Goal: Transaction & Acquisition: Obtain resource

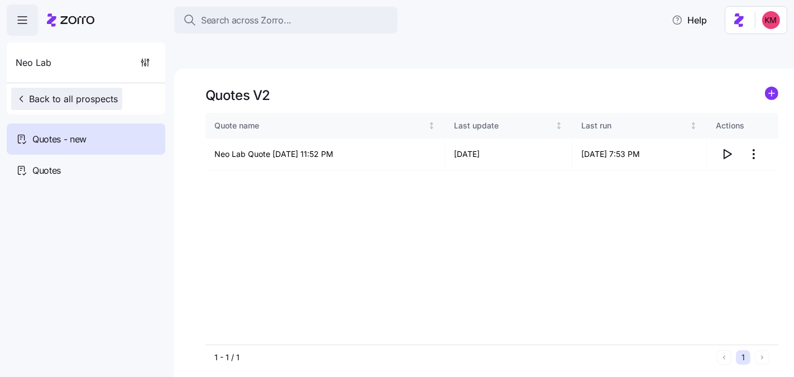
click at [65, 100] on span "Back to all prospects" at bounding box center [67, 98] width 102 height 13
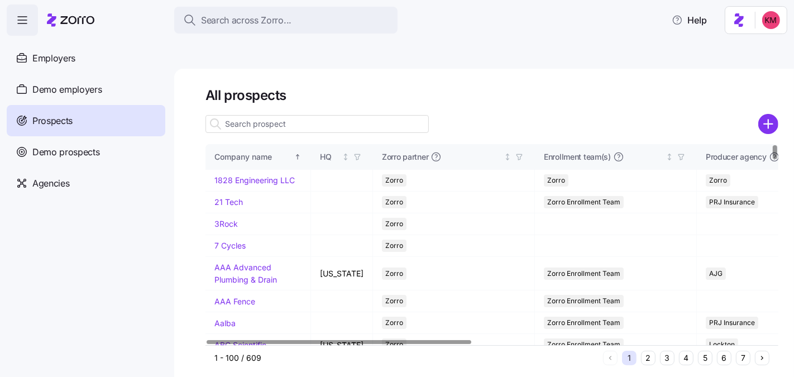
click at [653, 351] on button "2" at bounding box center [648, 358] width 15 height 15
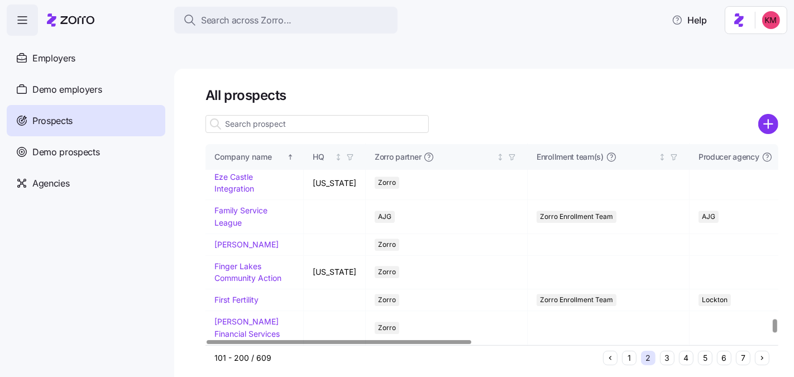
scroll to position [2255, 0]
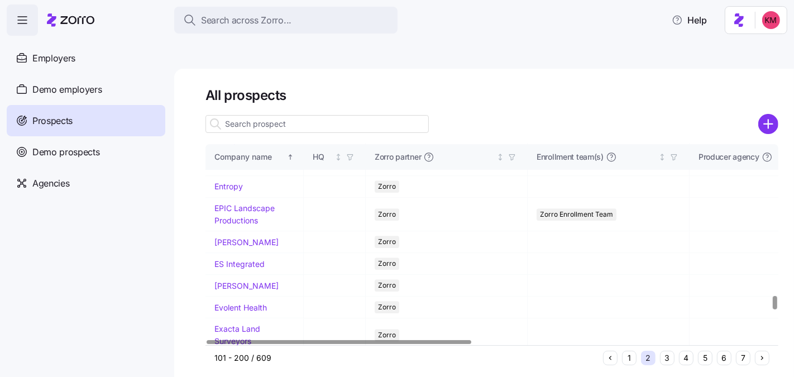
click at [245, 68] on link "Embark Veterinary" at bounding box center [249, 63] width 68 height 9
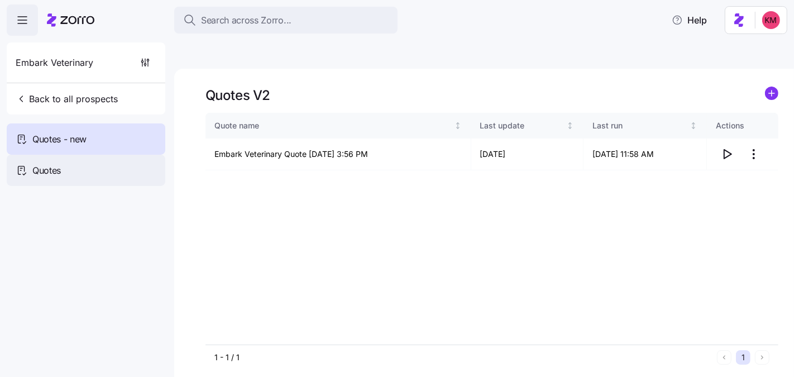
click at [109, 164] on div "Quotes" at bounding box center [86, 170] width 159 height 31
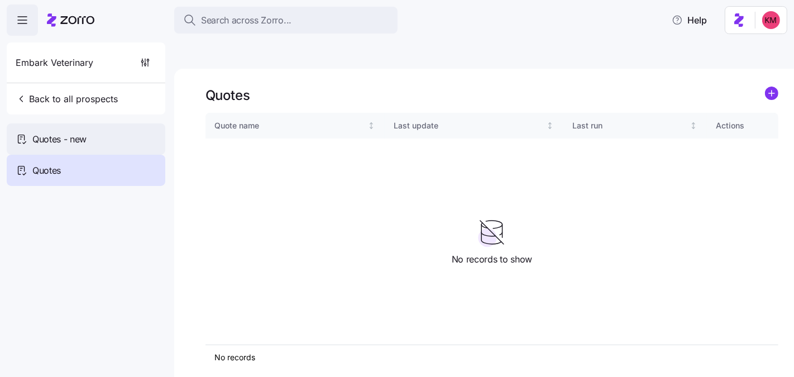
click at [99, 141] on div "Quotes - new" at bounding box center [86, 138] width 159 height 31
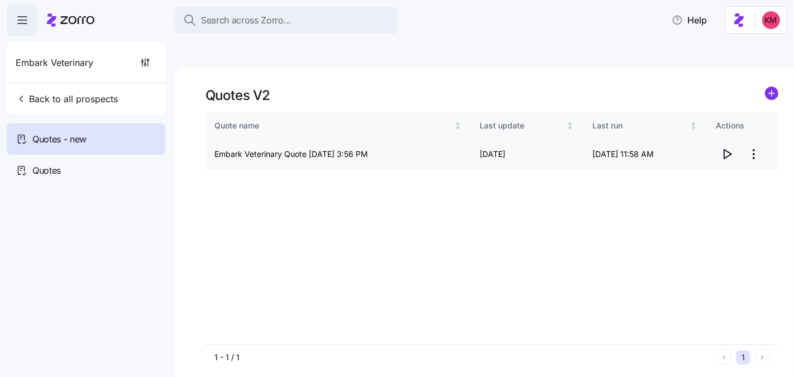
click at [726, 147] on icon "button" at bounding box center [727, 153] width 13 height 13
click at [774, 87] on circle "add icon" at bounding box center [772, 93] width 12 height 12
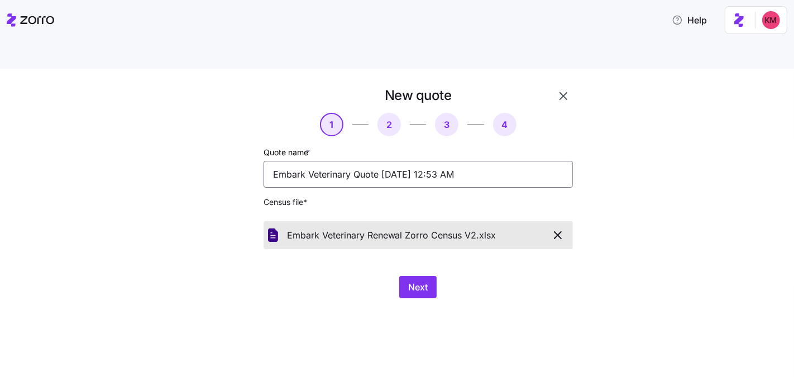
click at [380, 161] on input "Embark Veterinary Quote 09/04/2025 12:53 AM" at bounding box center [419, 174] width 310 height 27
type input "Embark Veterinary Quote V2 09/04/2025 12:53 AM"
click at [415, 276] on button "Next" at bounding box center [417, 287] width 37 height 22
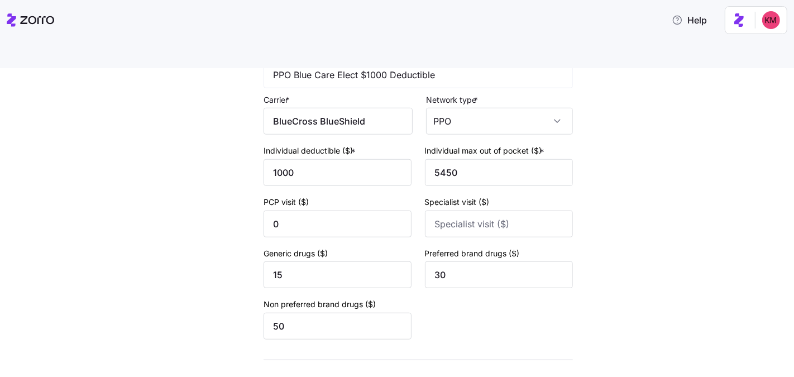
scroll to position [817, 0]
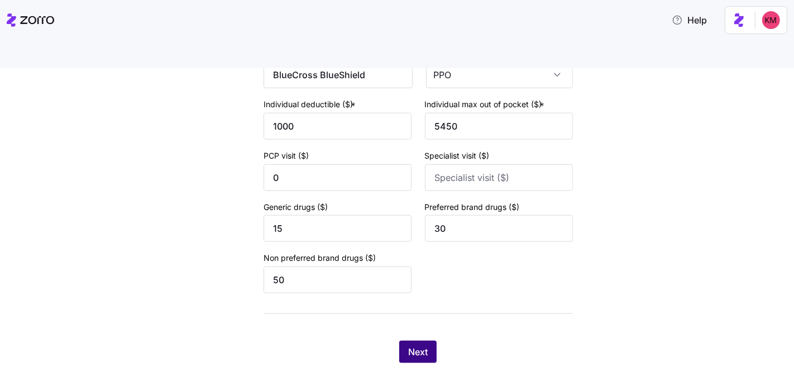
click at [419, 345] on span "Next" at bounding box center [418, 351] width 20 height 13
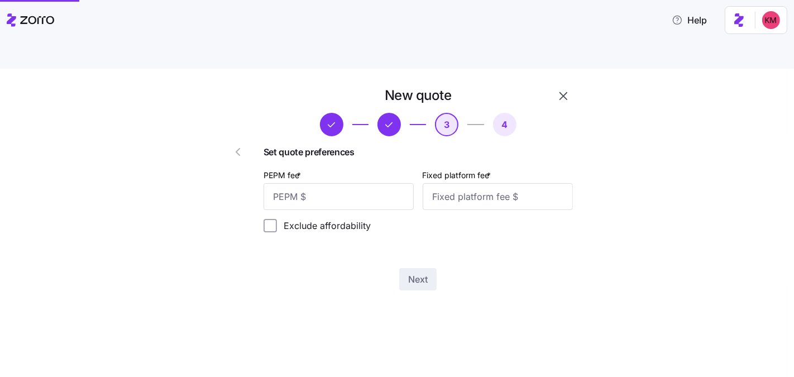
scroll to position [0, 0]
click at [341, 183] on input "PEPM fee *" at bounding box center [339, 196] width 150 height 27
type input "50"
type input "100"
click at [421, 273] on span "Next" at bounding box center [418, 279] width 20 height 13
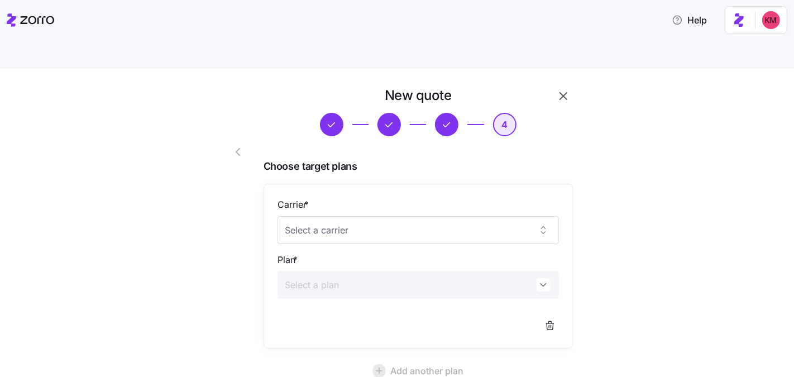
scroll to position [103, 0]
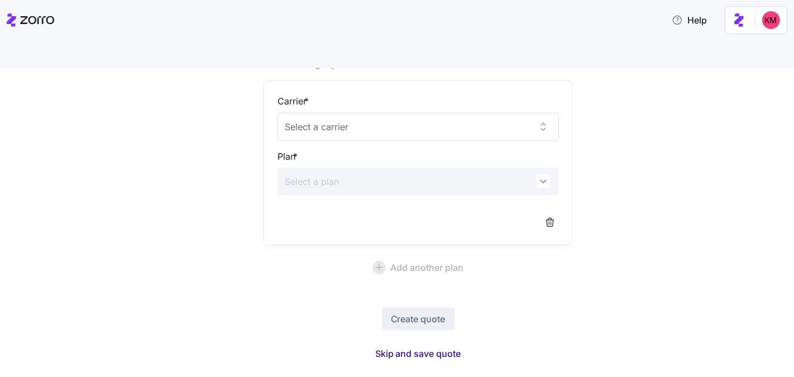
click at [391, 347] on span "Skip and save quote" at bounding box center [418, 353] width 86 height 13
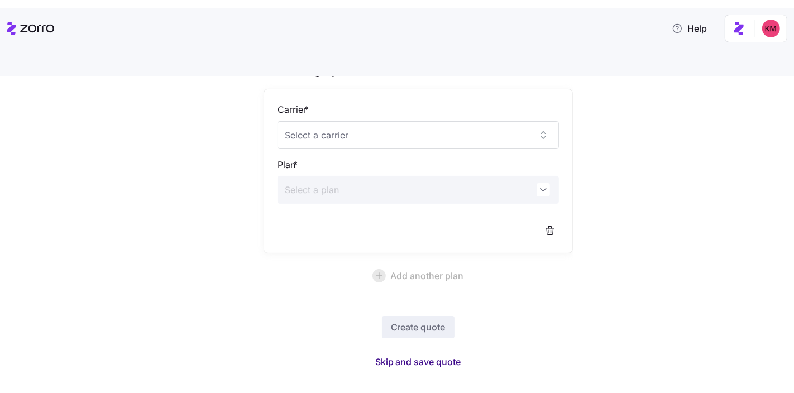
scroll to position [70, 0]
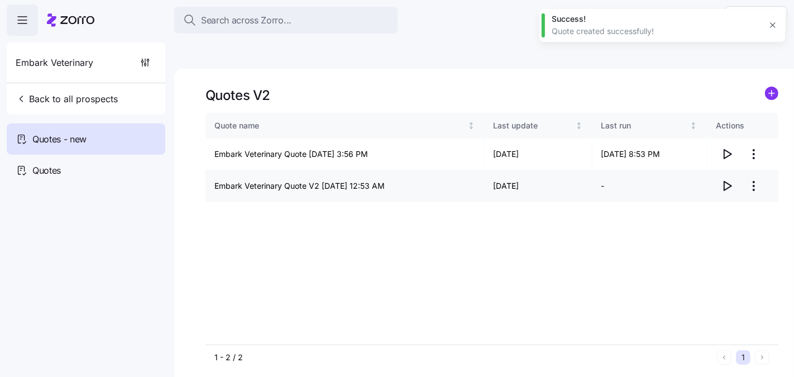
click at [729, 182] on icon "button" at bounding box center [728, 186] width 7 height 9
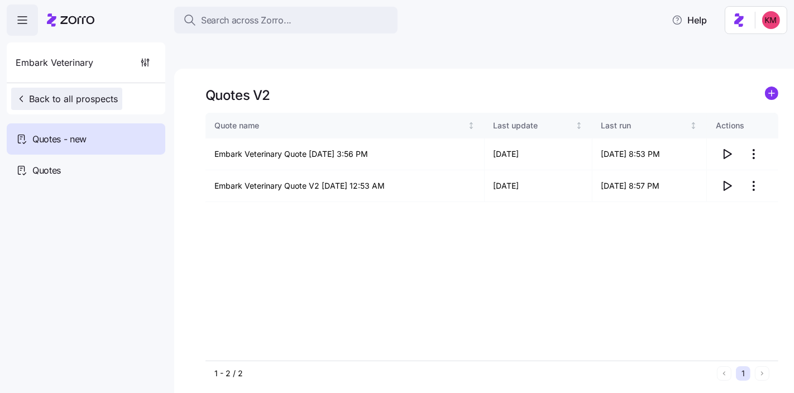
click at [68, 107] on button "Back to all prospects" at bounding box center [66, 99] width 111 height 22
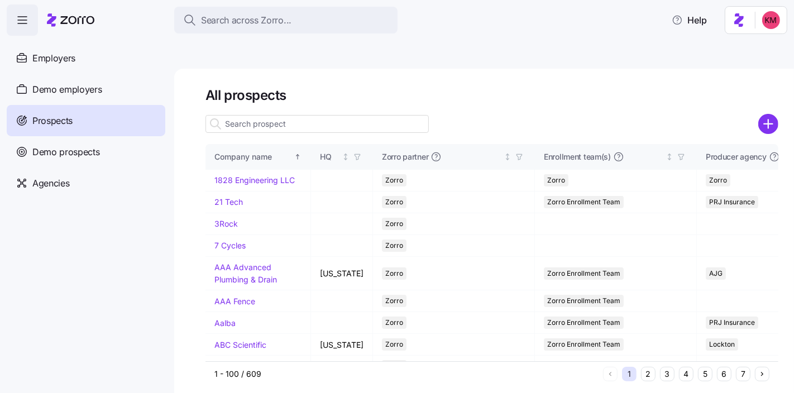
click at [281, 115] on input at bounding box center [317, 124] width 223 height 18
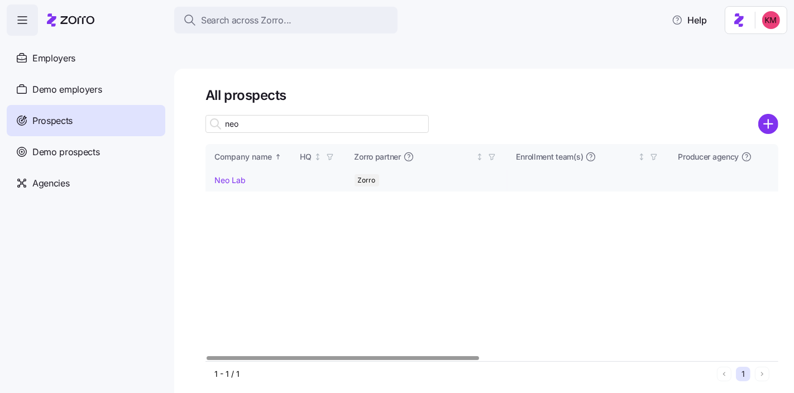
type input "neo"
drag, startPoint x: 233, startPoint y: 153, endPoint x: 774, endPoint y: 91, distance: 544.9
click at [233, 175] on link "Neo Lab" at bounding box center [230, 179] width 31 height 9
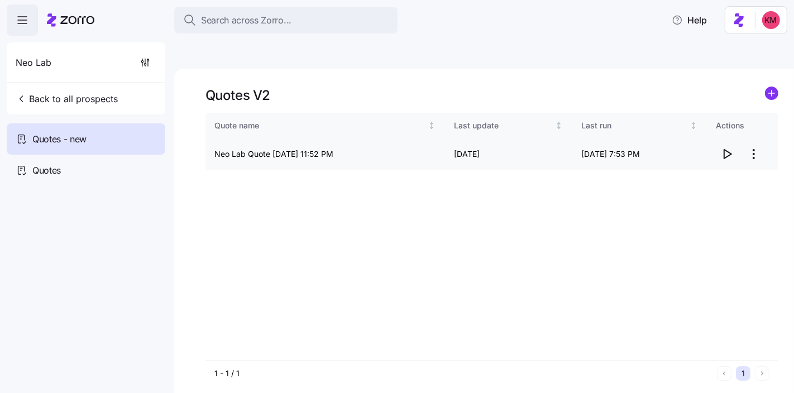
click at [725, 147] on icon "button" at bounding box center [727, 153] width 13 height 13
click at [47, 169] on span "Quotes" at bounding box center [46, 171] width 28 height 14
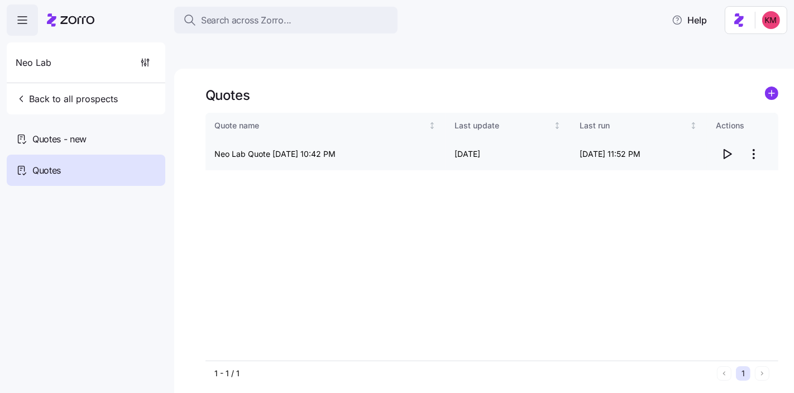
click at [725, 150] on icon "button" at bounding box center [728, 154] width 7 height 9
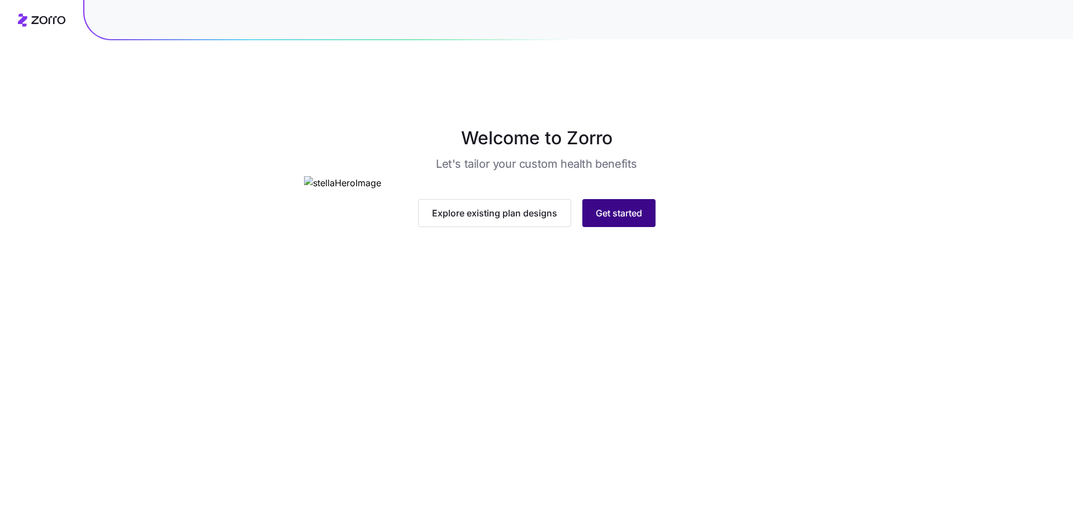
click at [629, 220] on span "Get started" at bounding box center [619, 212] width 46 height 13
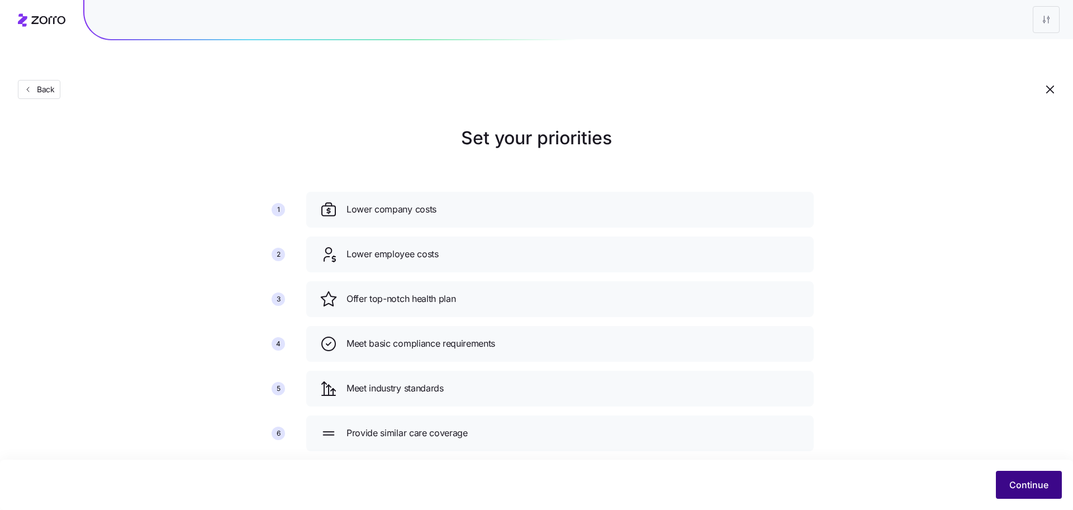
click at [1038, 484] on span "Continue" at bounding box center [1028, 484] width 39 height 13
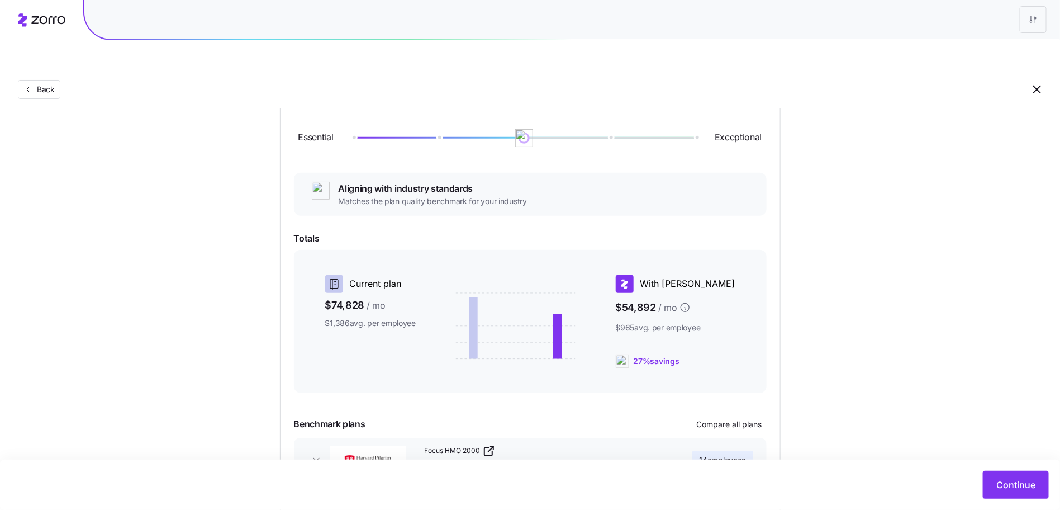
scroll to position [46, 0]
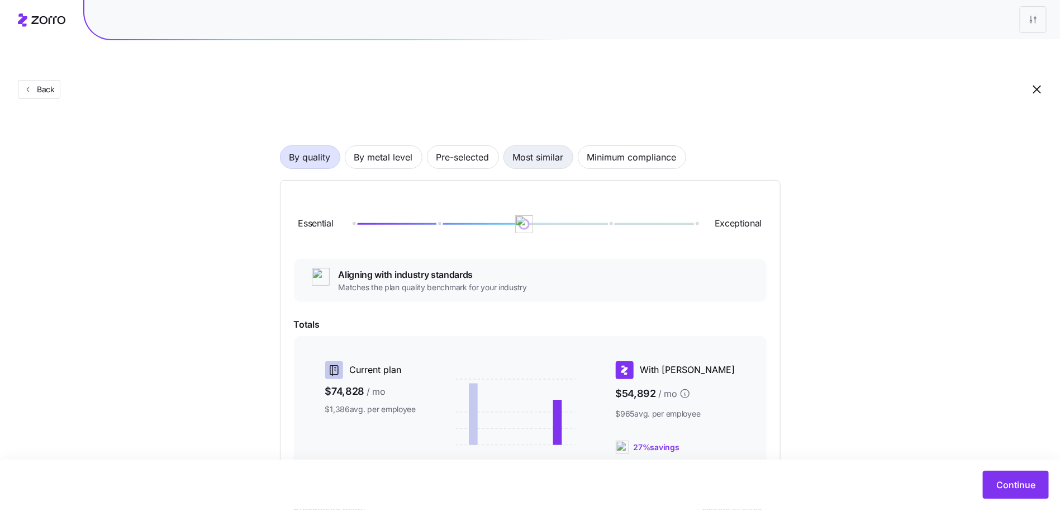
click at [550, 146] on span "Most similar" at bounding box center [538, 157] width 51 height 22
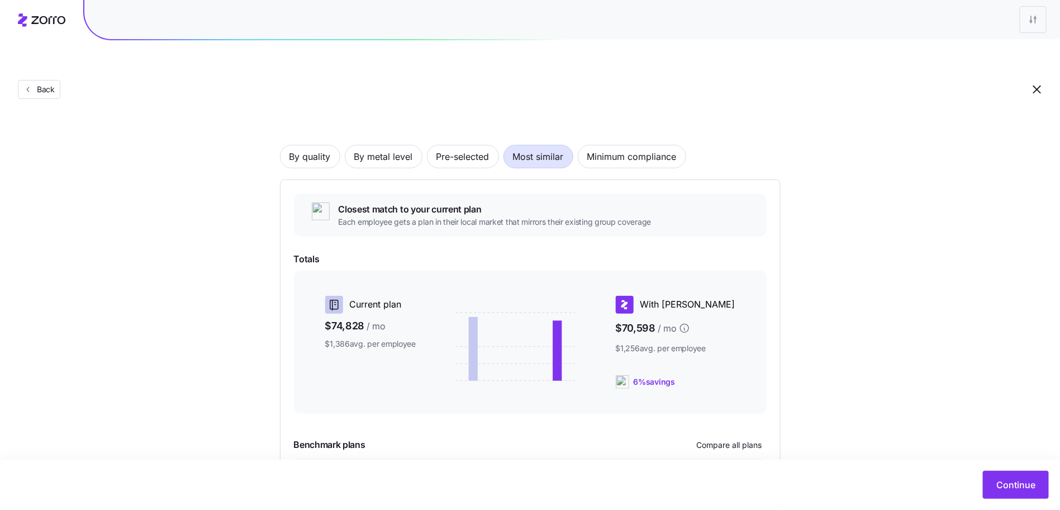
scroll to position [0, 0]
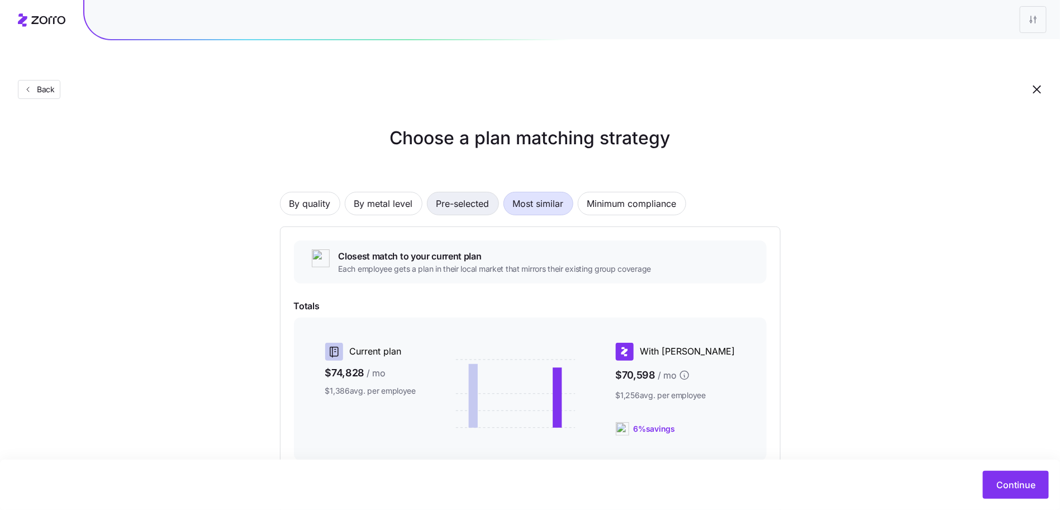
click at [446, 192] on span "Pre-selected" at bounding box center [462, 203] width 53 height 22
click at [375, 192] on span "By metal level" at bounding box center [383, 203] width 59 height 22
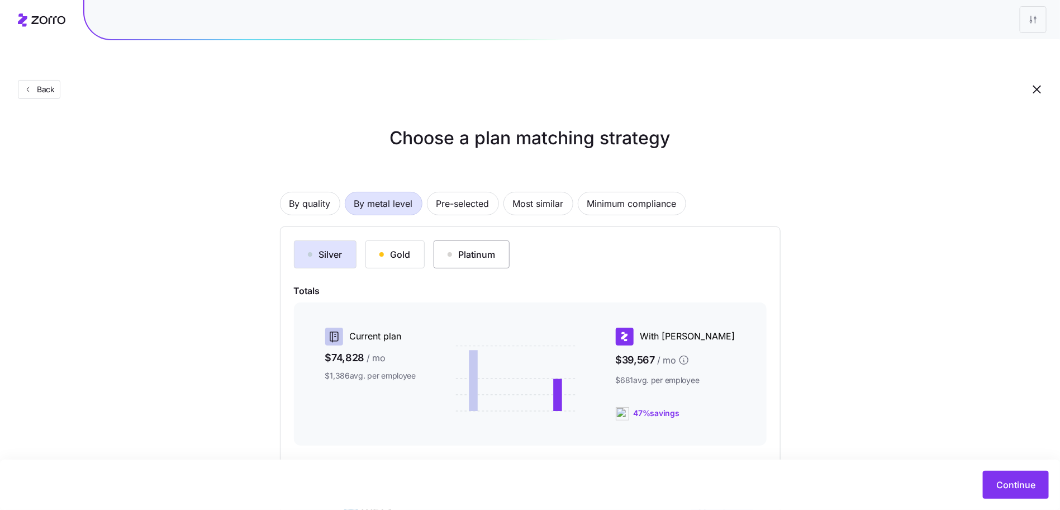
click at [470, 247] on div "Platinum" at bounding box center [471, 253] width 48 height 13
click at [402, 247] on div "Gold" at bounding box center [394, 253] width 31 height 13
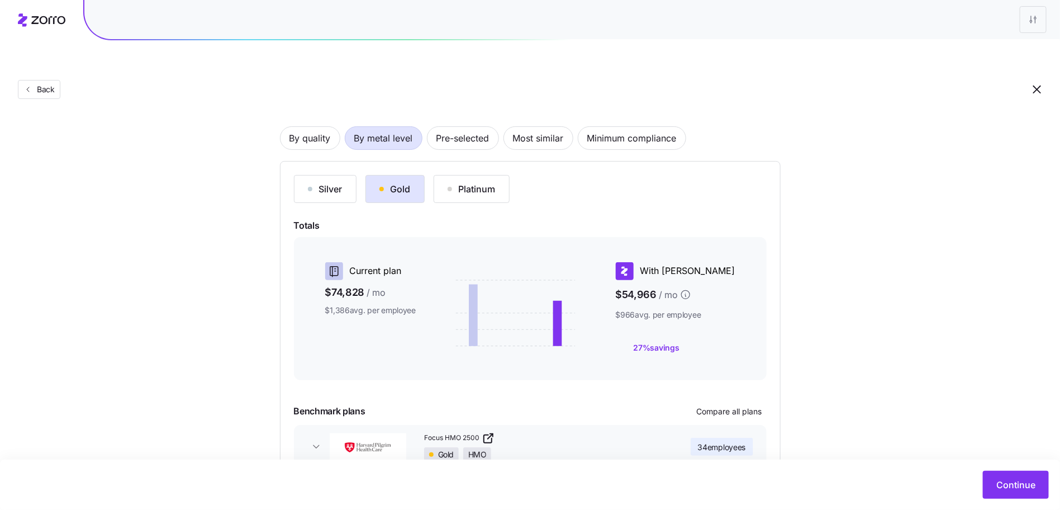
scroll to position [110, 0]
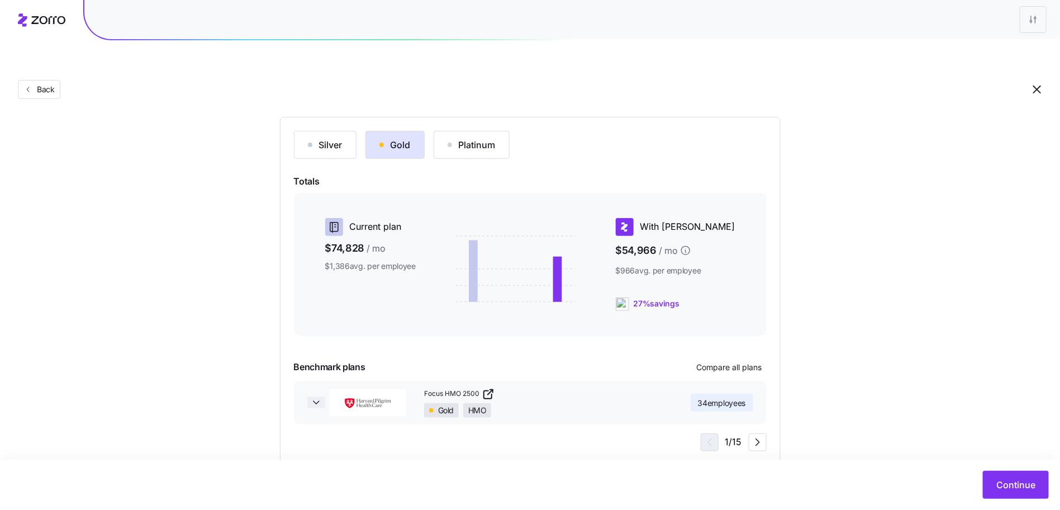
click at [316, 401] on icon "button" at bounding box center [316, 402] width 6 height 3
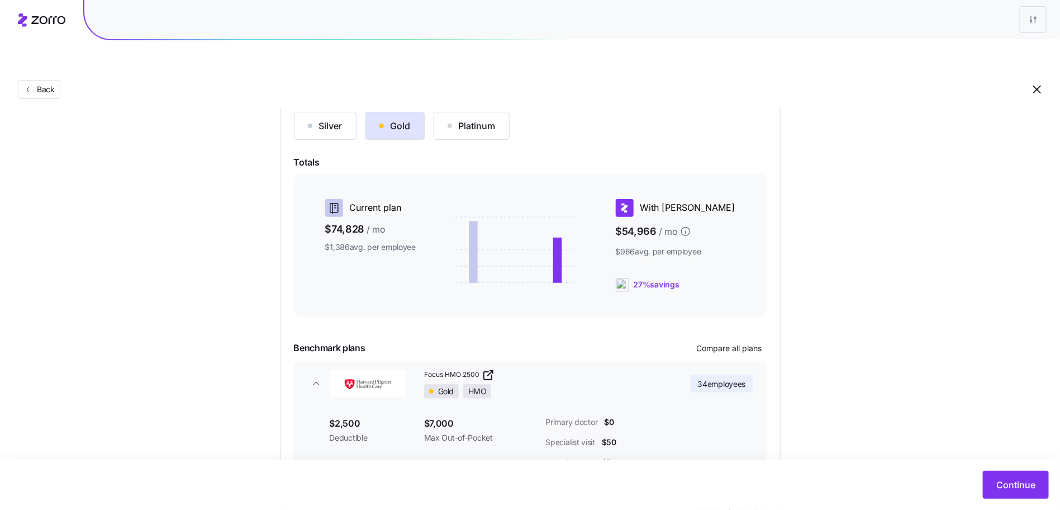
scroll to position [193, 0]
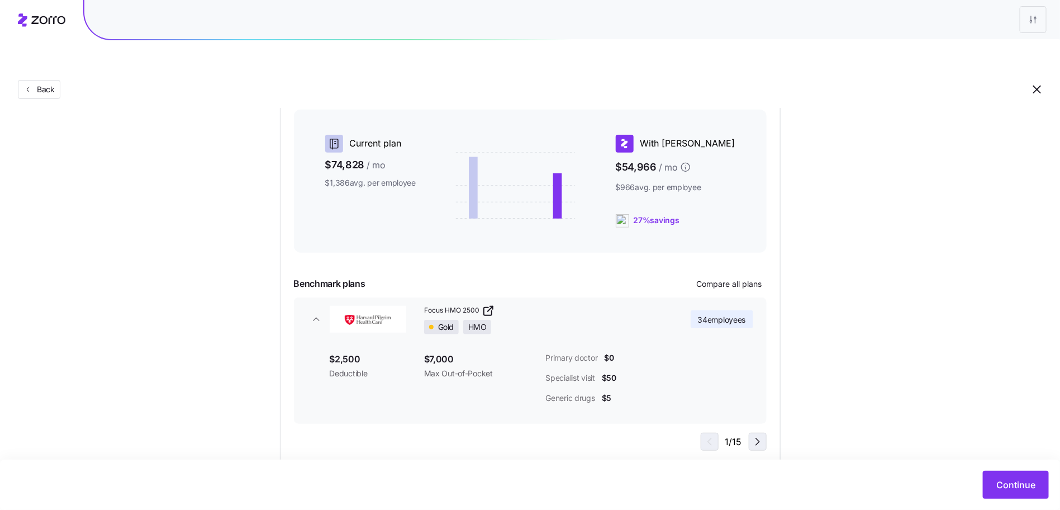
click at [763, 435] on icon "button" at bounding box center [757, 441] width 13 height 13
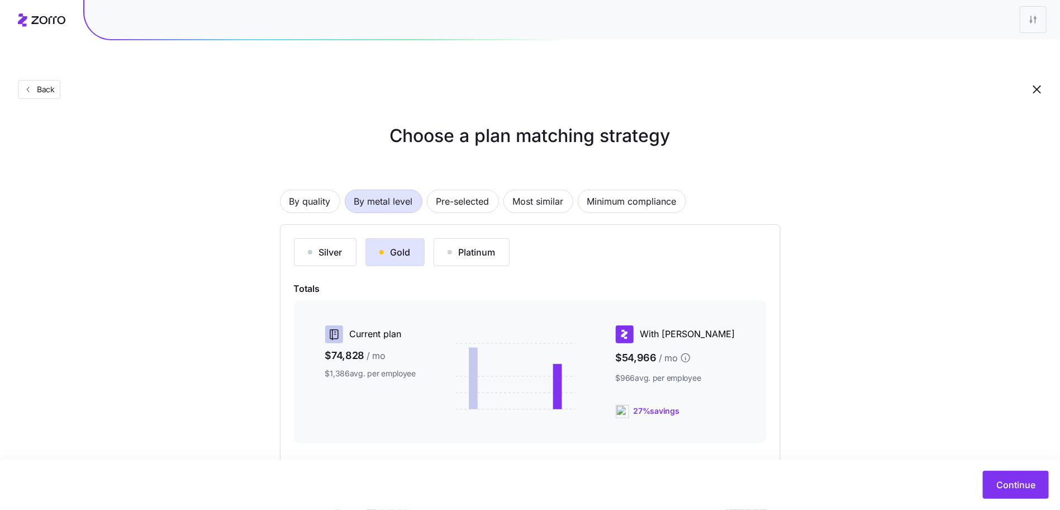
scroll to position [0, 0]
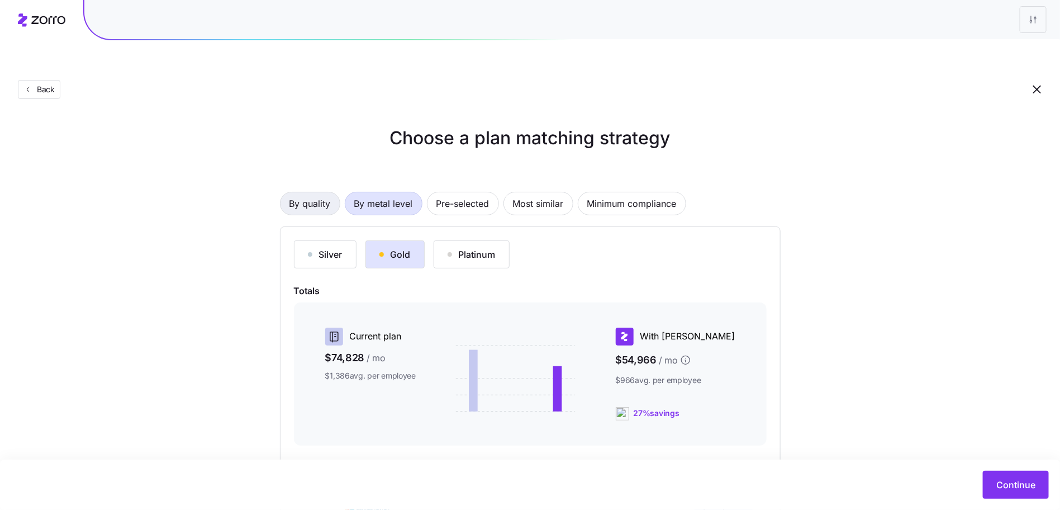
click at [314, 192] on span "By quality" at bounding box center [309, 203] width 41 height 22
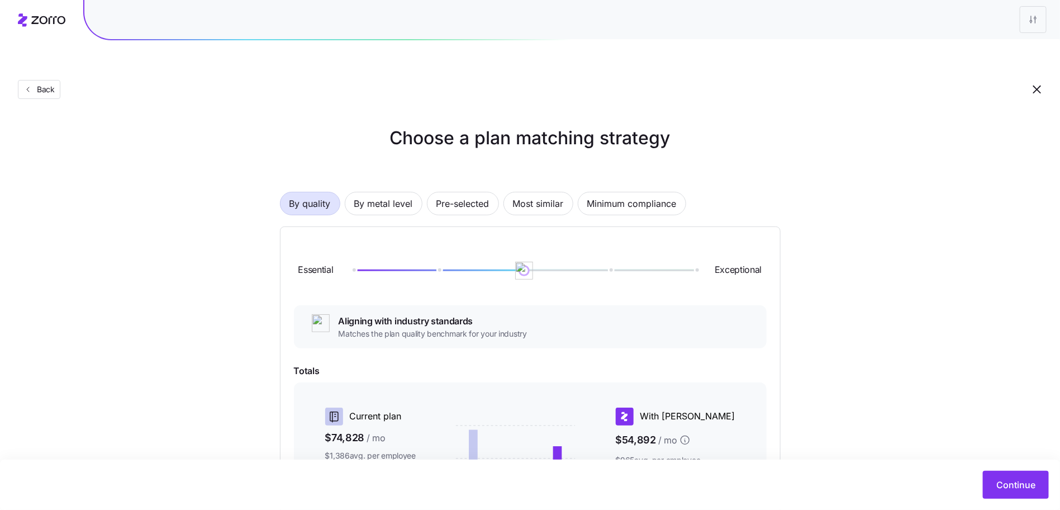
drag, startPoint x: 539, startPoint y: 239, endPoint x: 587, endPoint y: 239, distance: 48.6
click at [587, 240] on div "Essential Exceptional" at bounding box center [530, 270] width 473 height 60
click at [634, 269] on div at bounding box center [524, 270] width 343 height 2
click at [1022, 484] on span "Continue" at bounding box center [1015, 484] width 39 height 13
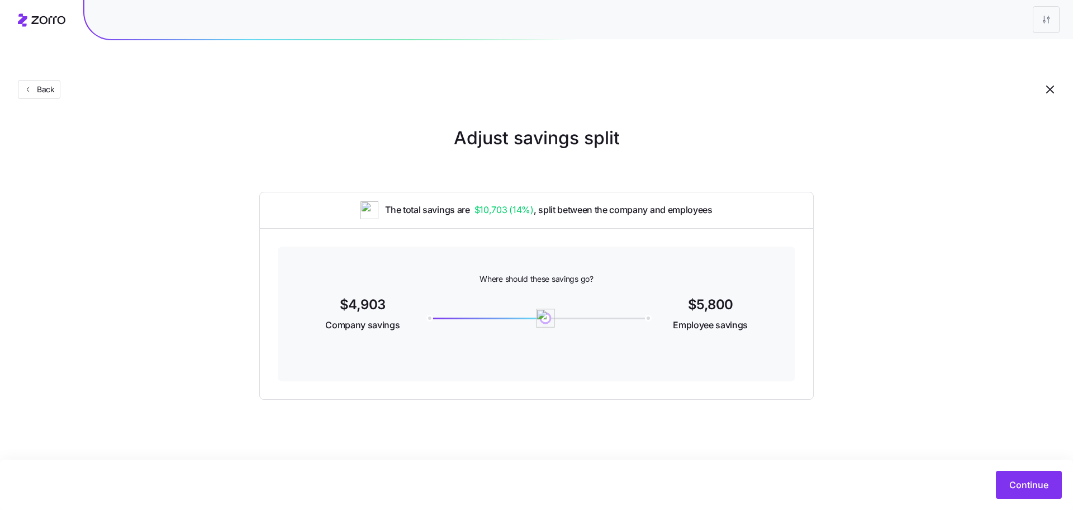
drag, startPoint x: 430, startPoint y: 286, endPoint x: 545, endPoint y: 287, distance: 115.6
click at [545, 308] on img at bounding box center [545, 317] width 19 height 19
drag, startPoint x: 556, startPoint y: 293, endPoint x: 535, endPoint y: 293, distance: 21.2
click at [535, 316] on div "5300" at bounding box center [536, 318] width 218 height 4
click at [1035, 484] on span "Continue" at bounding box center [1028, 484] width 39 height 13
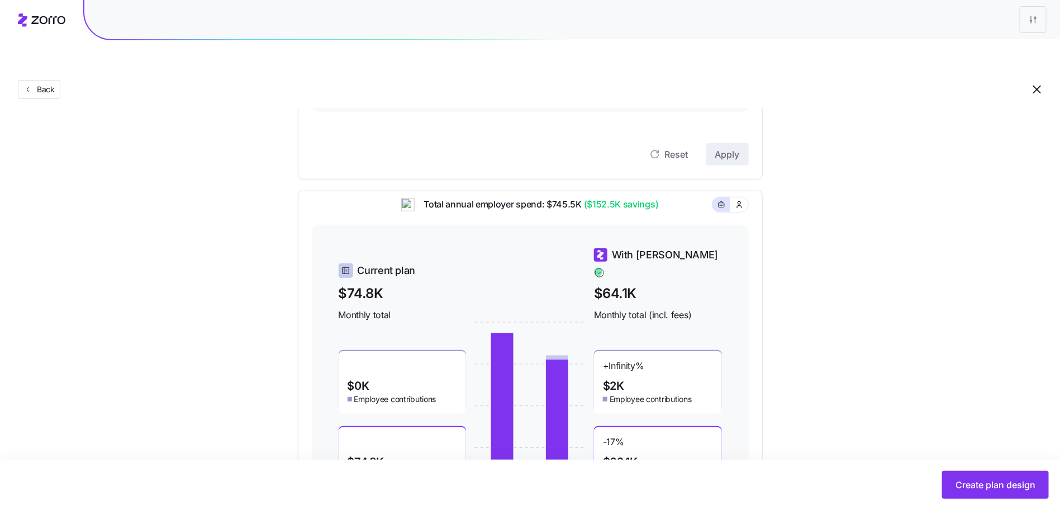
scroll to position [138, 0]
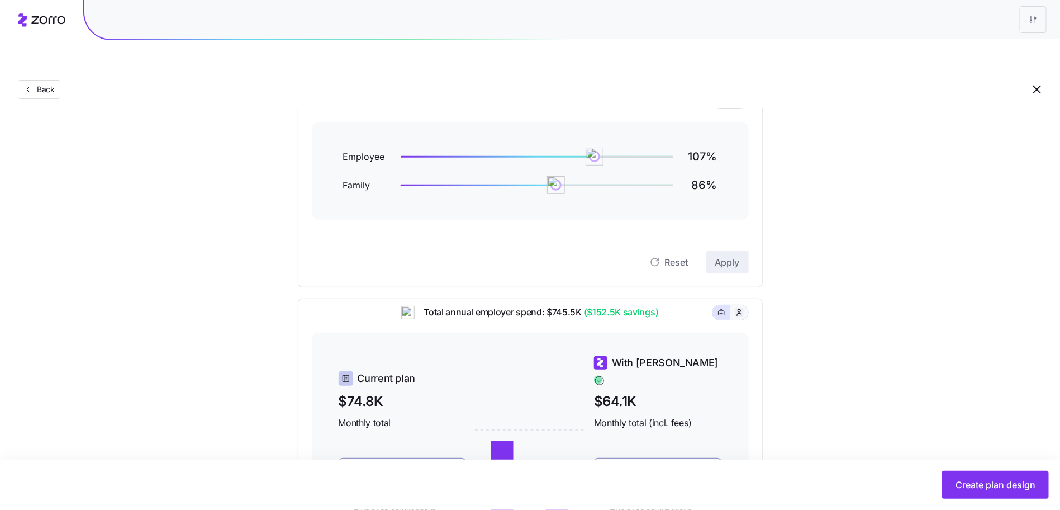
click at [740, 307] on icon "button" at bounding box center [739, 312] width 9 height 11
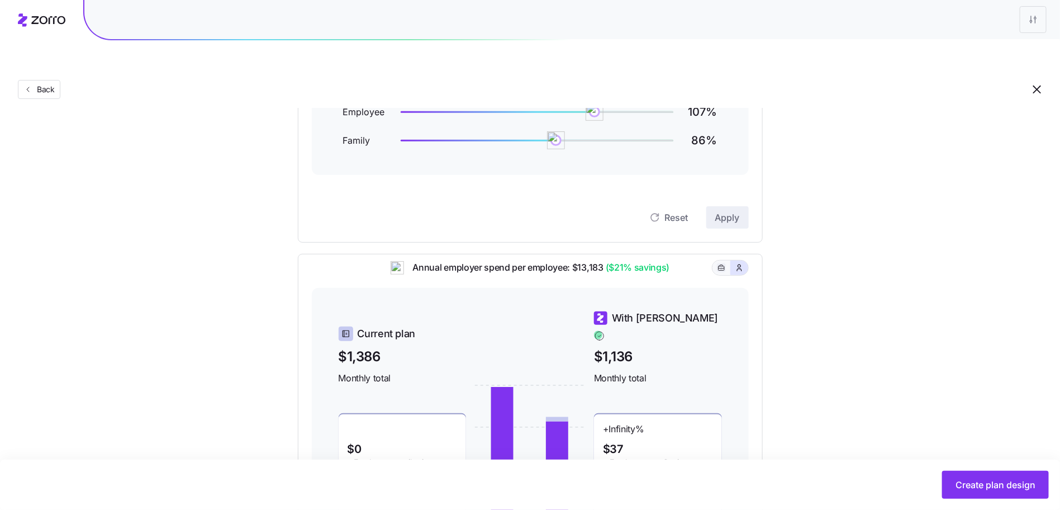
scroll to position [270, 0]
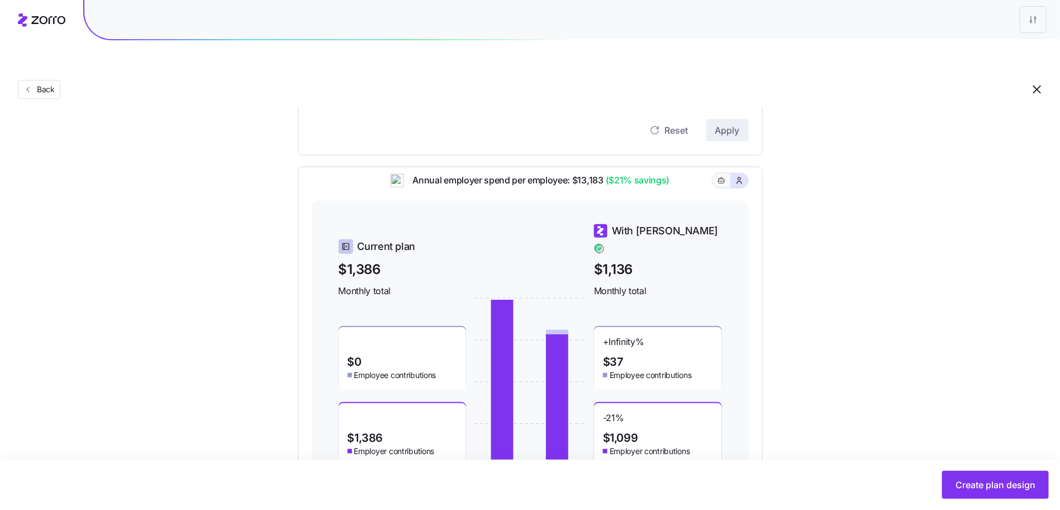
click at [723, 173] on button "button" at bounding box center [721, 180] width 18 height 15
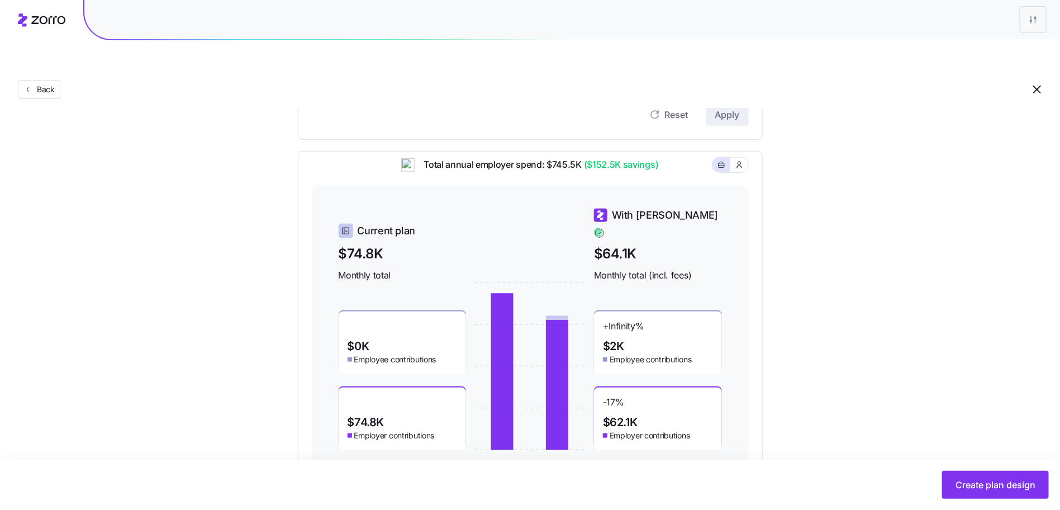
scroll to position [300, 0]
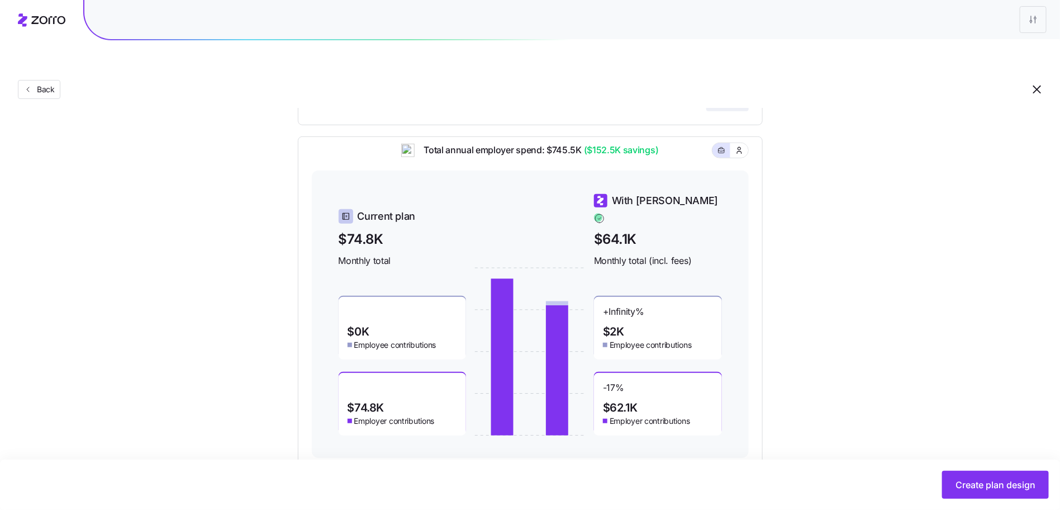
click at [298, 394] on div "Total annual employer spend: $745.5K ($152.5K savings) Current plan $74.8K Mont…" at bounding box center [530, 300] width 465 height 329
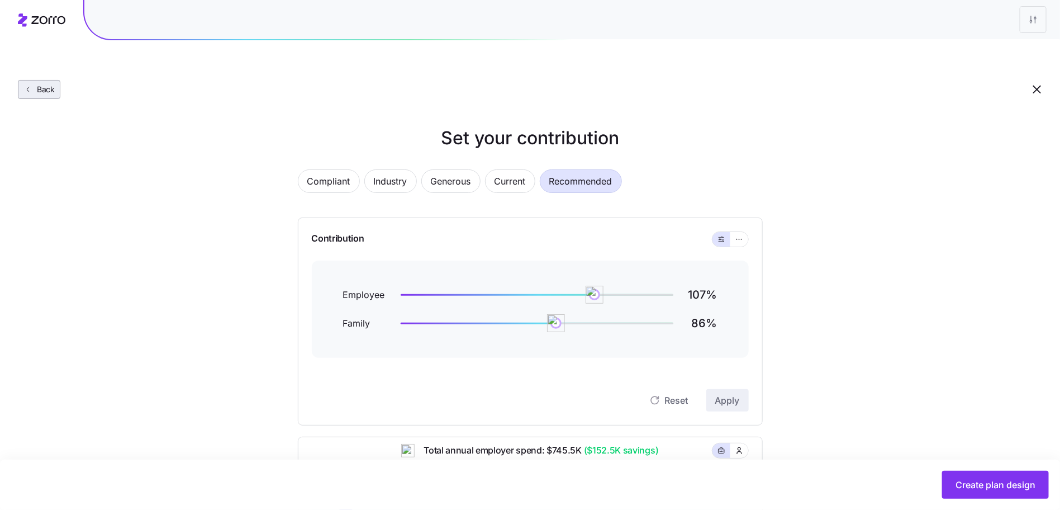
click at [33, 84] on span "Back" at bounding box center [43, 89] width 22 height 11
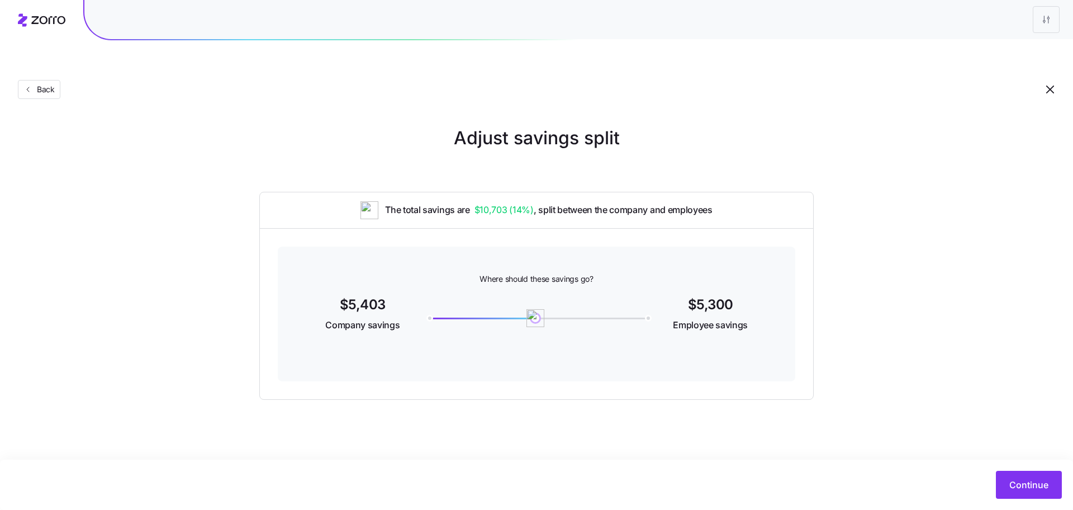
click at [33, 84] on span "Back" at bounding box center [43, 89] width 22 height 11
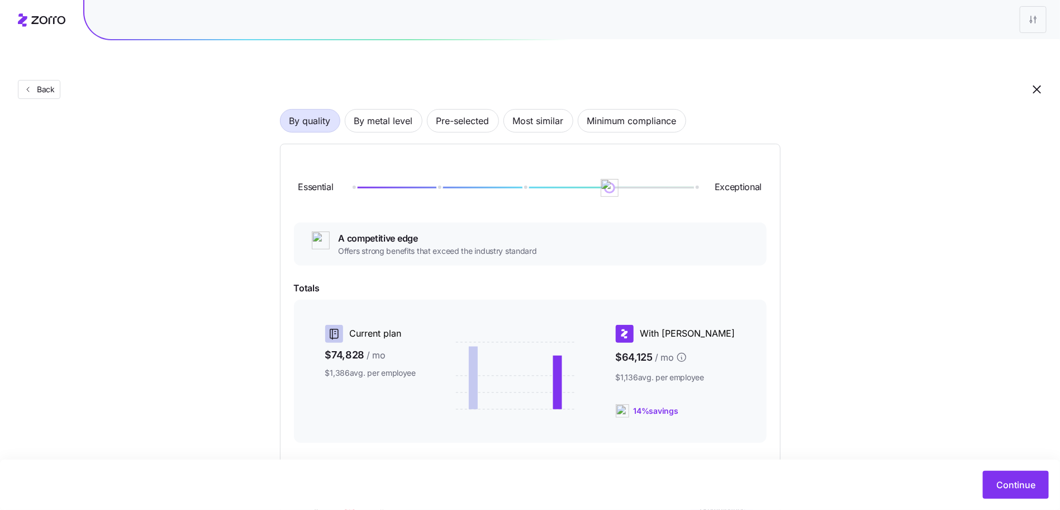
scroll to position [189, 0]
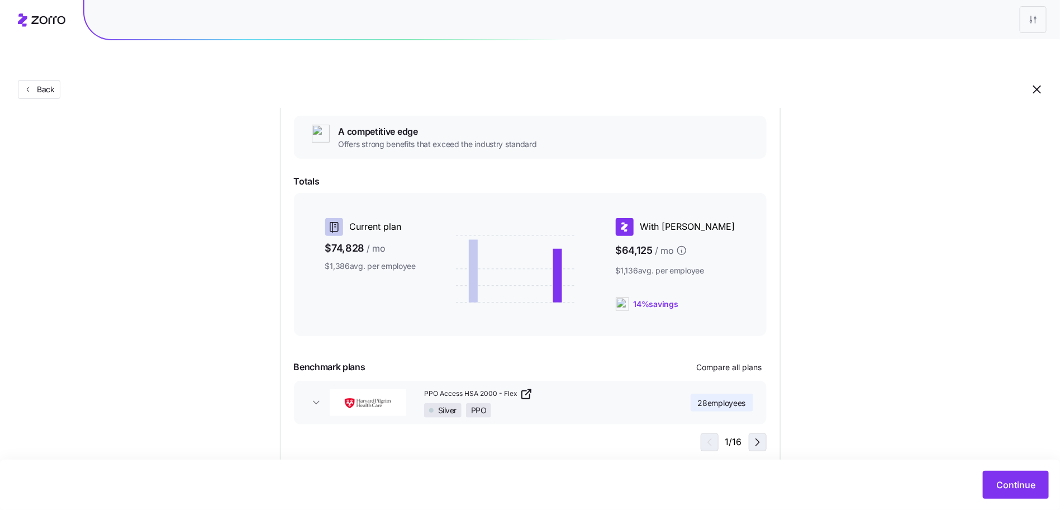
click at [758, 435] on icon "button" at bounding box center [757, 441] width 13 height 13
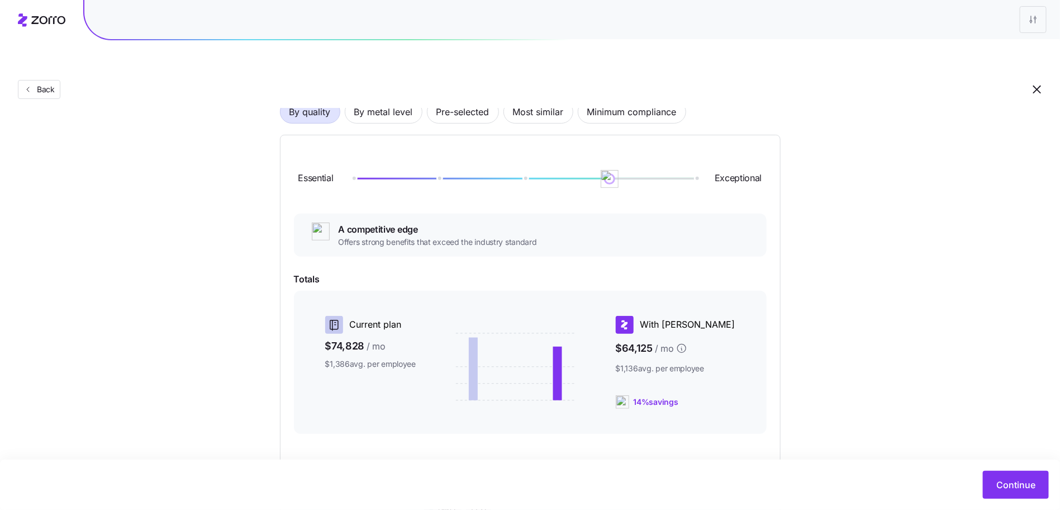
scroll to position [0, 0]
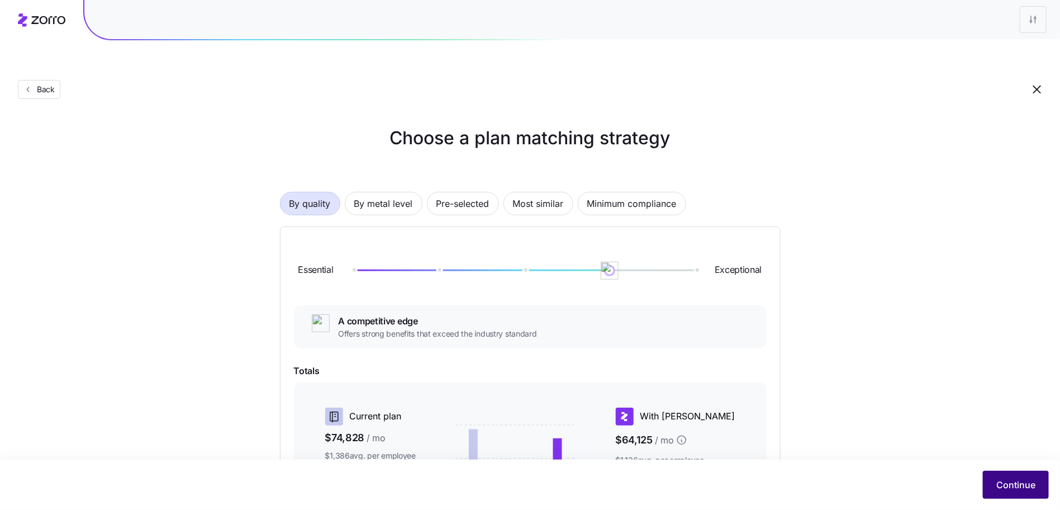
click at [1007, 480] on span "Continue" at bounding box center [1015, 484] width 39 height 13
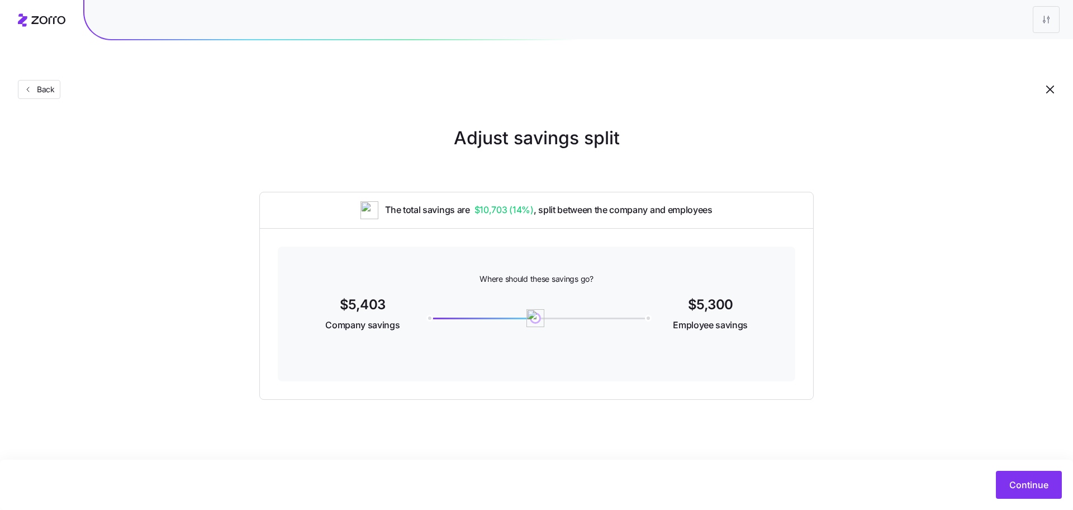
click at [987, 479] on div "Continue" at bounding box center [536, 484] width 1050 height 28
click at [994, 478] on div "Continue" at bounding box center [536, 484] width 1050 height 28
click at [998, 477] on button "Continue" at bounding box center [1029, 484] width 66 height 28
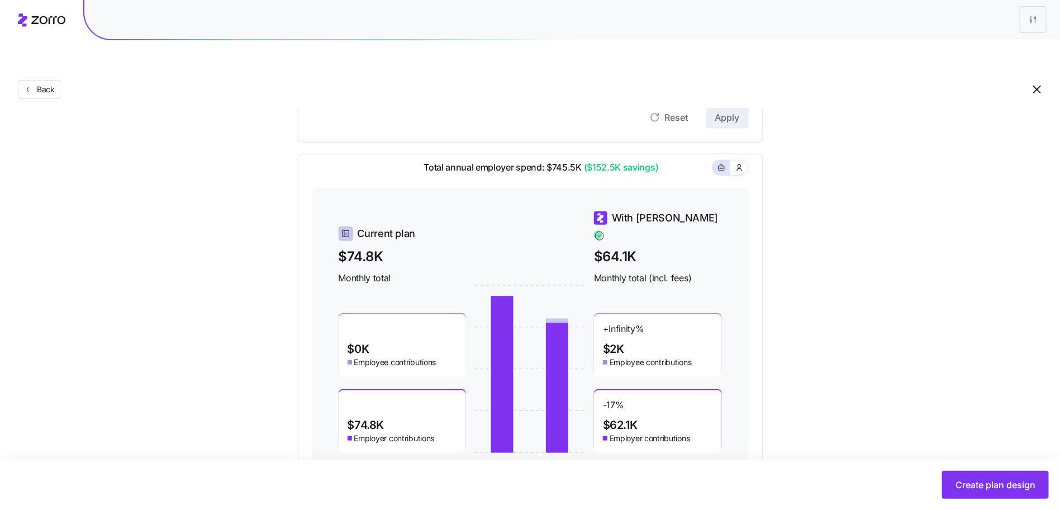
scroll to position [279, 0]
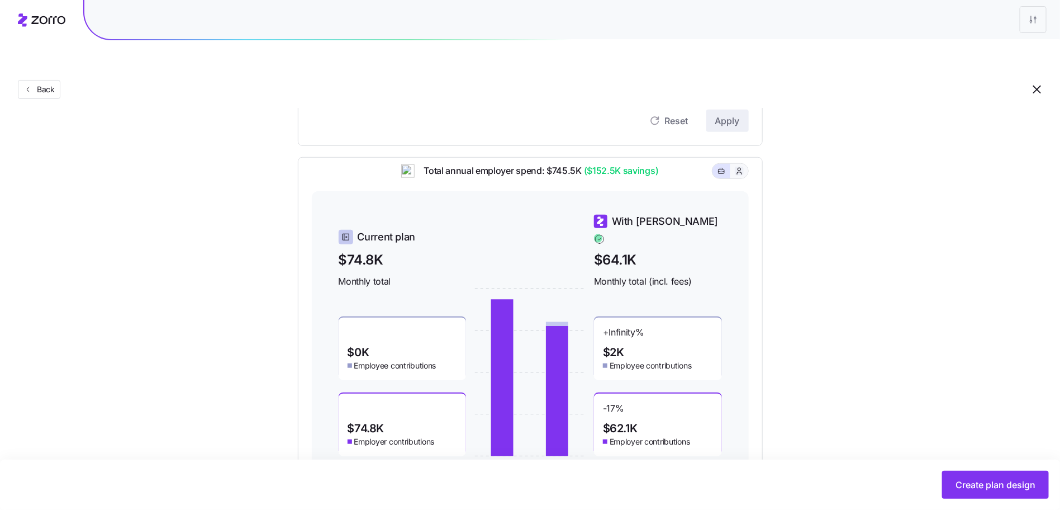
click at [737, 165] on icon "button" at bounding box center [739, 170] width 9 height 11
click at [721, 164] on icon "button" at bounding box center [721, 170] width 8 height 13
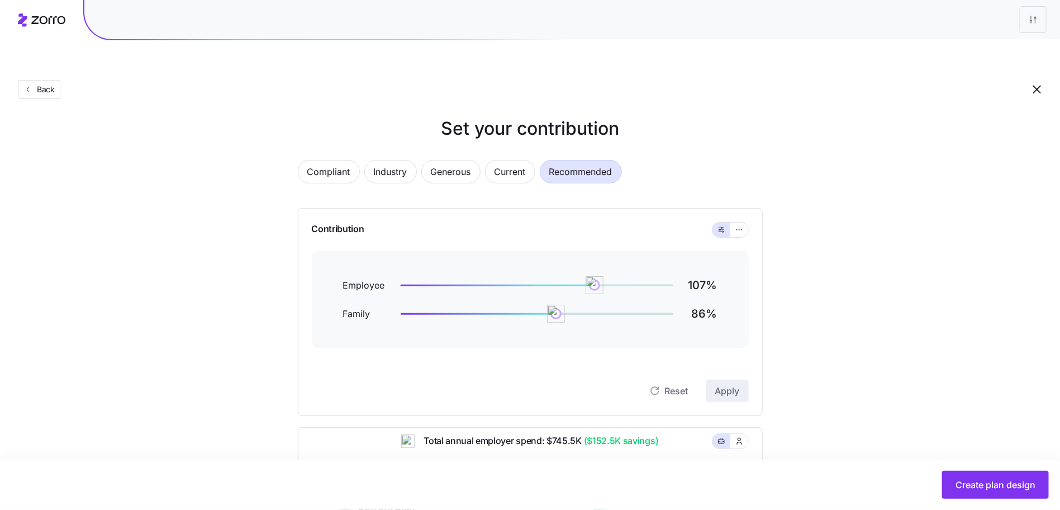
scroll to position [0, 0]
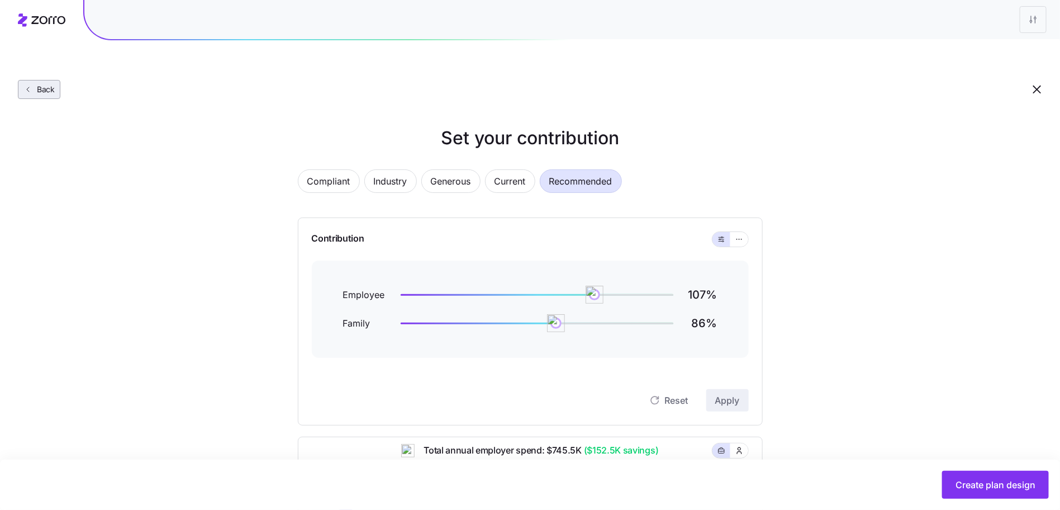
click at [41, 84] on span "Back" at bounding box center [43, 89] width 22 height 11
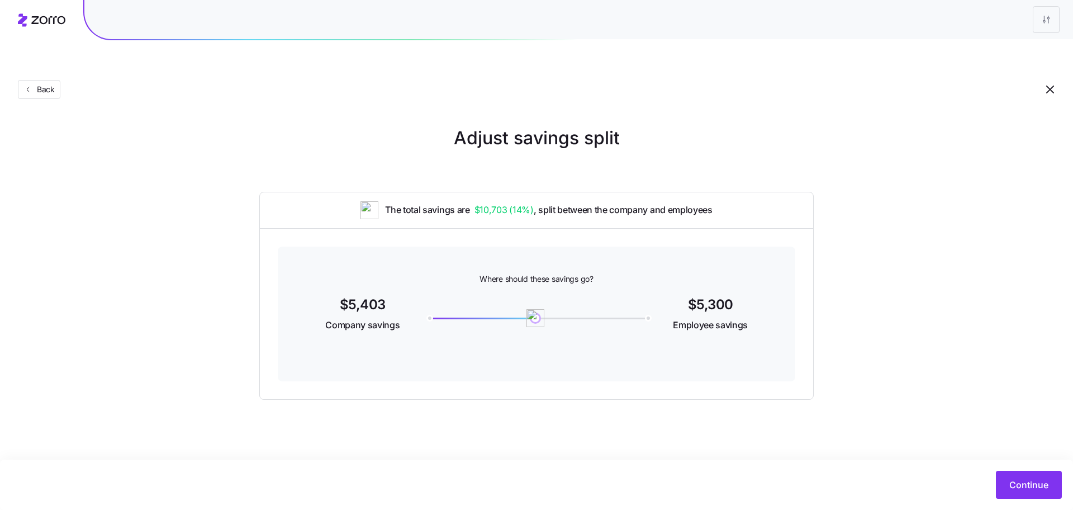
click at [58, 50] on div "Back" at bounding box center [536, 67] width 1073 height 82
click at [43, 84] on span "Back" at bounding box center [43, 89] width 22 height 11
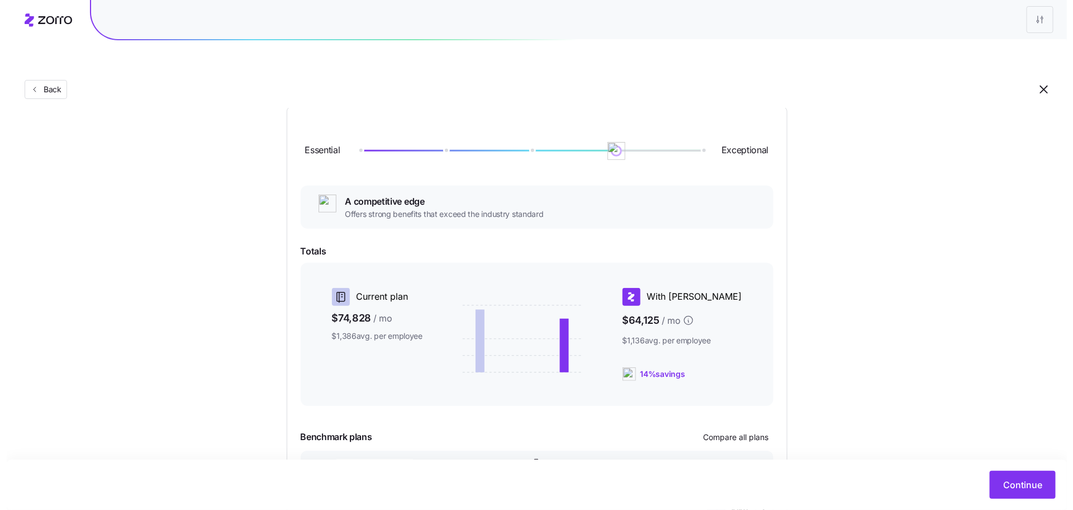
scroll to position [189, 0]
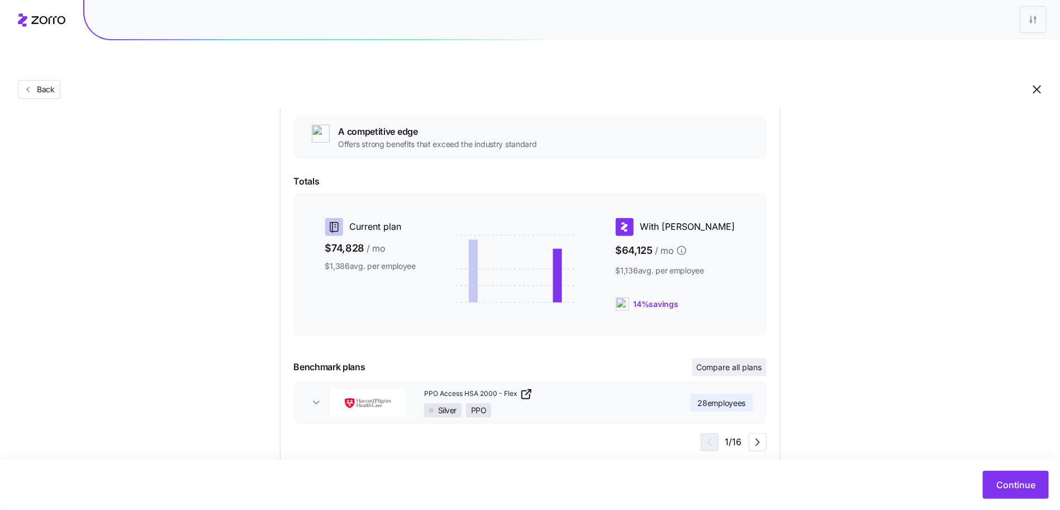
click at [723, 361] on span "Compare all plans" at bounding box center [729, 366] width 65 height 11
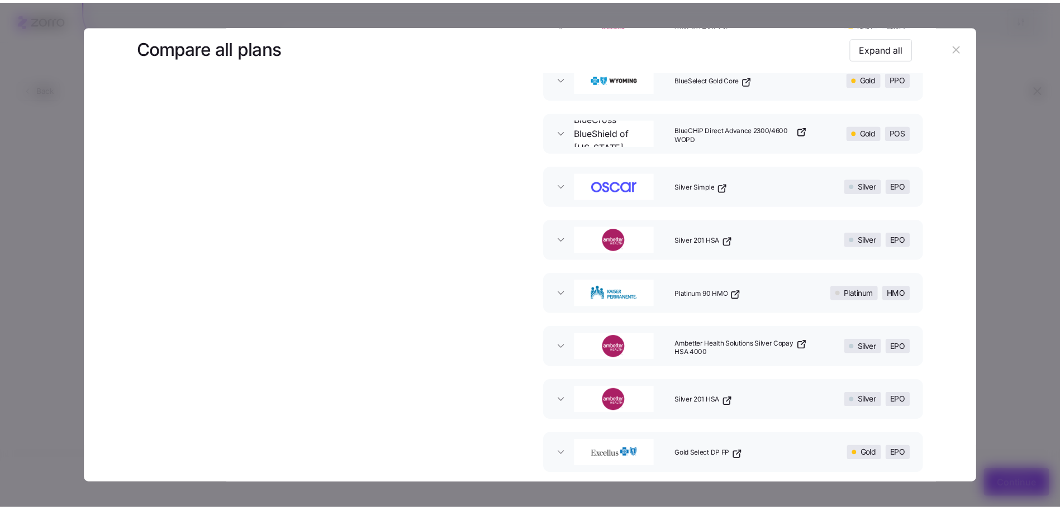
scroll to position [0, 0]
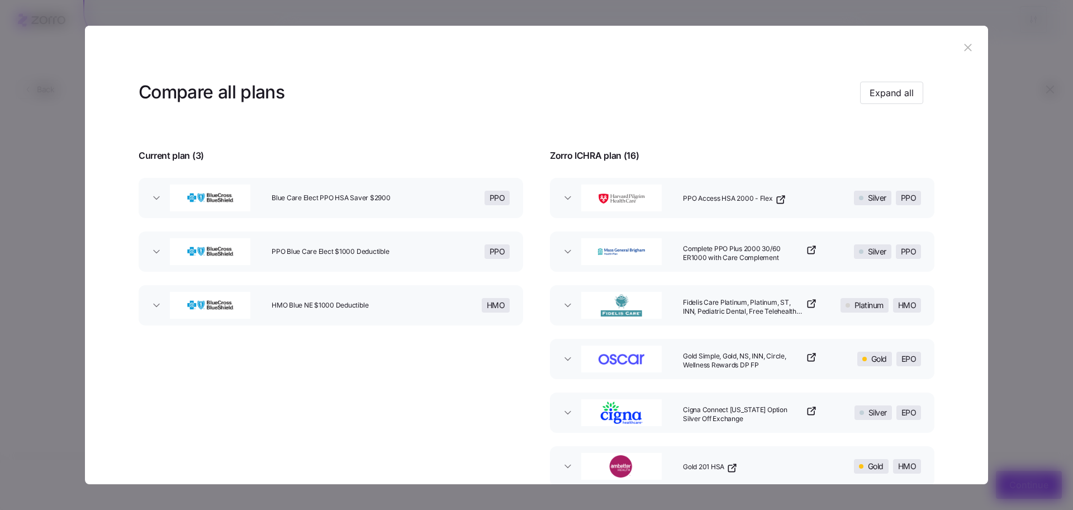
click at [971, 41] on header at bounding box center [536, 48] width 903 height 45
click at [969, 42] on button "button" at bounding box center [968, 48] width 18 height 18
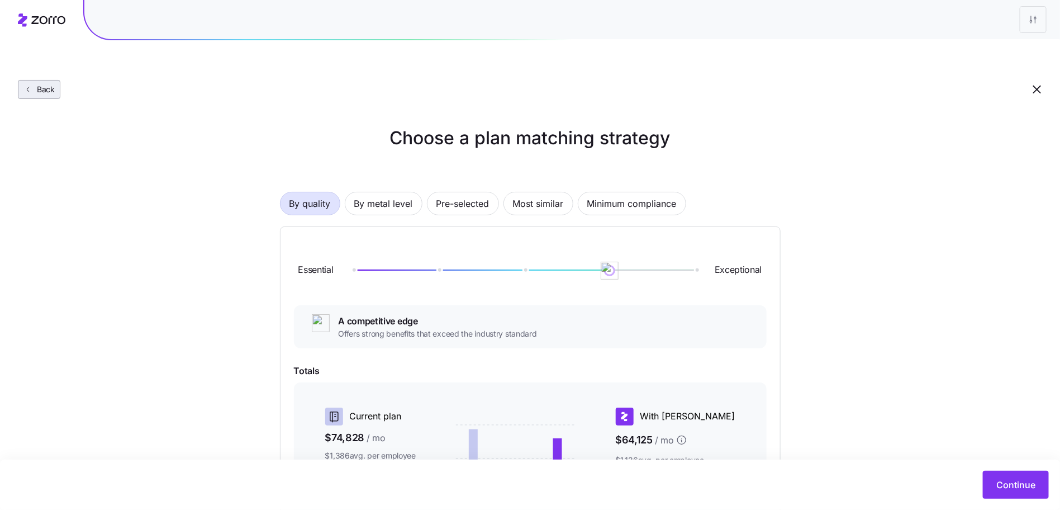
drag, startPoint x: 56, startPoint y: 77, endPoint x: 50, endPoint y: 68, distance: 11.2
click at [56, 77] on div "Back" at bounding box center [530, 67] width 1060 height 82
click at [50, 84] on span "Back" at bounding box center [43, 89] width 22 height 11
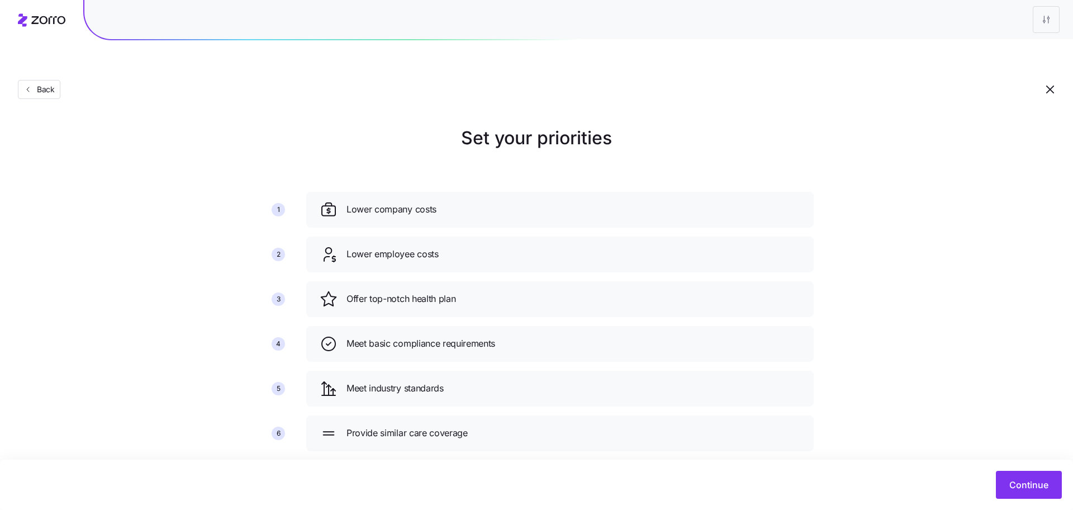
click at [1034, 464] on div "Continue" at bounding box center [536, 484] width 1073 height 50
click at [1033, 469] on div "Continue" at bounding box center [536, 484] width 1073 height 50
click at [1030, 476] on button "Continue" at bounding box center [1029, 484] width 66 height 28
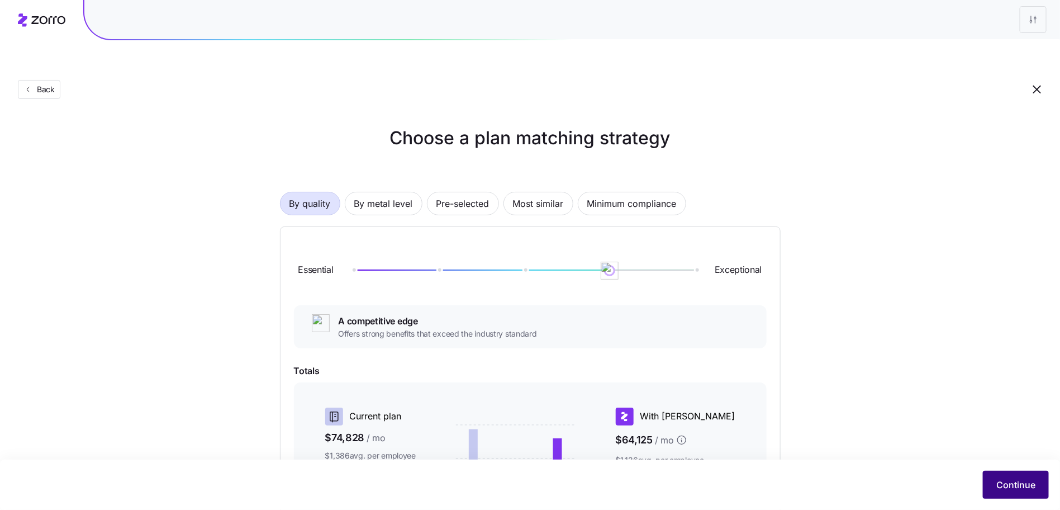
click at [1010, 477] on button "Continue" at bounding box center [1016, 484] width 66 height 28
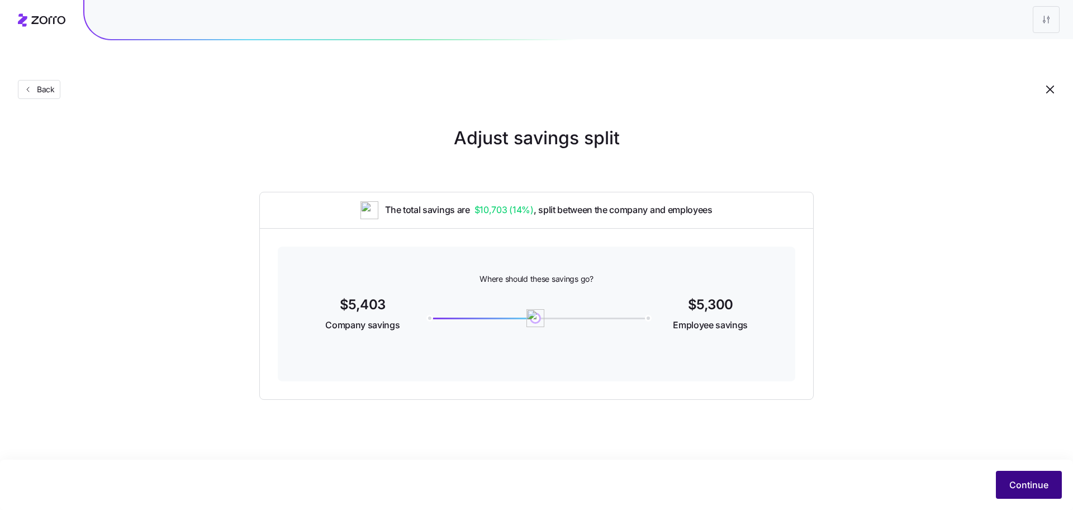
click at [1007, 477] on button "Continue" at bounding box center [1029, 484] width 66 height 28
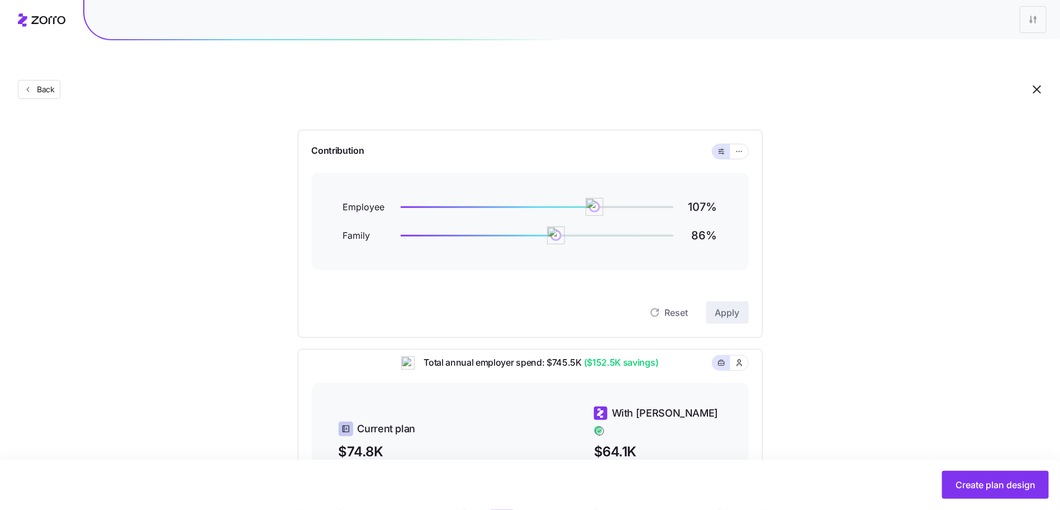
scroll to position [300, 0]
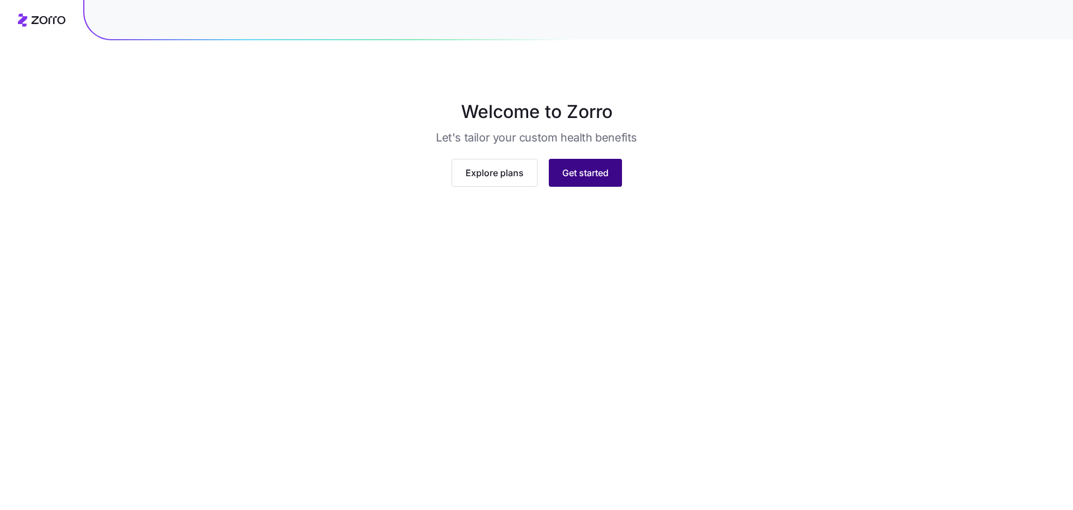
click at [572, 187] on button "Get started" at bounding box center [585, 173] width 73 height 28
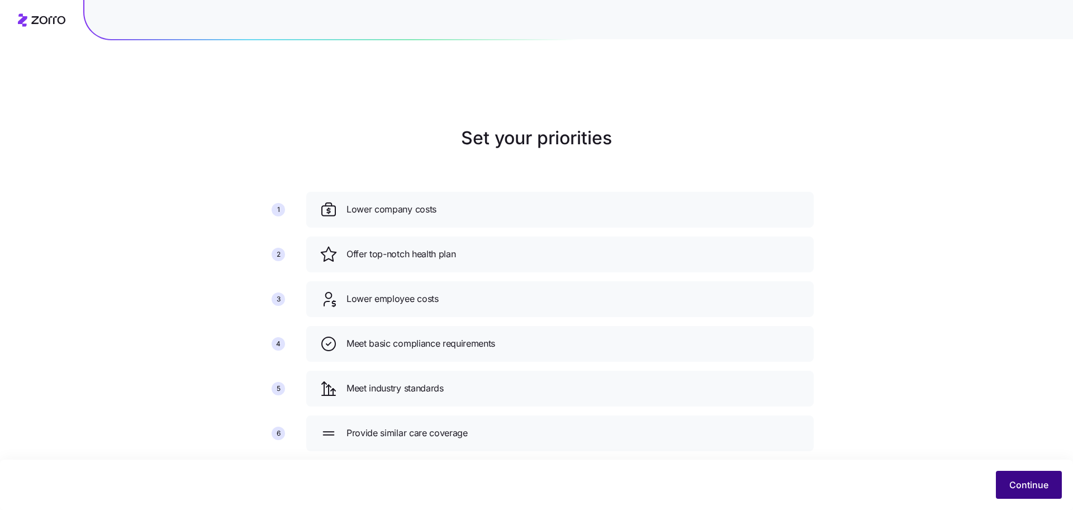
click at [1026, 492] on button "Continue" at bounding box center [1029, 484] width 66 height 28
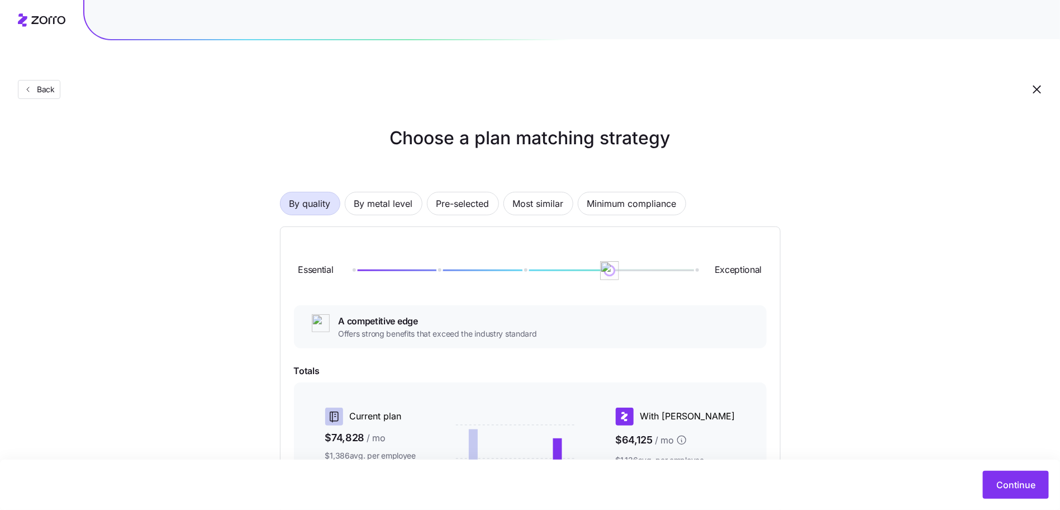
drag, startPoint x: 446, startPoint y: 247, endPoint x: 598, endPoint y: 255, distance: 151.6
click at [598, 255] on div "Essential Exceptional" at bounding box center [530, 270] width 473 height 60
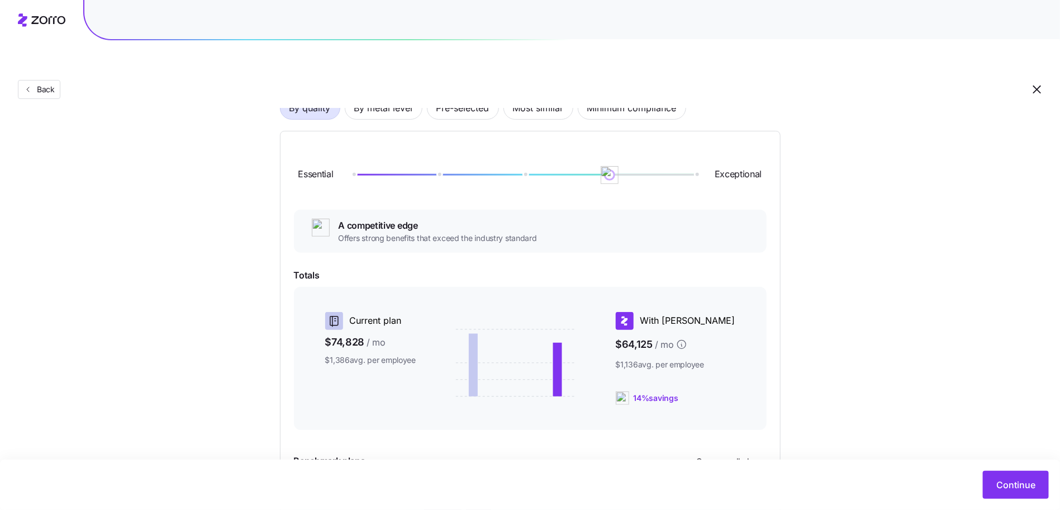
scroll to position [189, 0]
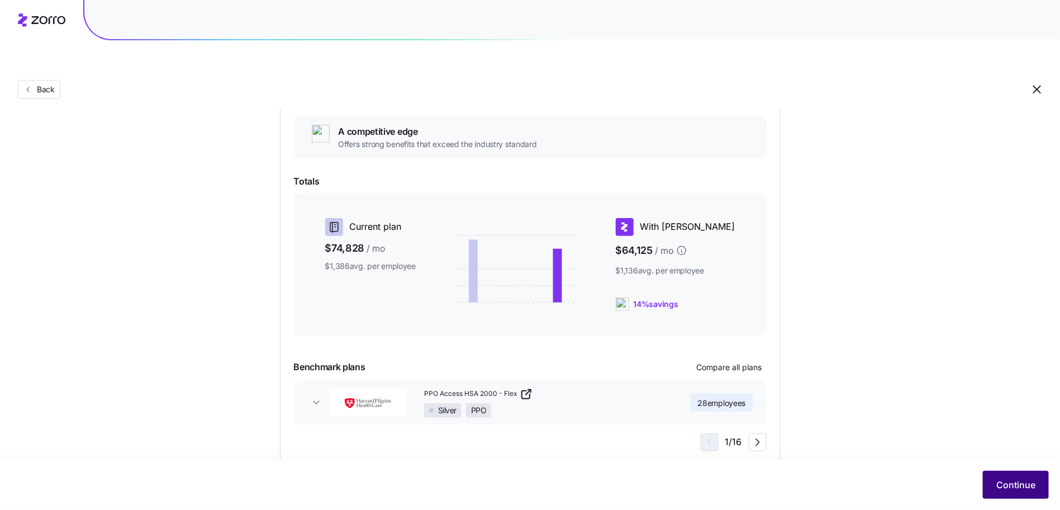
click at [1006, 489] on span "Continue" at bounding box center [1015, 484] width 39 height 13
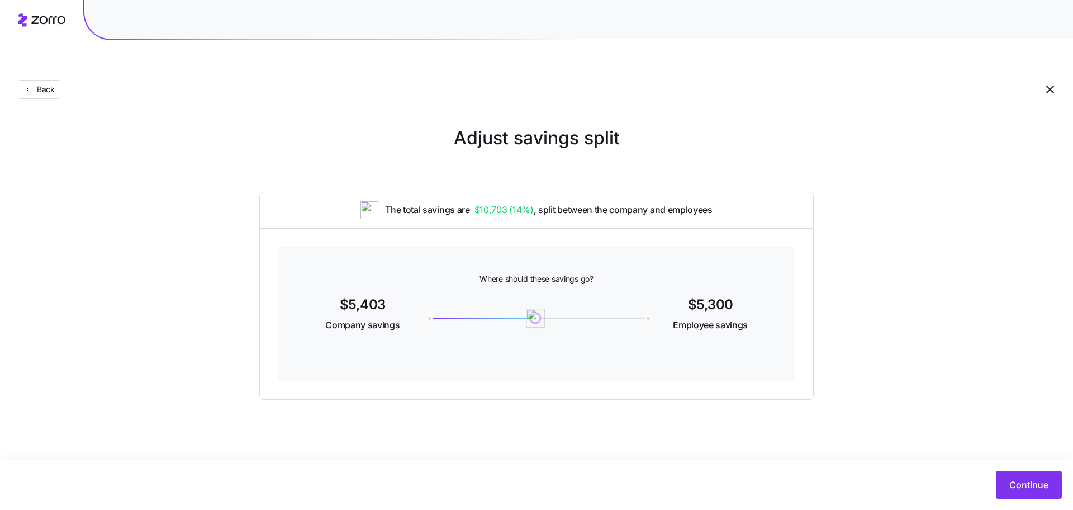
drag, startPoint x: 421, startPoint y: 289, endPoint x: 536, endPoint y: 297, distance: 115.4
click at [536, 308] on img at bounding box center [535, 317] width 19 height 19
click at [1039, 480] on span "Continue" at bounding box center [1028, 484] width 39 height 13
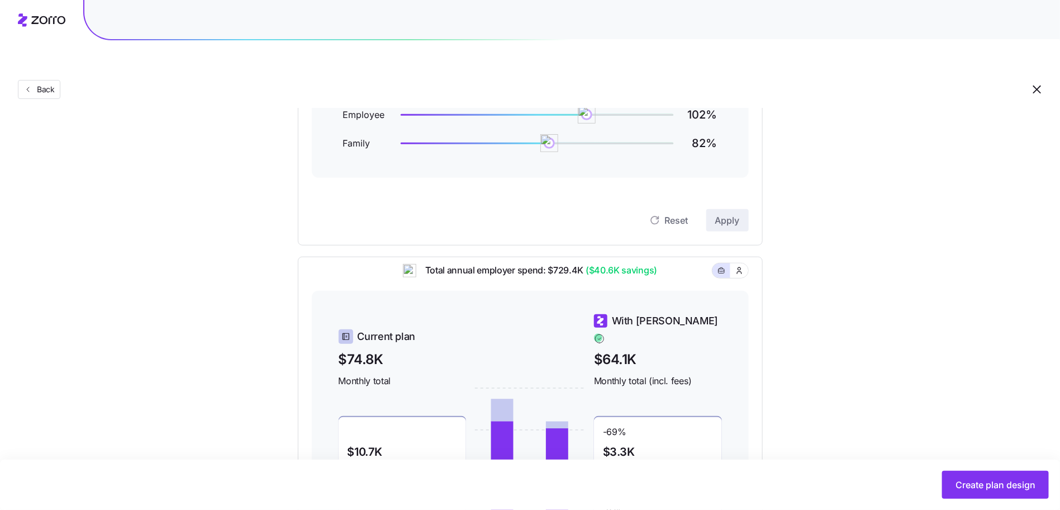
scroll to position [89, 0]
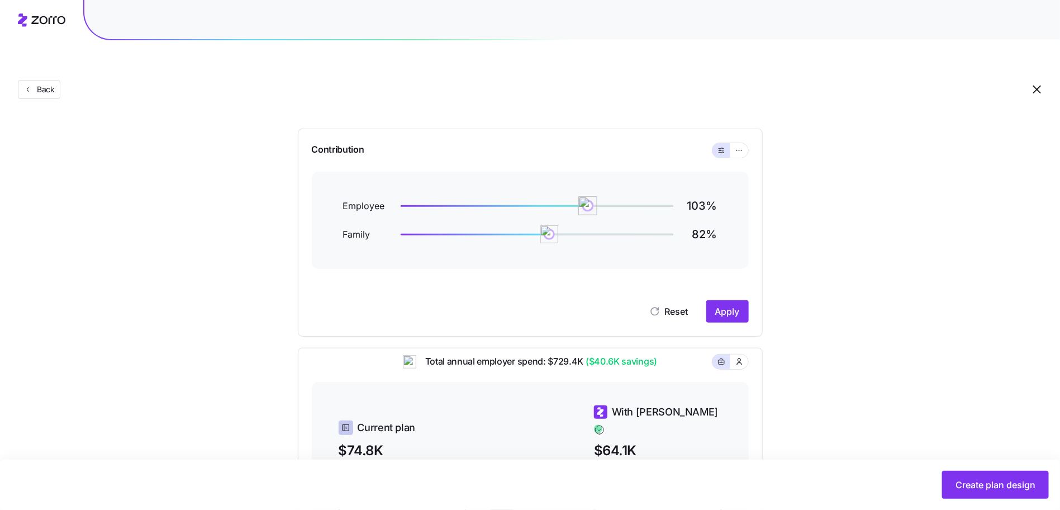
click at [588, 196] on img at bounding box center [587, 205] width 19 height 19
click at [742, 144] on icon "button" at bounding box center [739, 150] width 8 height 13
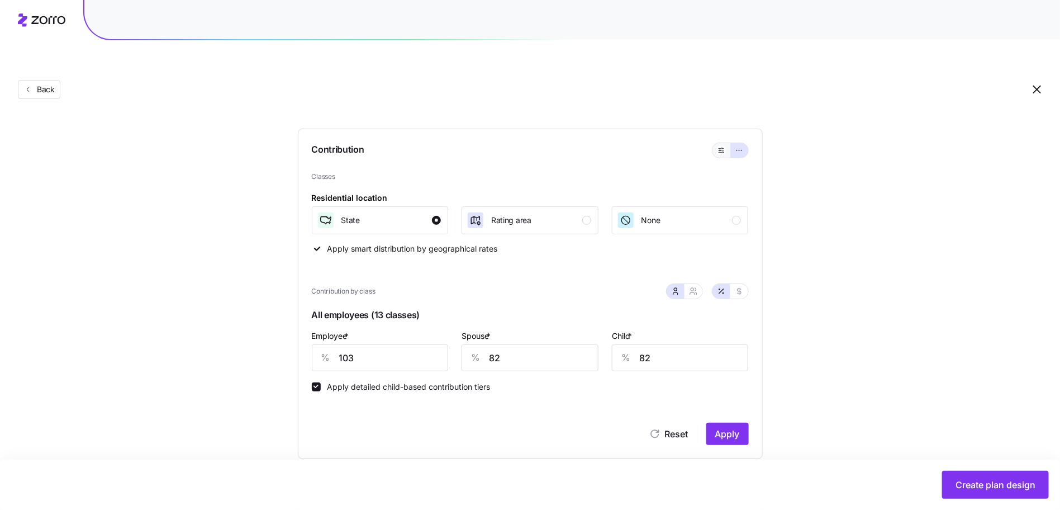
click at [725, 143] on button "button" at bounding box center [721, 150] width 18 height 15
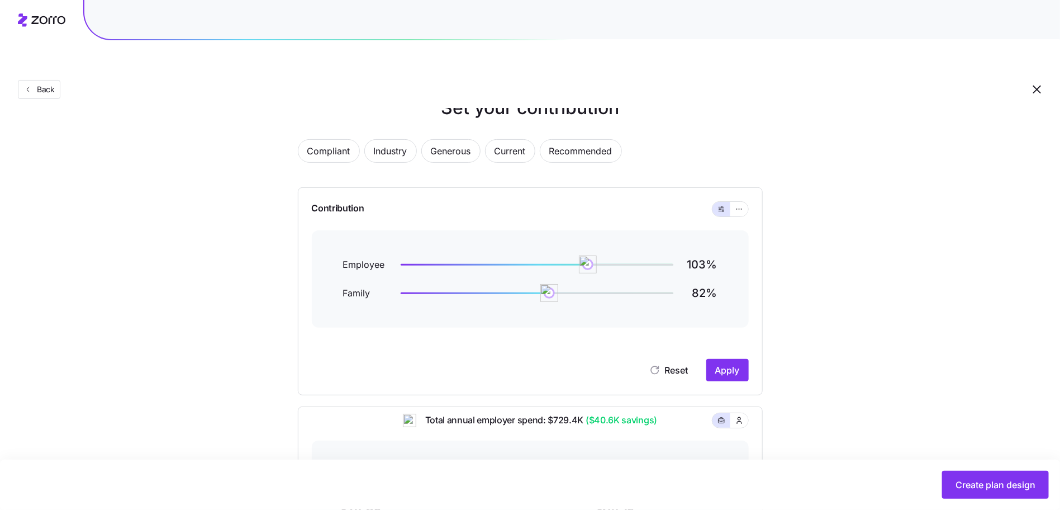
scroll to position [0, 0]
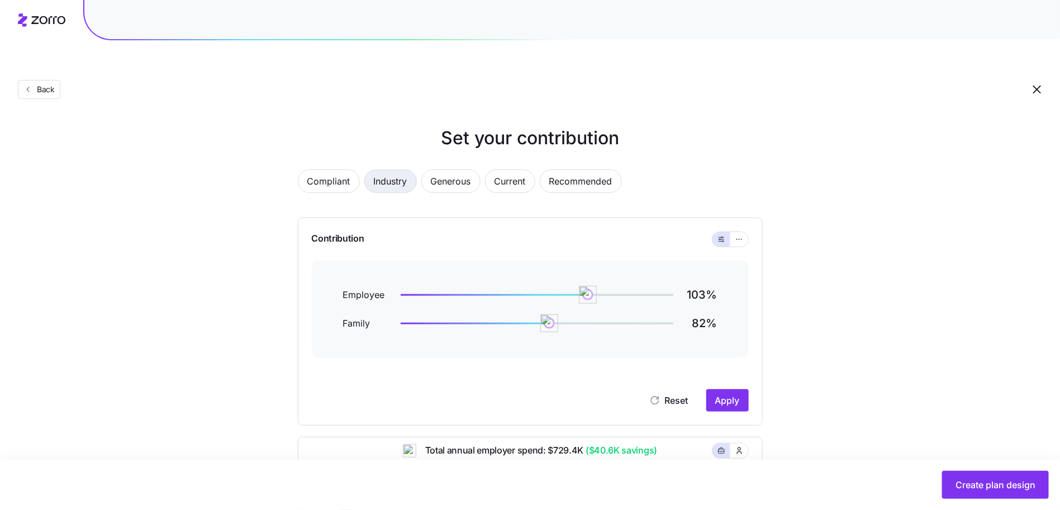
click at [402, 170] on span "Industry" at bounding box center [391, 181] width 34 height 22
click at [458, 170] on span "Generous" at bounding box center [451, 181] width 40 height 22
click at [491, 169] on button "Current" at bounding box center [510, 180] width 50 height 23
click at [546, 169] on button "Recommended" at bounding box center [581, 180] width 82 height 23
click at [556, 170] on span "Recommended" at bounding box center [580, 181] width 63 height 22
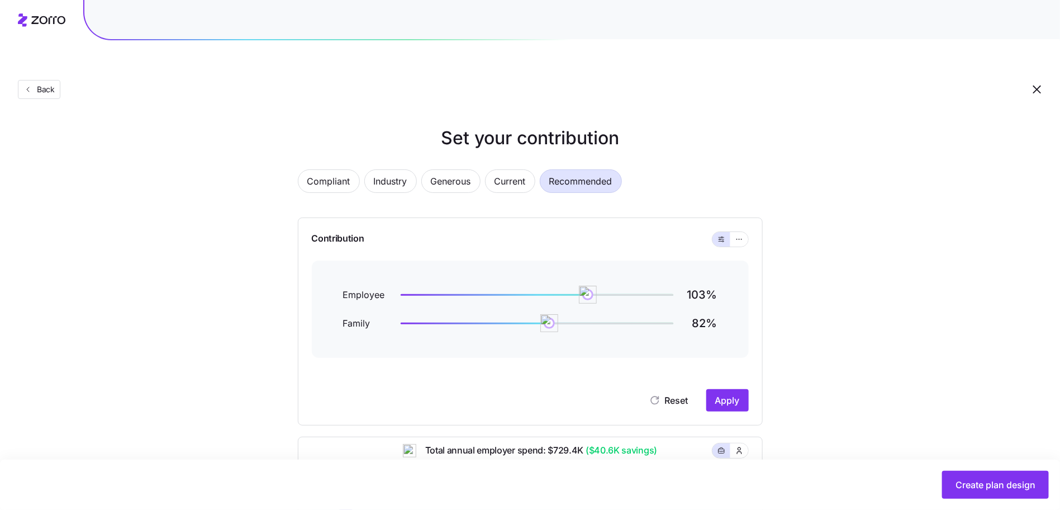
drag, startPoint x: 599, startPoint y: 168, endPoint x: 595, endPoint y: 159, distance: 9.5
click at [599, 169] on div "Compliant Industry Generous Current Recommended" at bounding box center [530, 187] width 465 height 37
click at [595, 170] on span "Recommended" at bounding box center [580, 181] width 63 height 22
drag, startPoint x: 591, startPoint y: 152, endPoint x: 589, endPoint y: 160, distance: 8.0
click at [591, 170] on span "Recommended" at bounding box center [580, 181] width 63 height 22
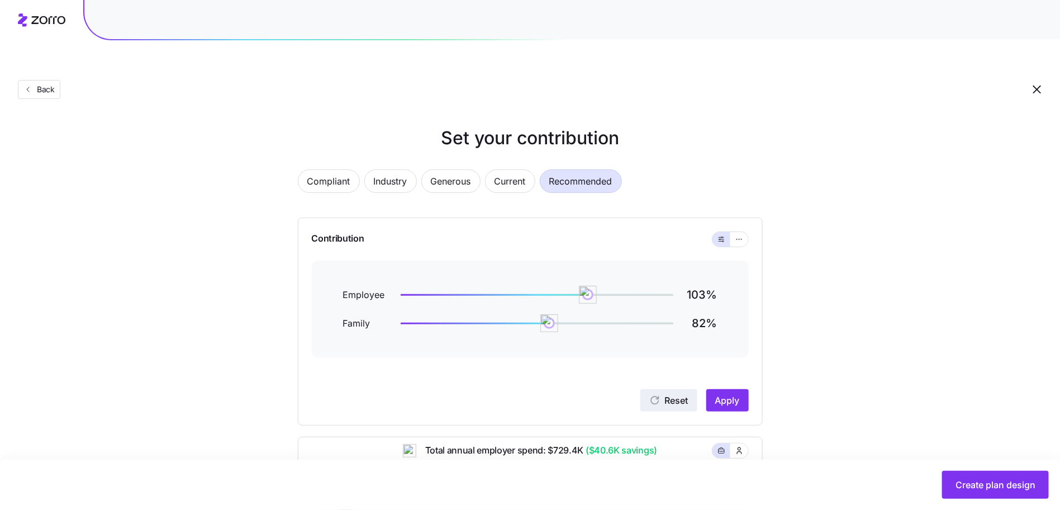
click at [677, 393] on span "Reset" at bounding box center [676, 399] width 23 height 13
click at [335, 170] on span "Compliant" at bounding box center [328, 181] width 43 height 22
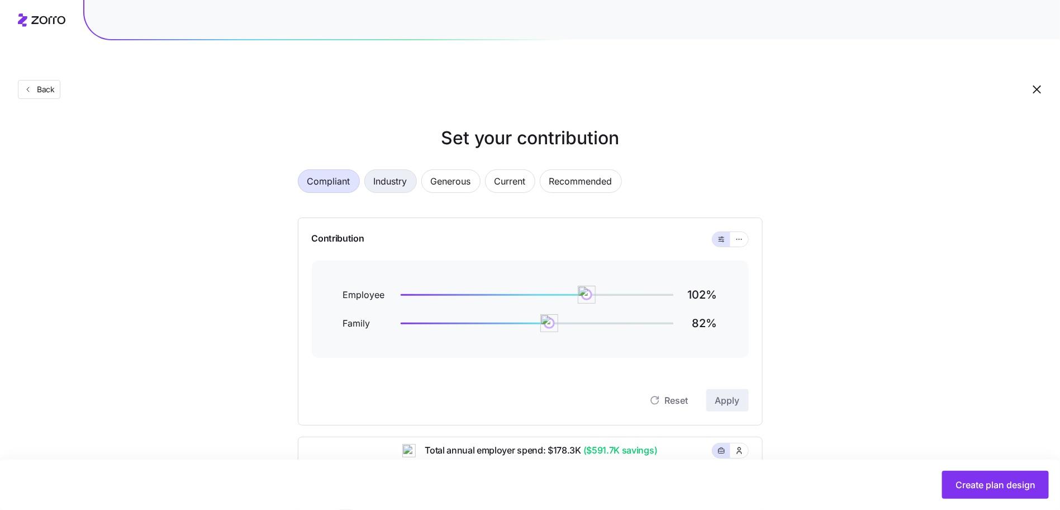
click at [403, 170] on span "Industry" at bounding box center [391, 181] width 34 height 22
click at [308, 170] on span "Compliant" at bounding box center [328, 181] width 43 height 22
click at [404, 170] on span "Industry" at bounding box center [391, 181] width 34 height 22
click at [337, 170] on span "Compliant" at bounding box center [328, 181] width 43 height 22
click at [436, 170] on span "Generous" at bounding box center [451, 181] width 40 height 22
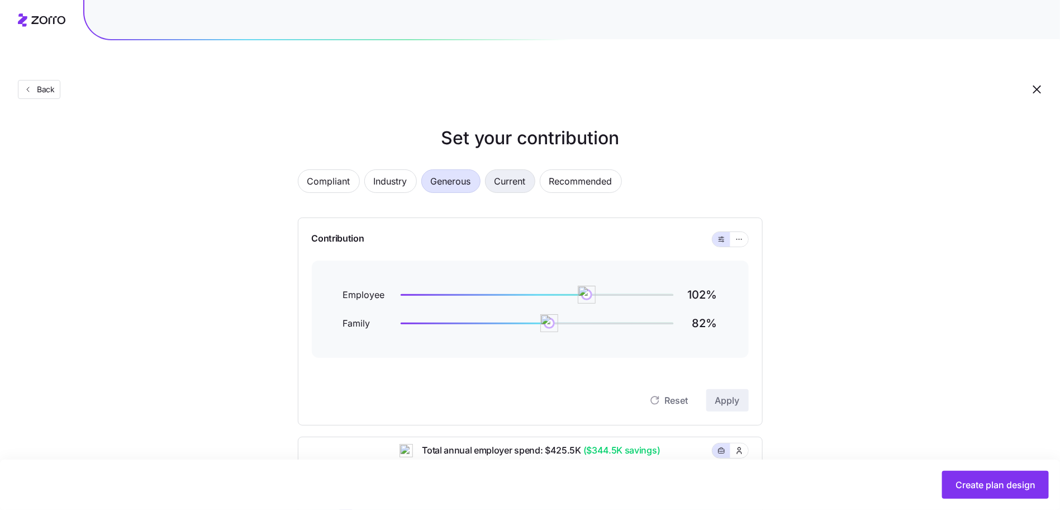
click at [523, 170] on span "Current" at bounding box center [509, 181] width 31 height 22
click at [584, 170] on span "Recommended" at bounding box center [580, 181] width 63 height 22
click at [459, 170] on span "Generous" at bounding box center [451, 181] width 40 height 22
click at [521, 170] on span "Current" at bounding box center [509, 181] width 31 height 22
click at [598, 170] on span "Recommended" at bounding box center [580, 181] width 63 height 22
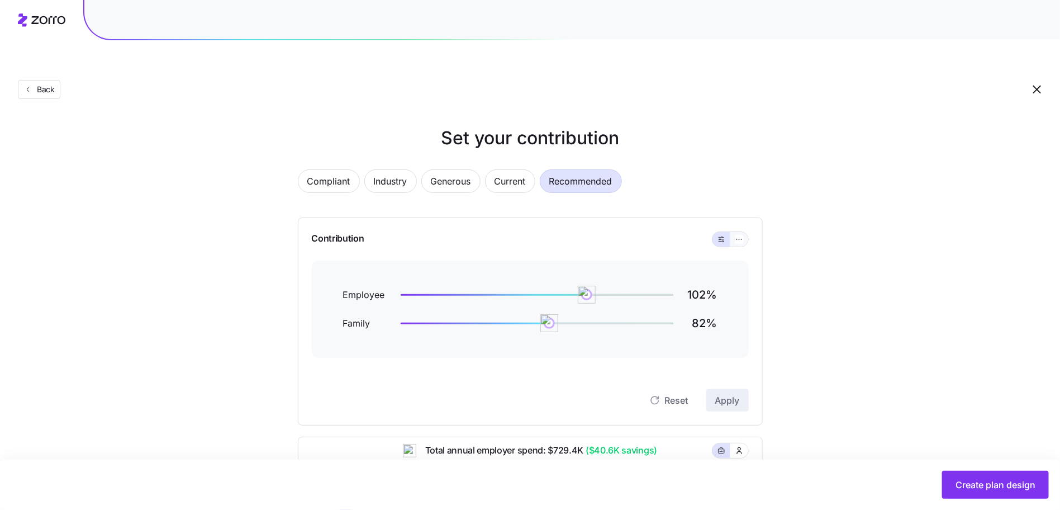
click at [737, 232] on button "button" at bounding box center [739, 239] width 18 height 15
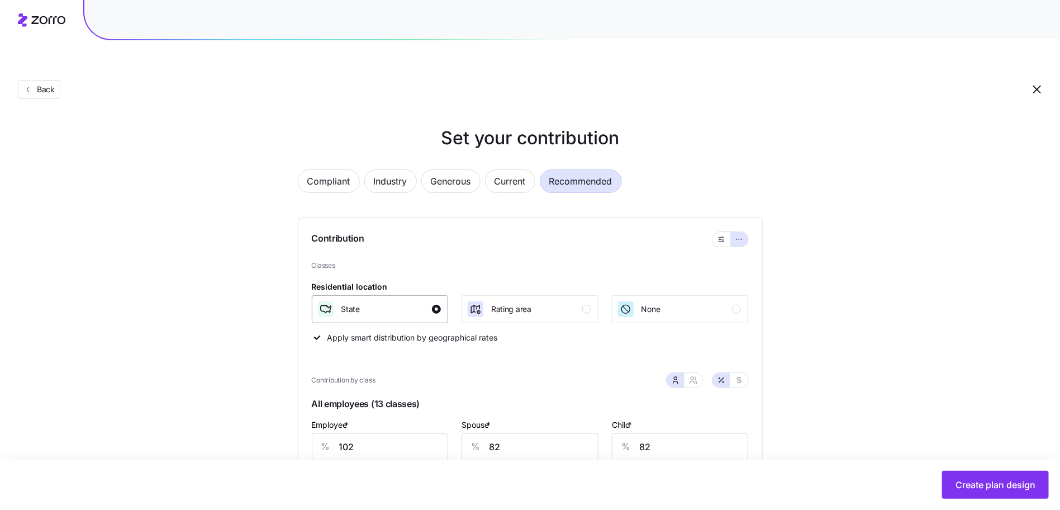
click at [404, 300] on div "State" at bounding box center [379, 309] width 125 height 18
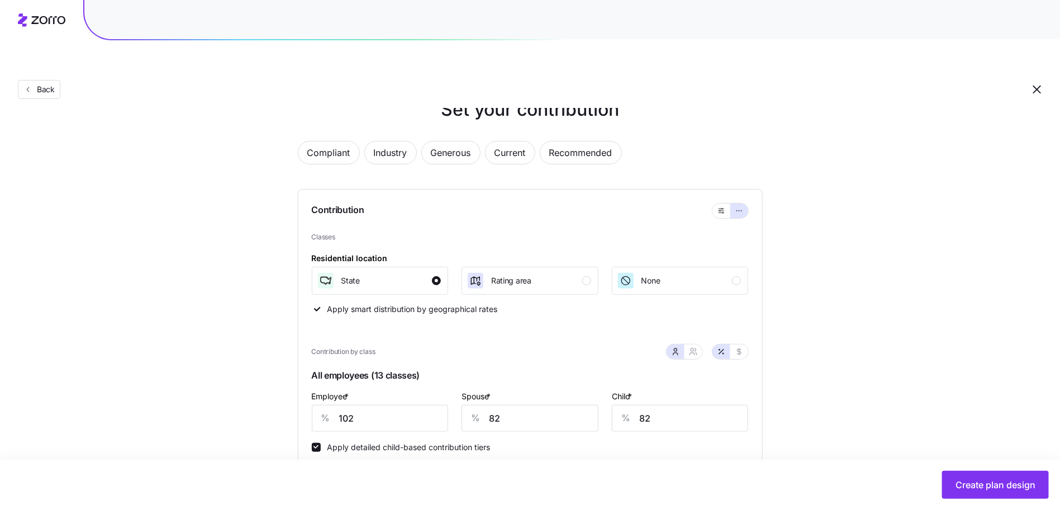
scroll to position [122, 0]
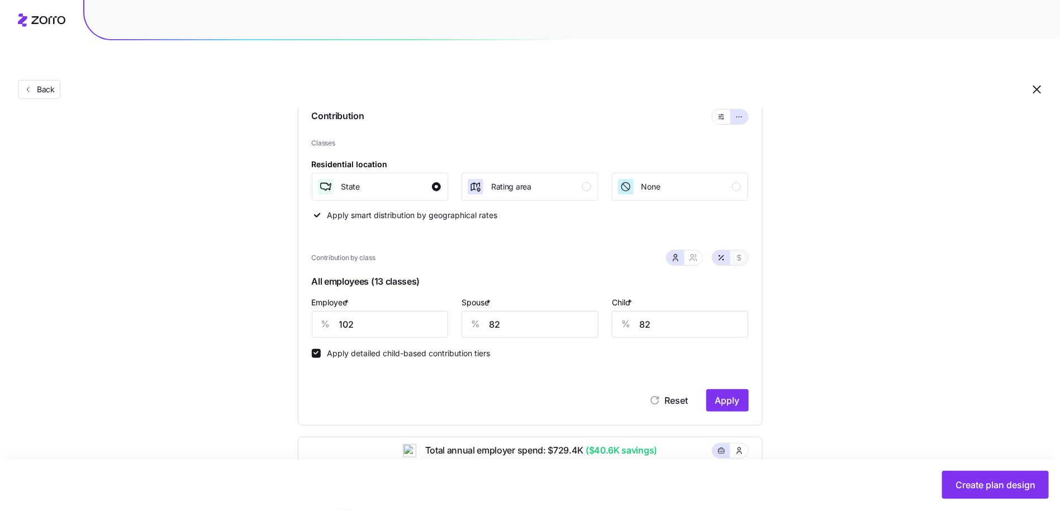
click at [744, 250] on button "button" at bounding box center [739, 257] width 18 height 15
type input "804"
type input "643"
type input "320"
click at [699, 250] on button "button" at bounding box center [693, 257] width 18 height 15
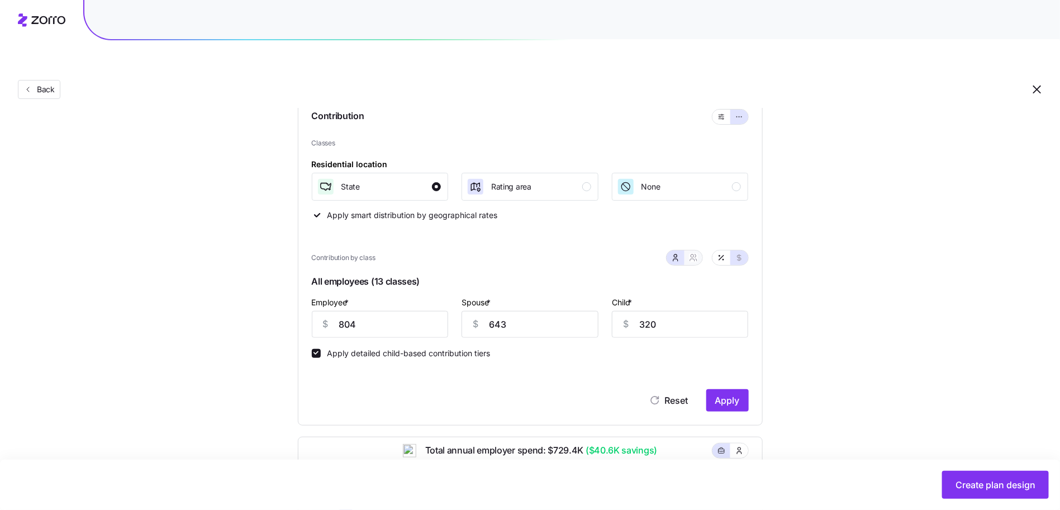
type input "1447"
type input "1316"
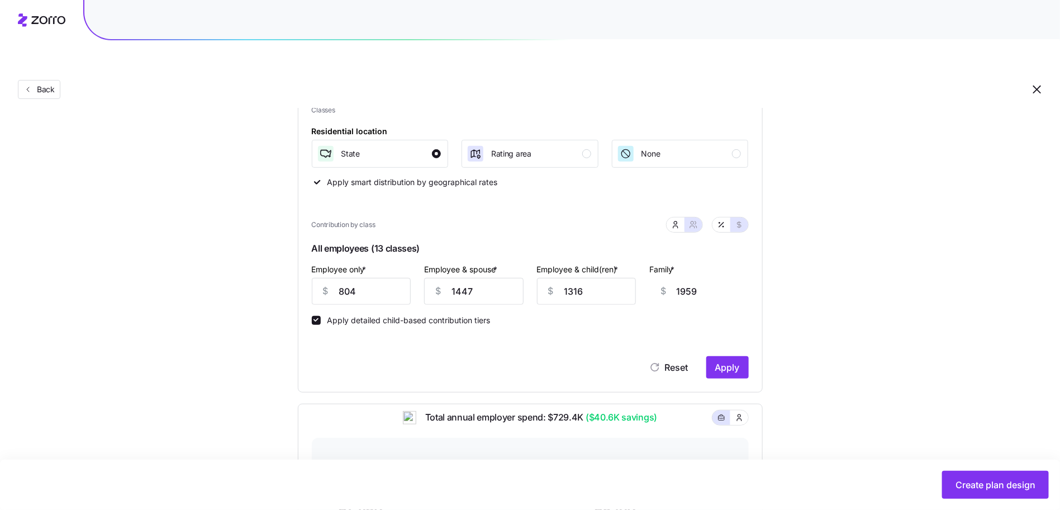
scroll to position [374, 0]
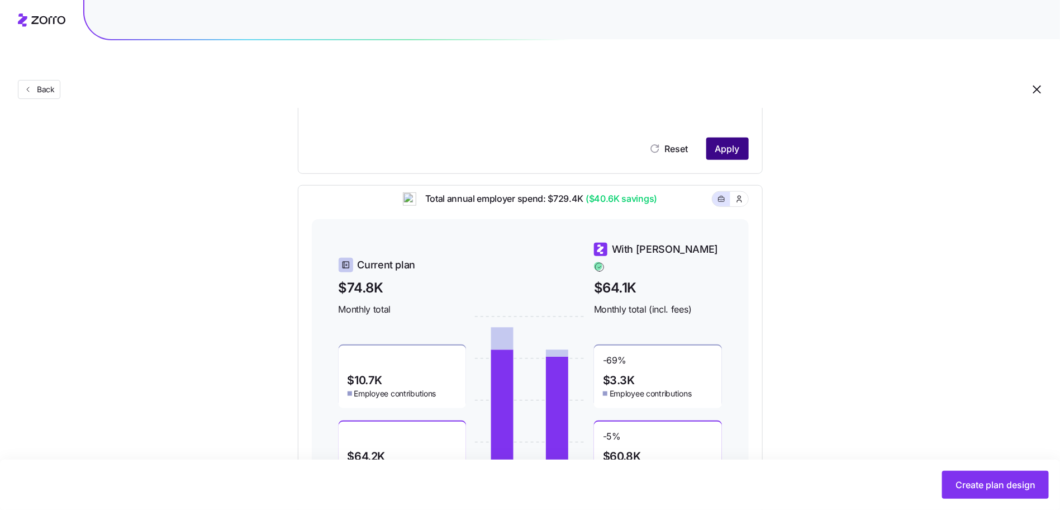
click at [740, 137] on button "Apply" at bounding box center [727, 148] width 42 height 22
click at [721, 142] on span "Apply" at bounding box center [727, 148] width 25 height 13
click at [1006, 482] on span "Create plan design" at bounding box center [995, 484] width 80 height 13
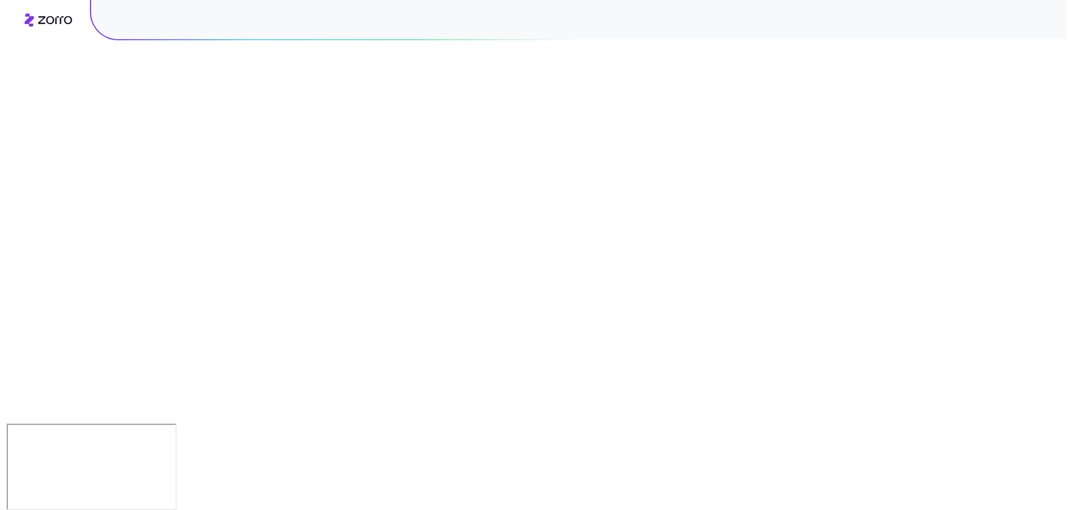
scroll to position [0, 0]
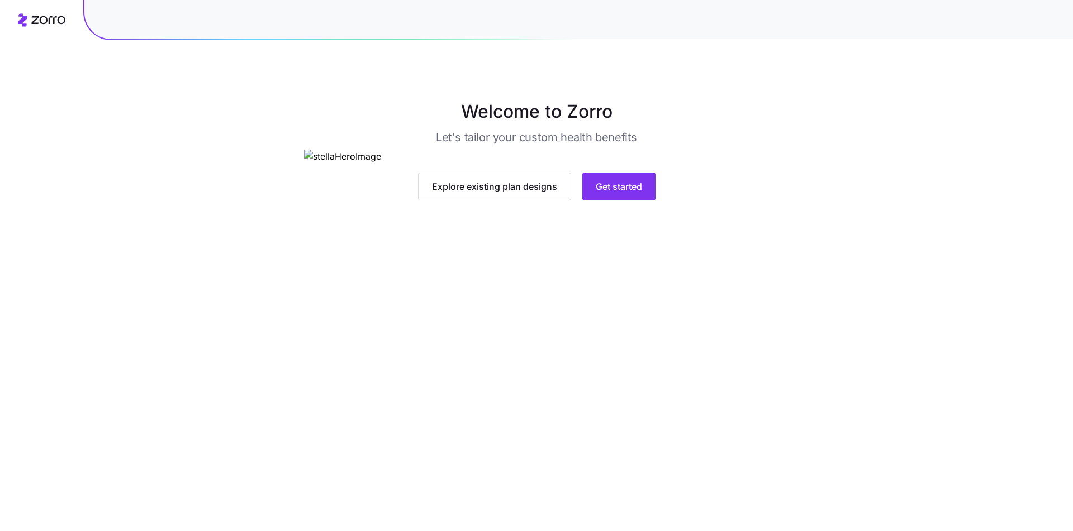
click at [612, 444] on main "Welcome to Zorro Let's tailor your custom health benefits Explore existing plan…" at bounding box center [536, 265] width 1073 height 531
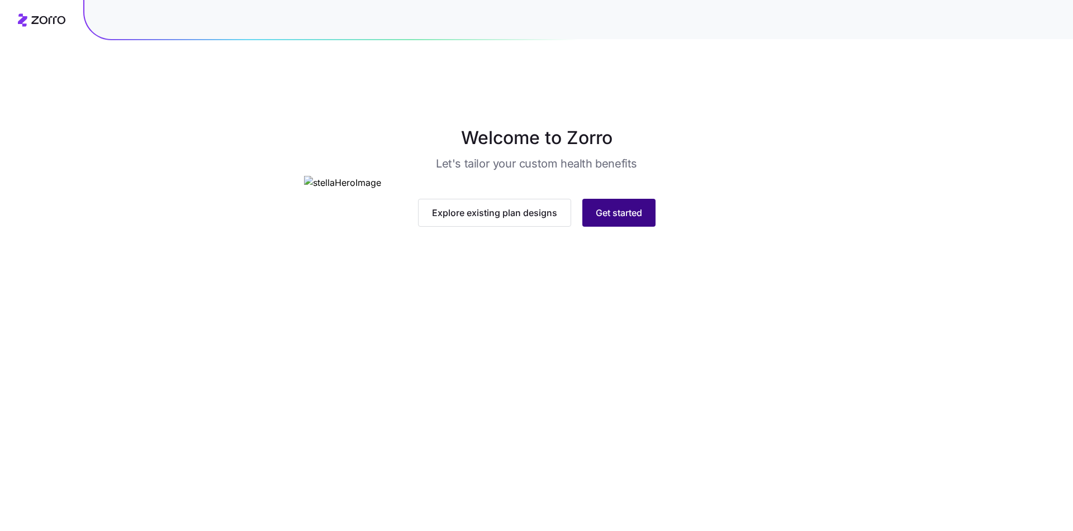
click at [618, 220] on span "Get started" at bounding box center [619, 212] width 46 height 13
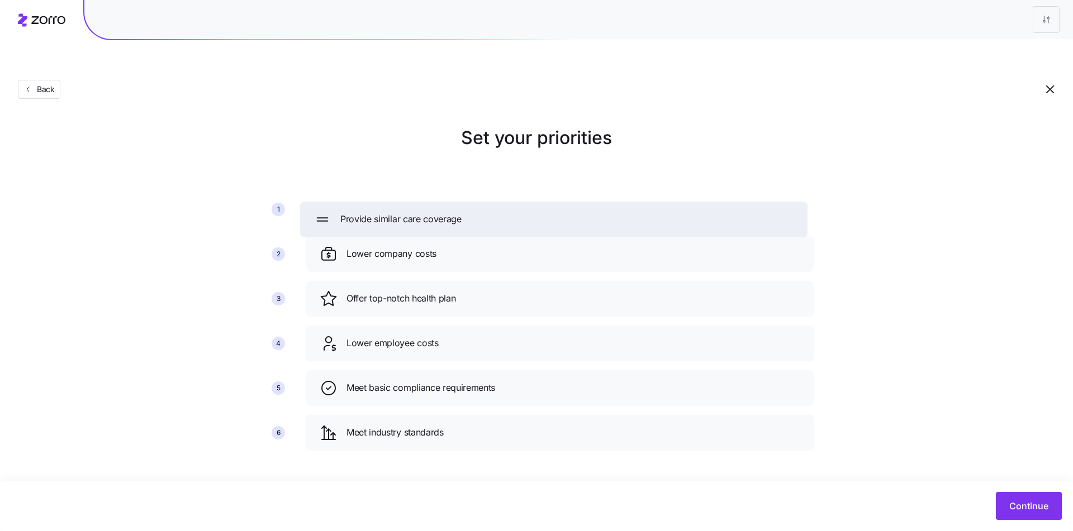
drag, startPoint x: 436, startPoint y: 407, endPoint x: 430, endPoint y: 193, distance: 213.5
click at [430, 212] on span "Provide similar care coverage" at bounding box center [400, 219] width 121 height 14
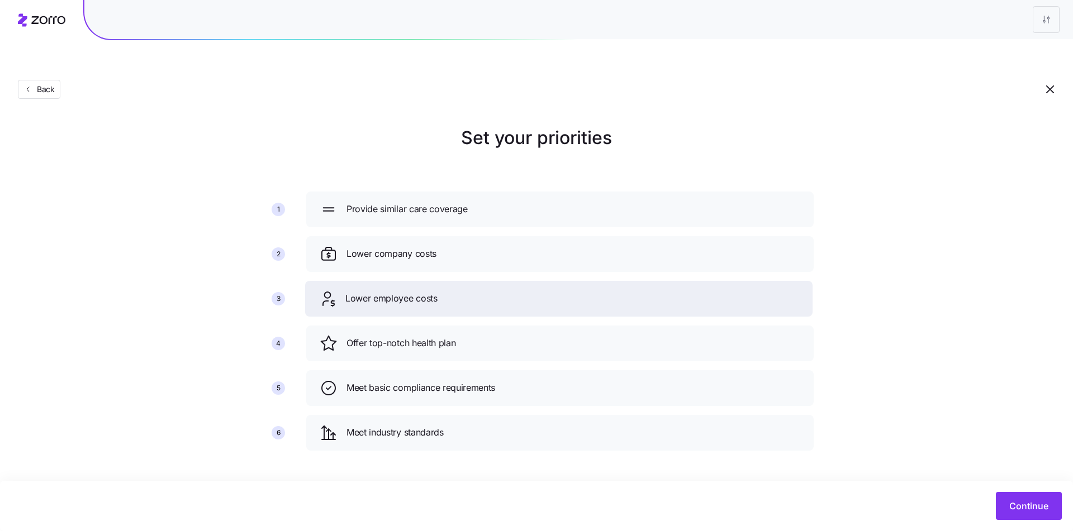
drag, startPoint x: 430, startPoint y: 330, endPoint x: 429, endPoint y: 285, distance: 44.7
click at [429, 285] on div "Lower employee costs" at bounding box center [558, 299] width 507 height 36
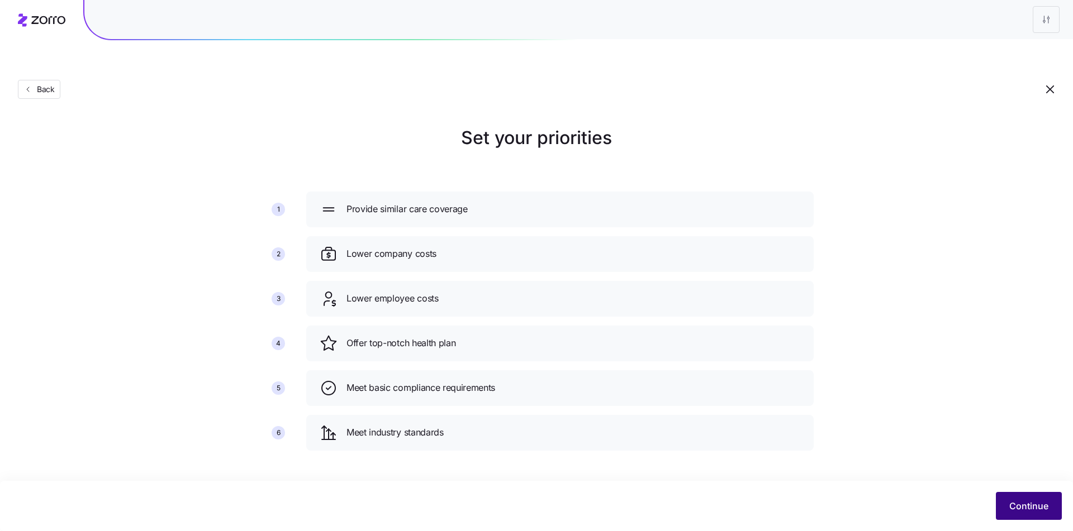
click at [1004, 517] on button "Continue" at bounding box center [1029, 506] width 66 height 28
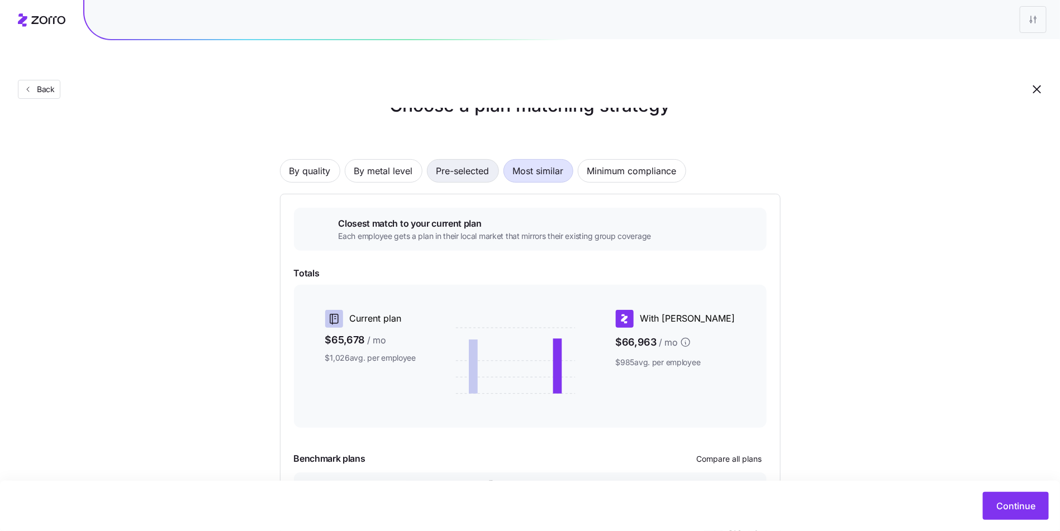
scroll to position [7, 0]
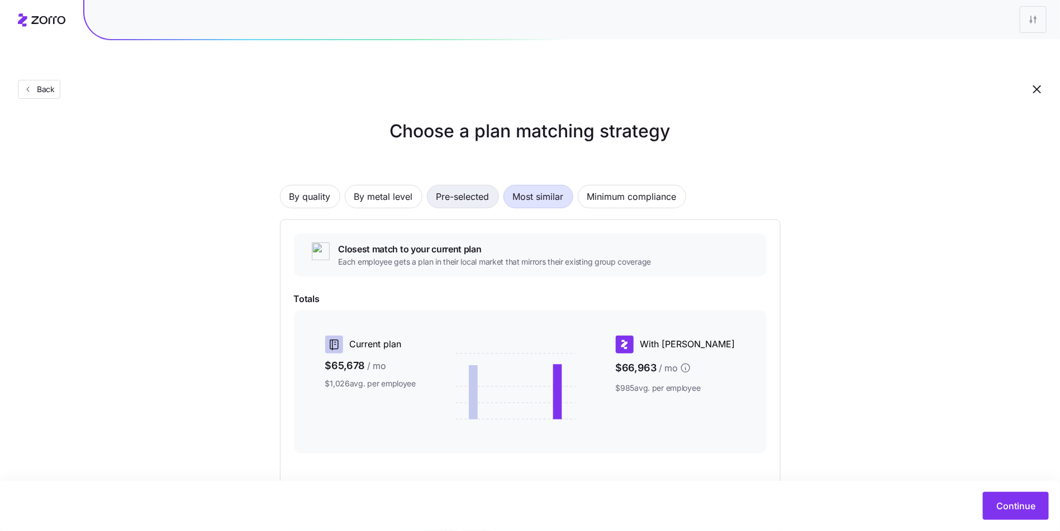
click at [470, 185] on span "Pre-selected" at bounding box center [462, 196] width 53 height 22
click at [389, 185] on span "By metal level" at bounding box center [383, 196] width 59 height 22
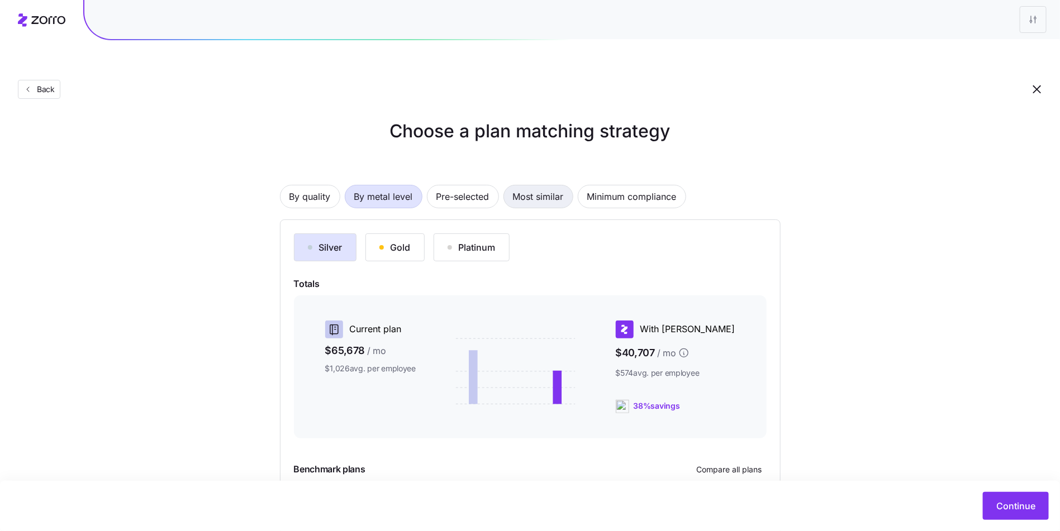
click at [520, 185] on span "Most similar" at bounding box center [538, 196] width 51 height 22
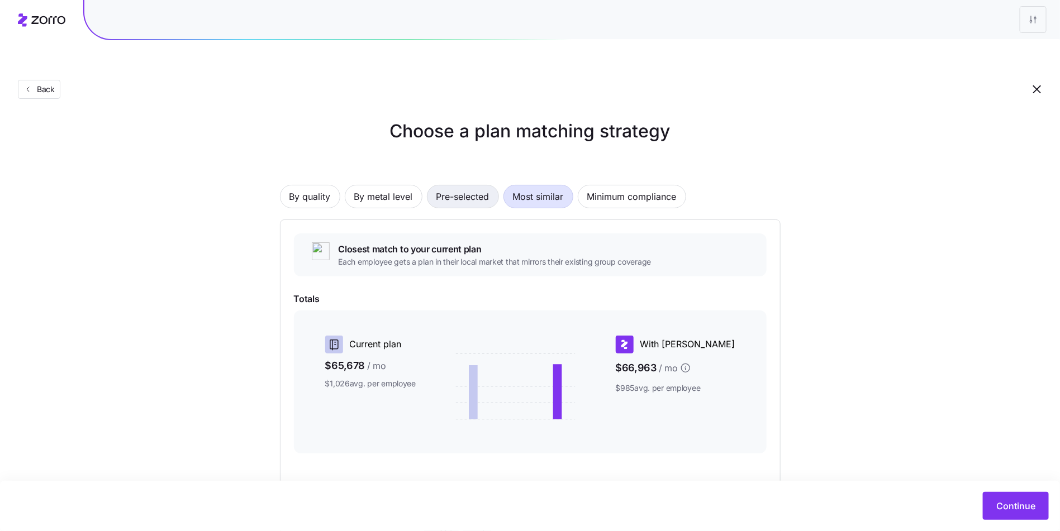
click at [456, 185] on span "Pre-selected" at bounding box center [462, 196] width 53 height 22
click at [391, 185] on span "By metal level" at bounding box center [383, 196] width 59 height 22
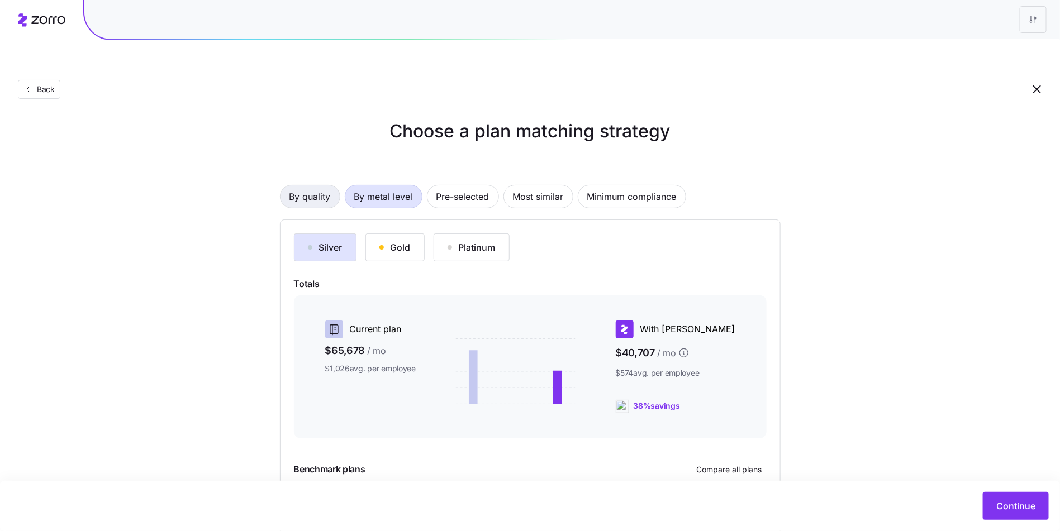
click at [293, 185] on span "By quality" at bounding box center [309, 196] width 41 height 22
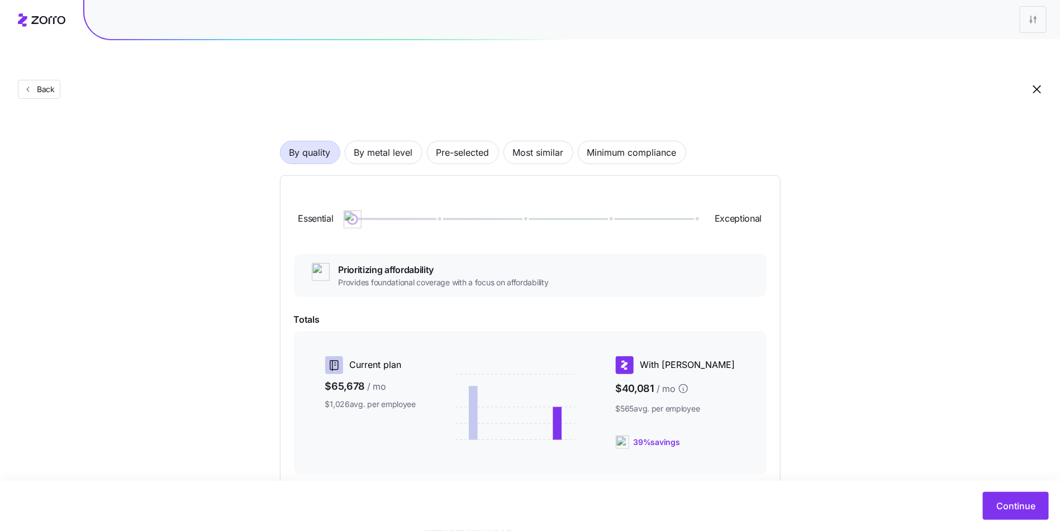
scroll to position [138, 0]
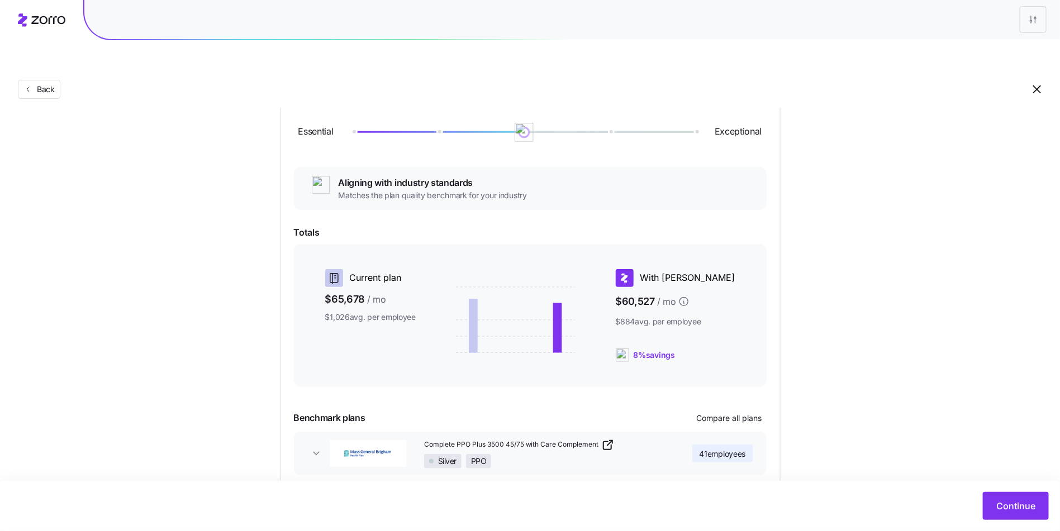
drag, startPoint x: 360, startPoint y: 106, endPoint x: 567, endPoint y: 110, distance: 207.3
click at [567, 110] on div "Essential Exceptional" at bounding box center [530, 132] width 473 height 60
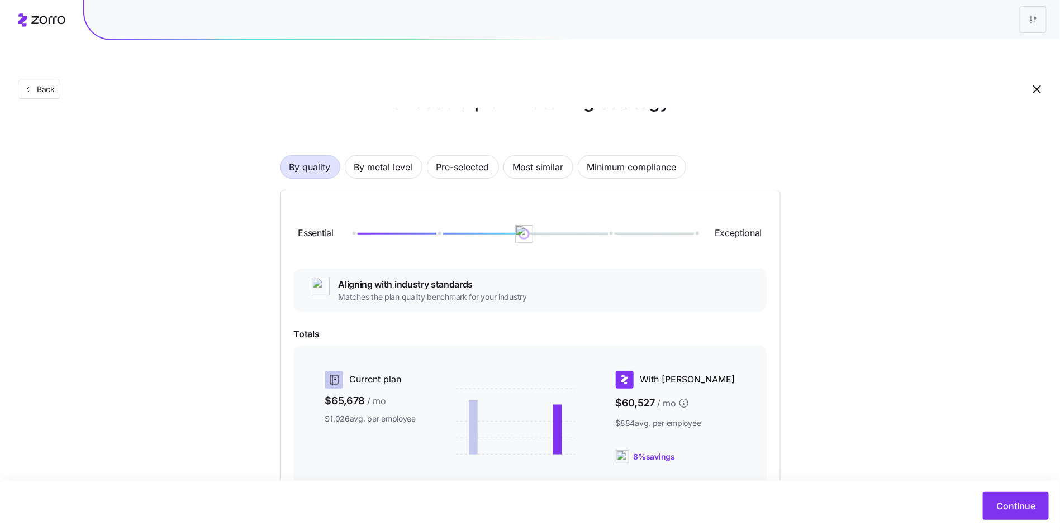
scroll to position [36, 0]
drag, startPoint x: 530, startPoint y: 208, endPoint x: 600, endPoint y: 208, distance: 69.8
click at [600, 234] on div at bounding box center [524, 235] width 343 height 2
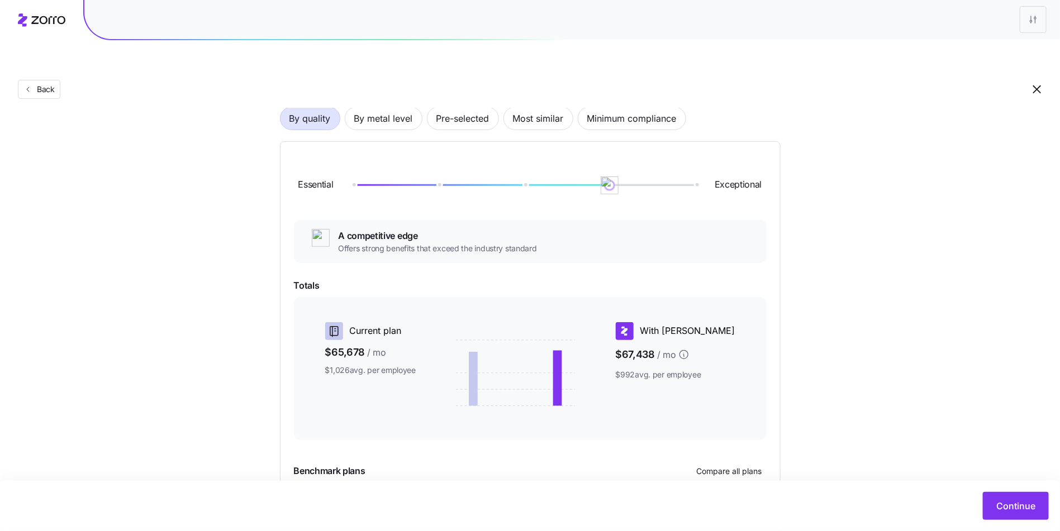
scroll to position [166, 0]
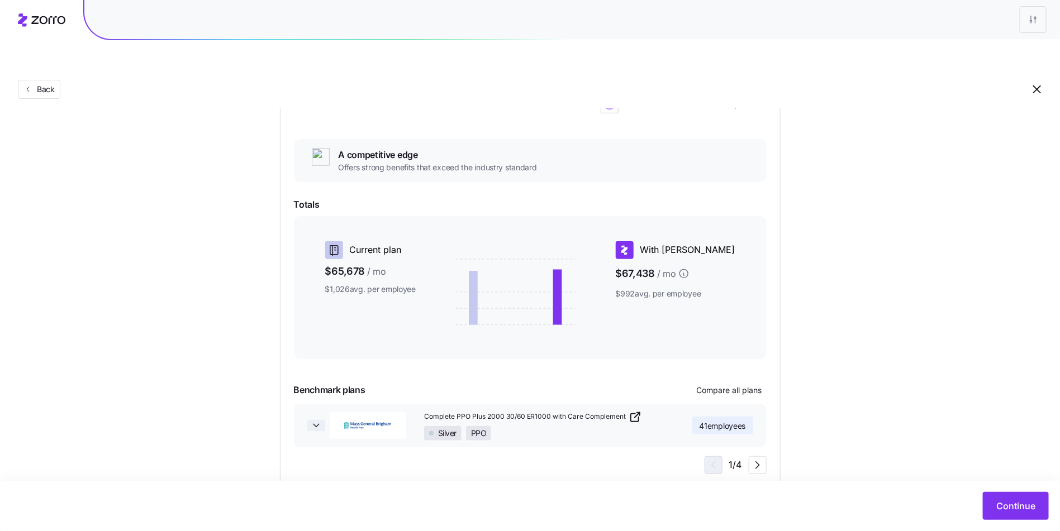
drag, startPoint x: 308, startPoint y: 391, endPoint x: 311, endPoint y: 397, distance: 7.5
click at [308, 404] on button "Complete PPO Plus 2000 30/60 ER1000 with Care Complement Silver PPO 41 employees" at bounding box center [530, 426] width 473 height 44
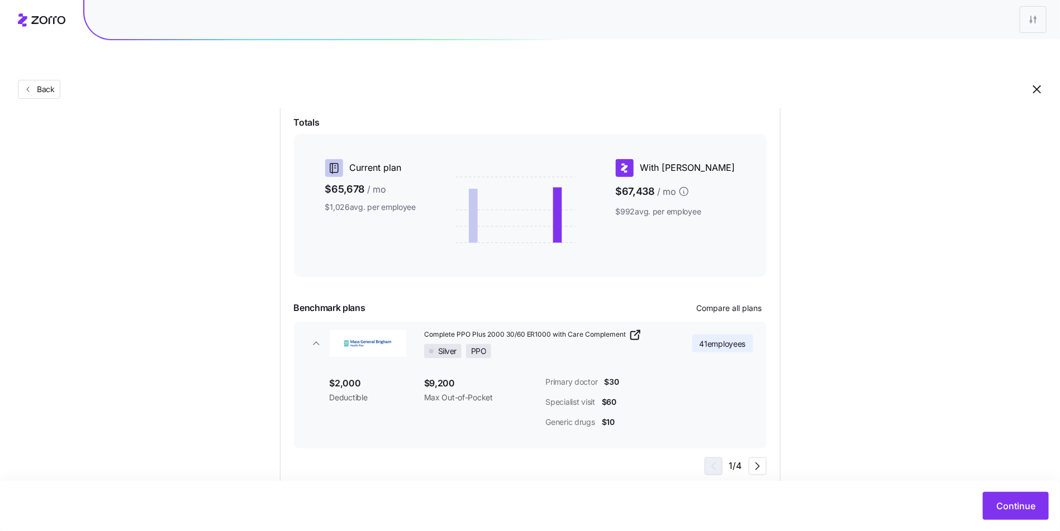
scroll to position [251, 0]
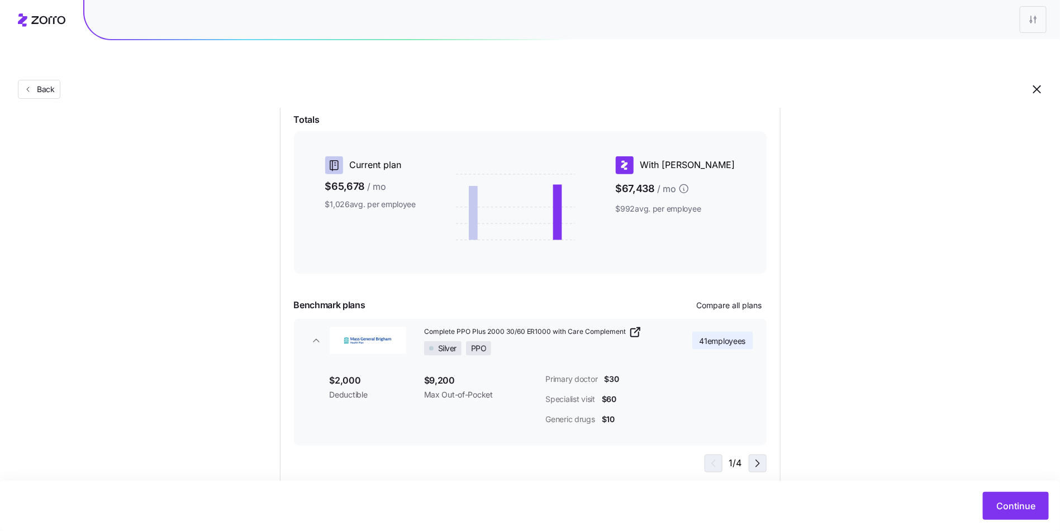
click at [751, 457] on icon "button" at bounding box center [757, 463] width 13 height 13
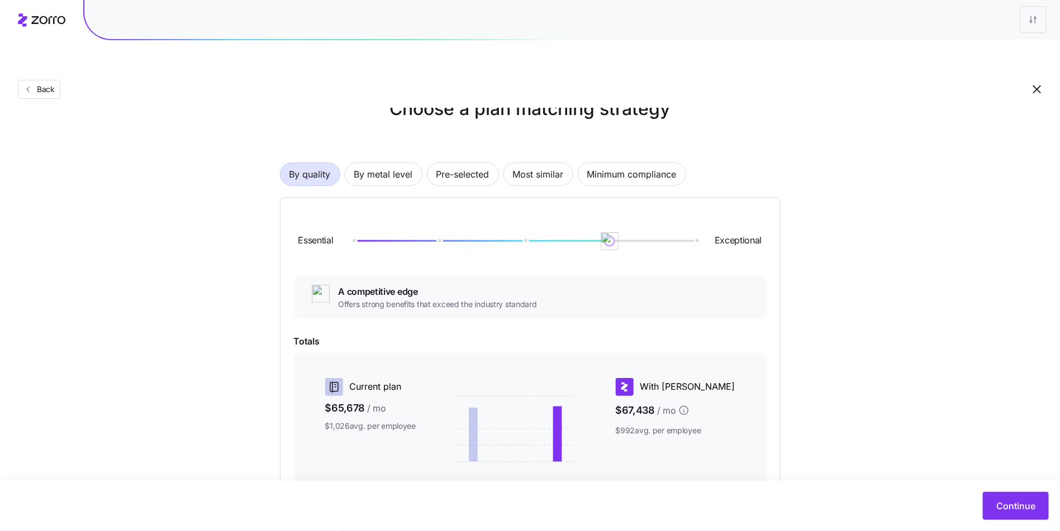
scroll to position [5, 0]
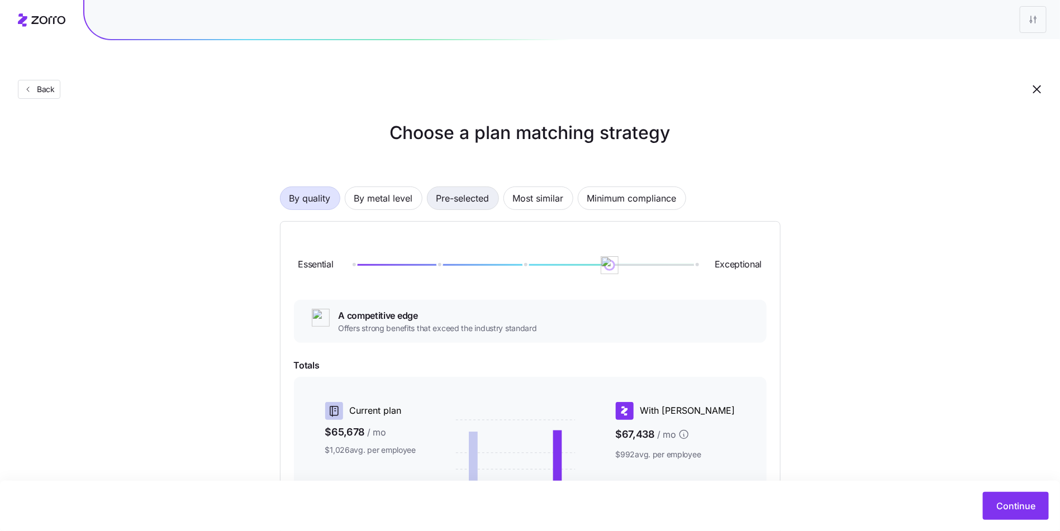
click at [449, 187] on span "Pre-selected" at bounding box center [462, 198] width 53 height 22
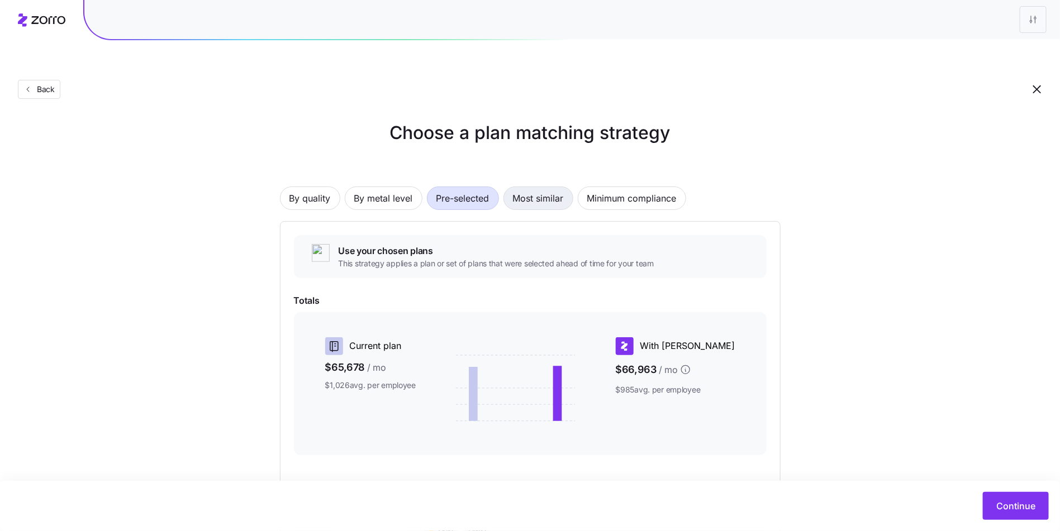
click at [529, 187] on span "Most similar" at bounding box center [538, 198] width 51 height 22
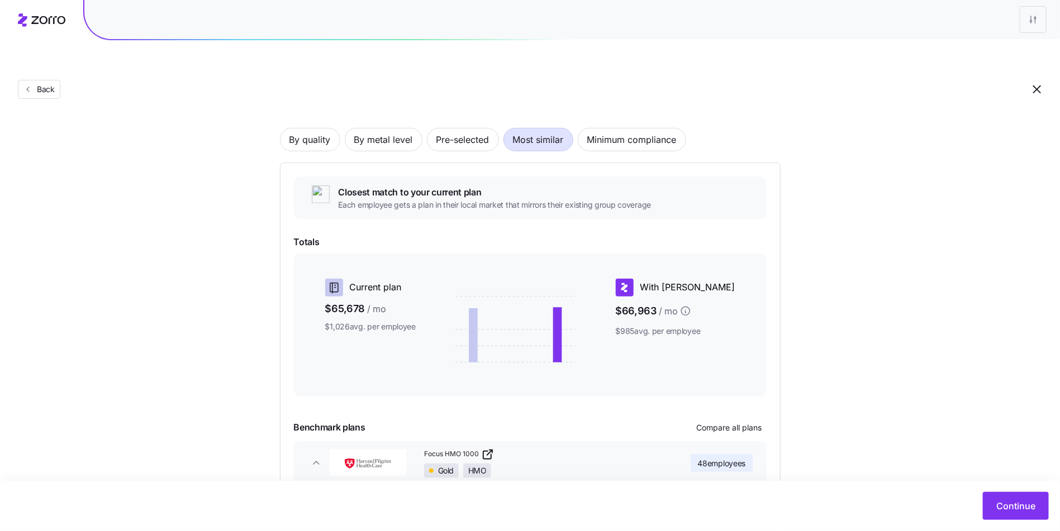
scroll to position [0, 0]
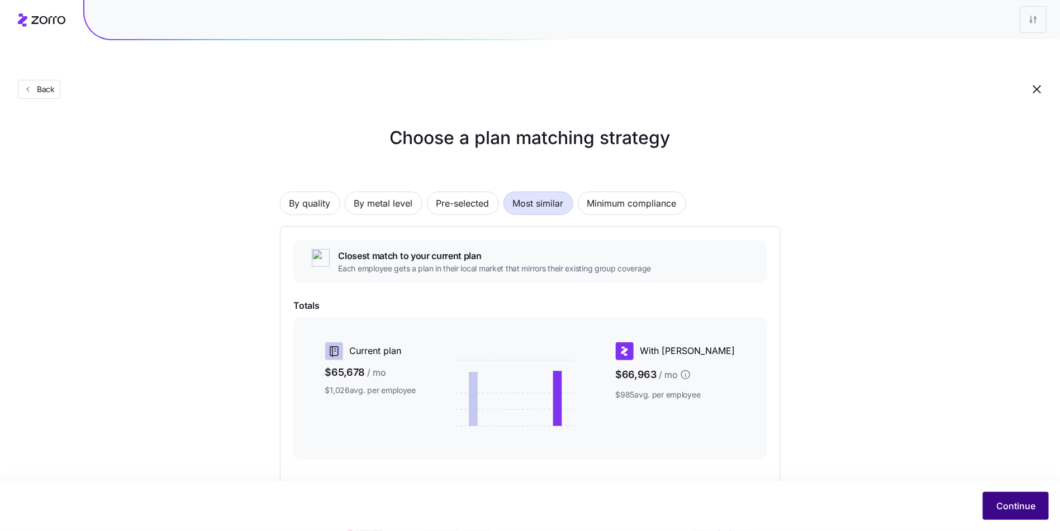
click at [1018, 504] on span "Continue" at bounding box center [1015, 505] width 39 height 13
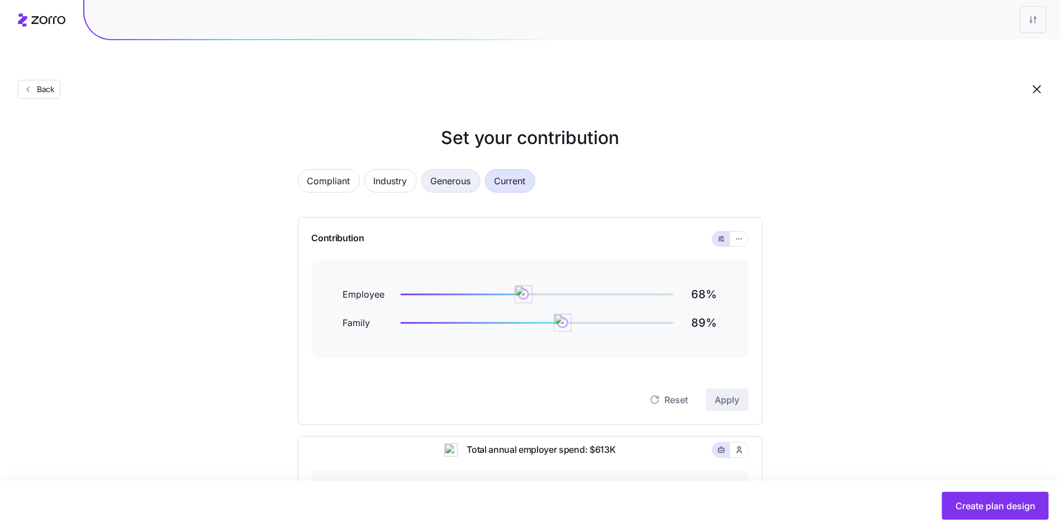
click at [434, 170] on span "Generous" at bounding box center [451, 181] width 40 height 22
click at [396, 170] on span "Industry" at bounding box center [391, 181] width 34 height 22
click at [332, 170] on span "Compliant" at bounding box center [328, 181] width 43 height 22
click at [507, 170] on span "Current" at bounding box center [509, 181] width 31 height 22
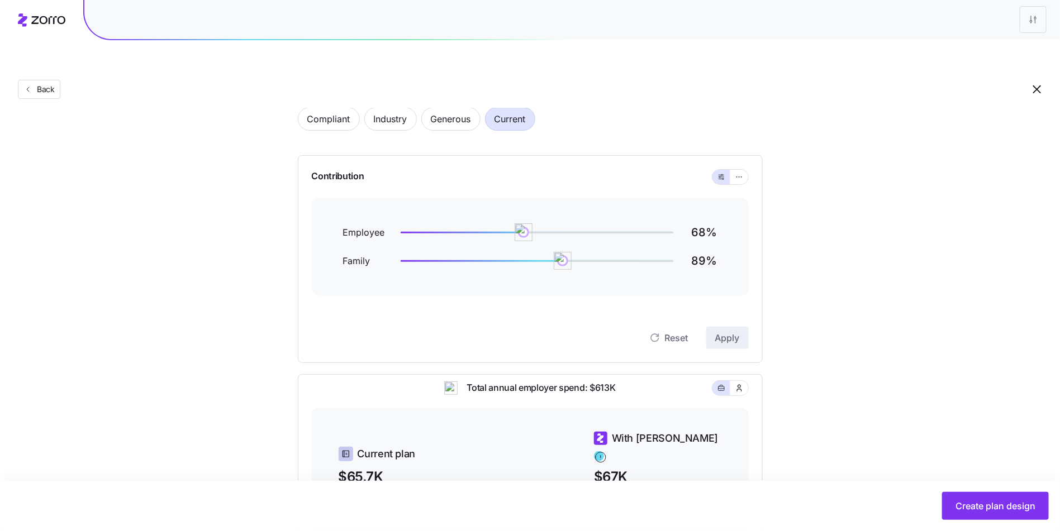
scroll to position [89, 0]
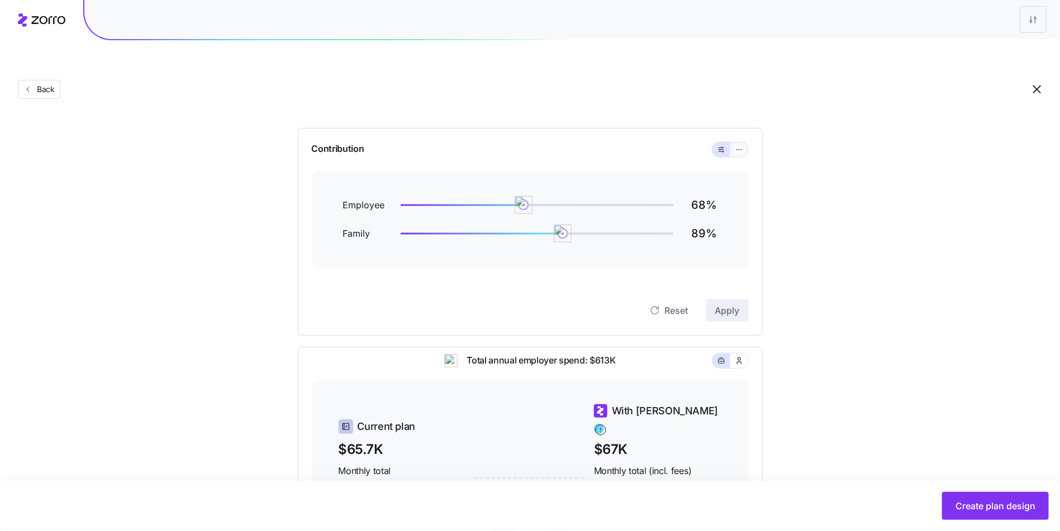
click at [731, 142] on button "button" at bounding box center [739, 149] width 18 height 15
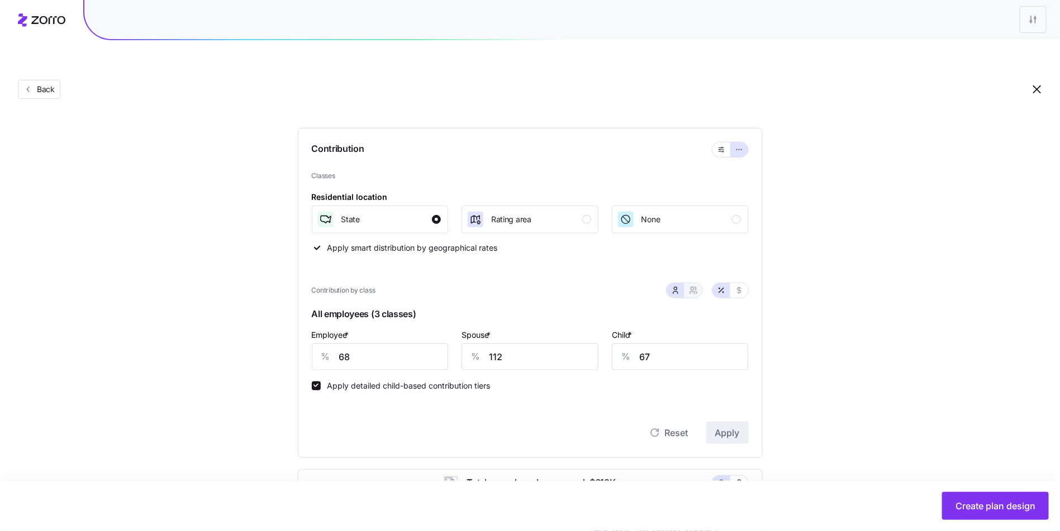
click at [689, 286] on button "button" at bounding box center [693, 290] width 9 height 9
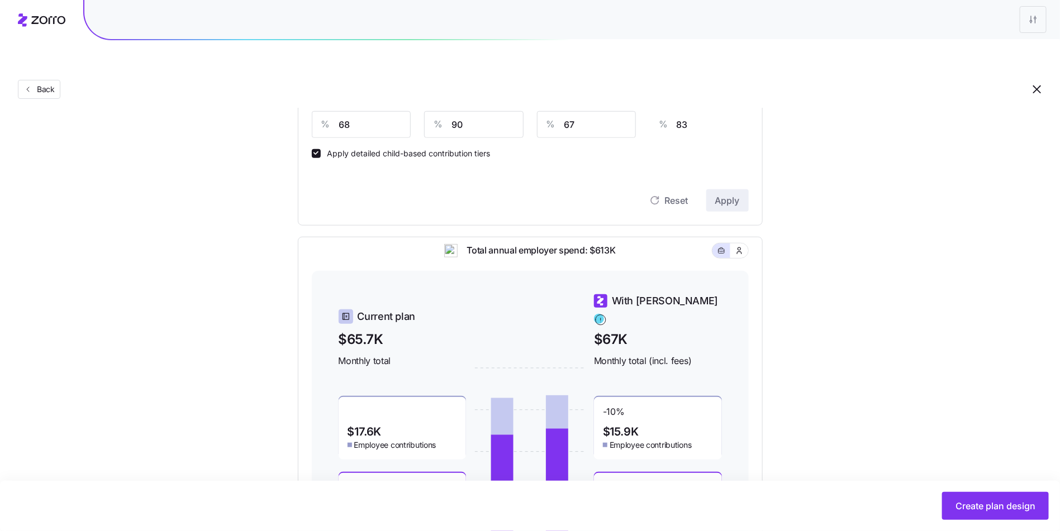
scroll to position [236, 0]
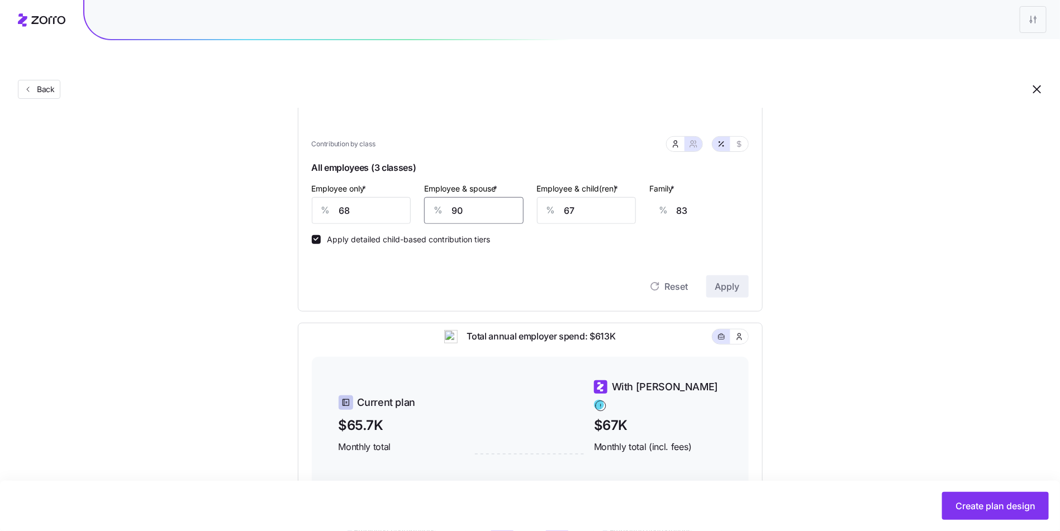
click at [472, 197] on input "90" at bounding box center [473, 210] width 99 height 27
type input "6"
type input "24"
type input "65"
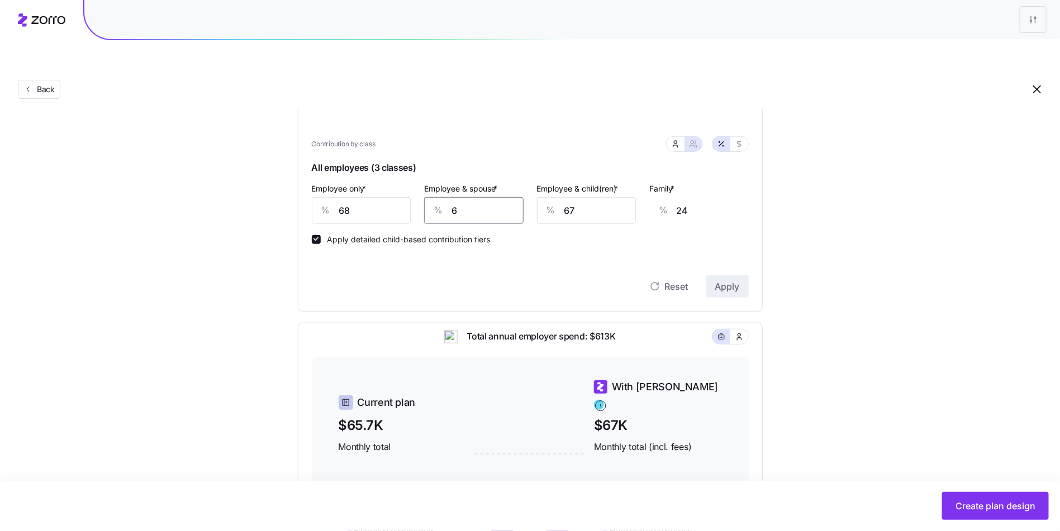
type input "66"
type input "65"
type input "6"
type input "26"
type input "65"
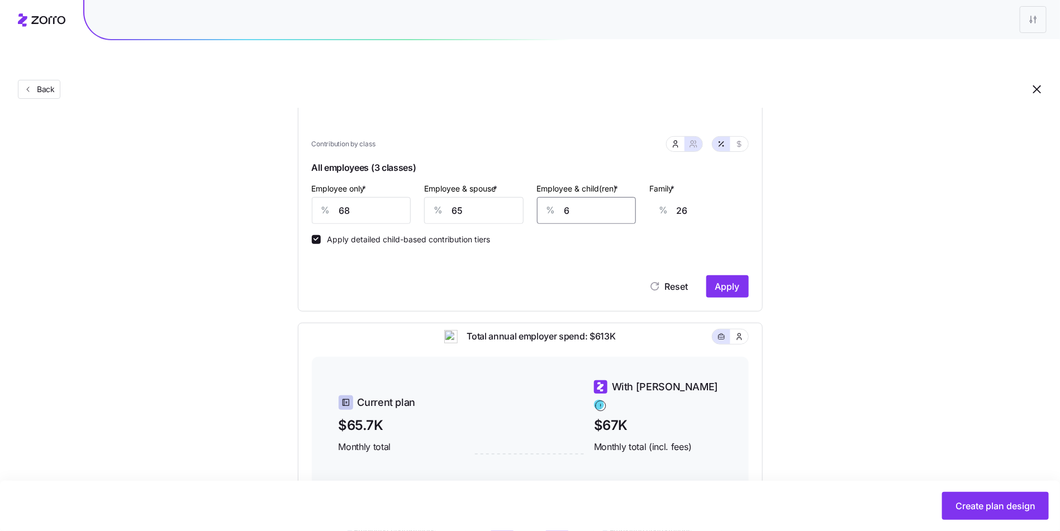
type input "64"
type input "65"
click at [739, 197] on input "64" at bounding box center [698, 210] width 99 height 27
click at [354, 197] on input "68" at bounding box center [334, 210] width 99 height 27
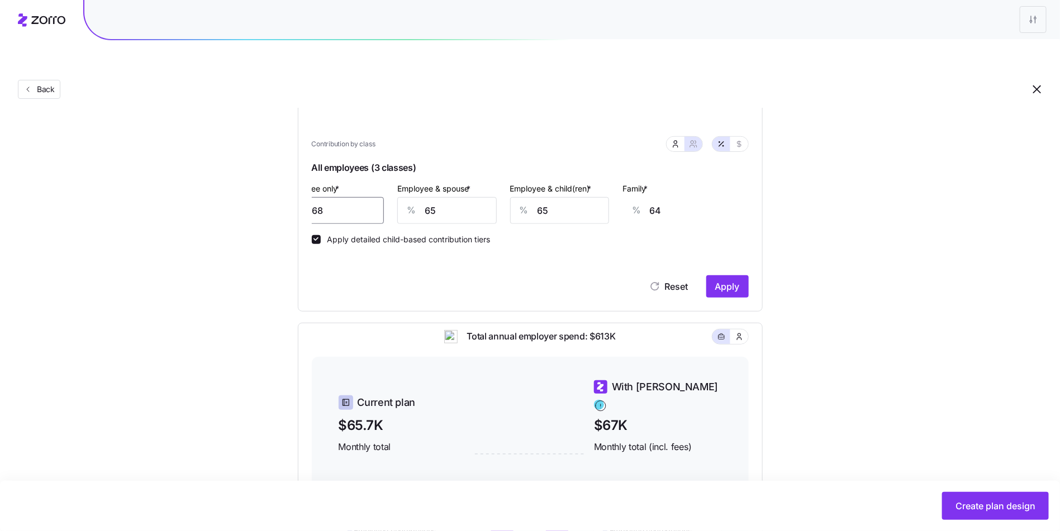
click at [354, 197] on input "68" at bounding box center [334, 210] width 99 height 27
type input "6"
type input "86"
type input "65"
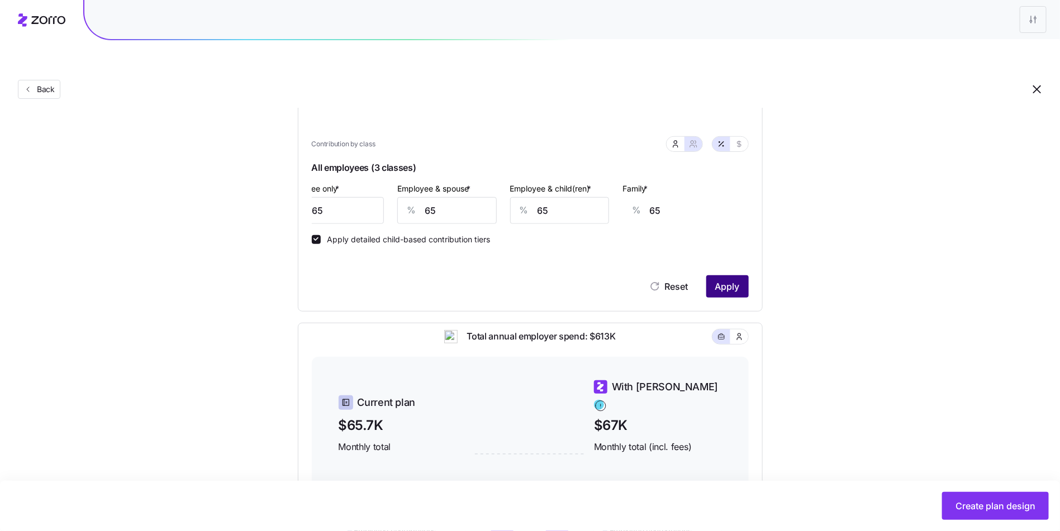
click at [736, 280] on span "Apply" at bounding box center [727, 286] width 25 height 13
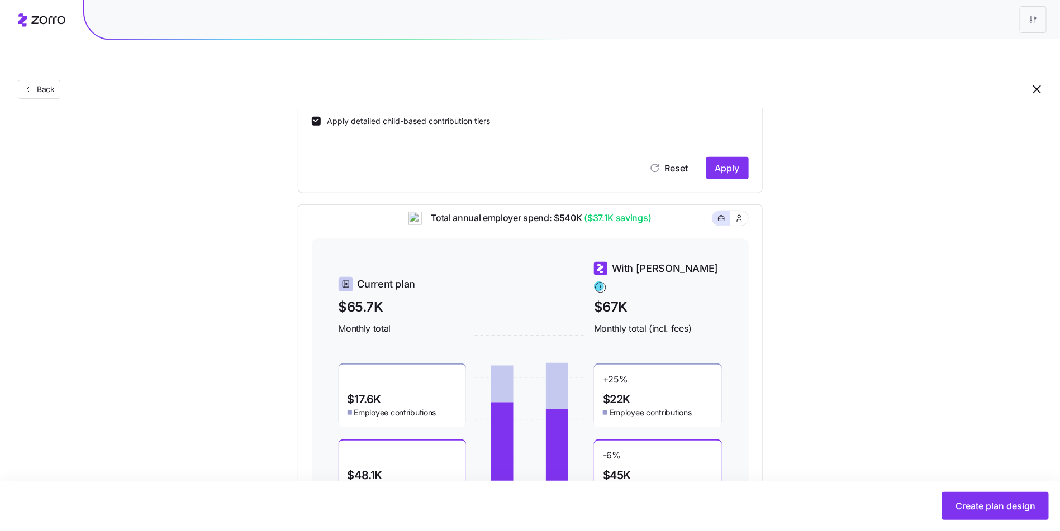
scroll to position [265, 0]
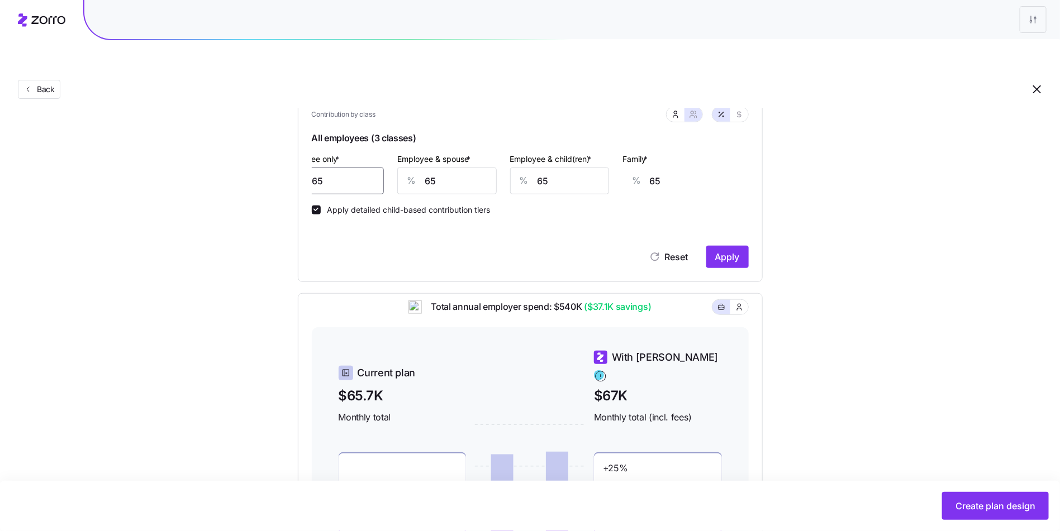
click at [366, 168] on input "65" at bounding box center [334, 181] width 99 height 27
type input "7"
type input "86"
type input "70"
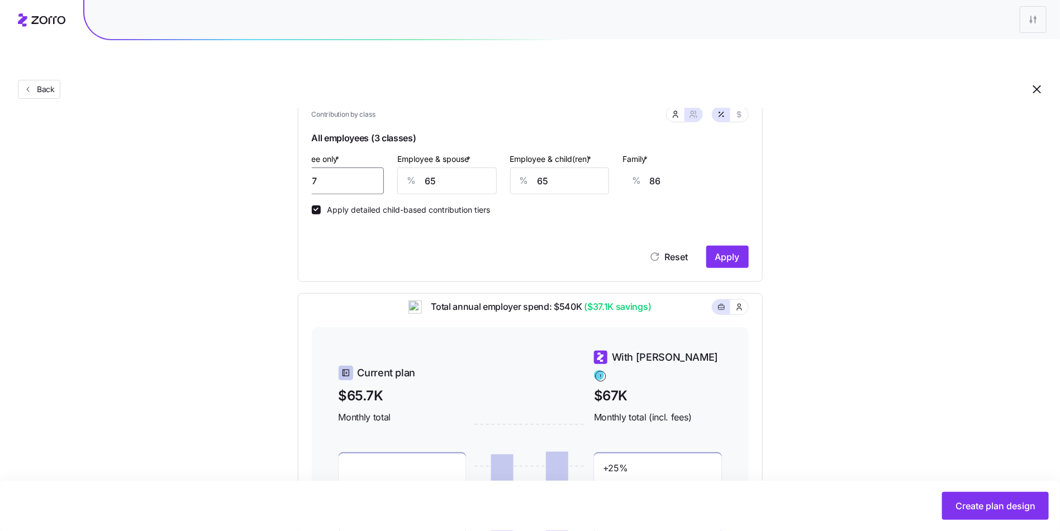
type input "63"
type input "70"
click at [721, 250] on span "Apply" at bounding box center [727, 256] width 25 height 13
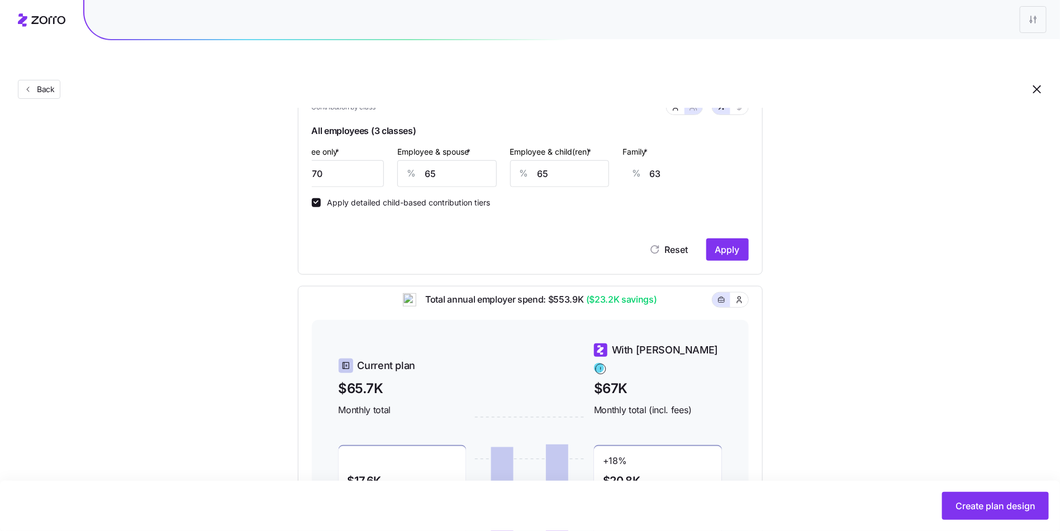
scroll to position [234, 0]
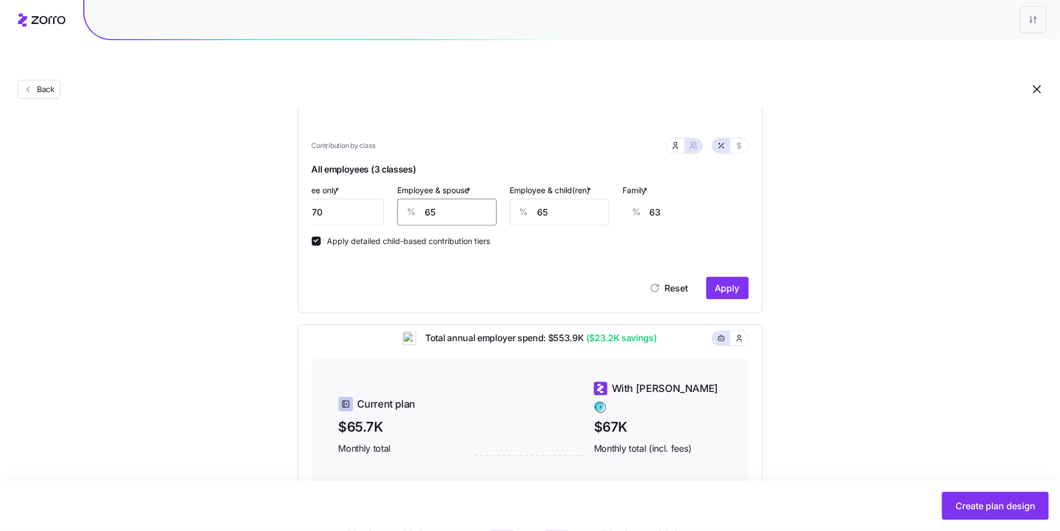
click at [456, 199] on input "65" at bounding box center [446, 212] width 99 height 27
type input "7"
type input "22"
type input "70"
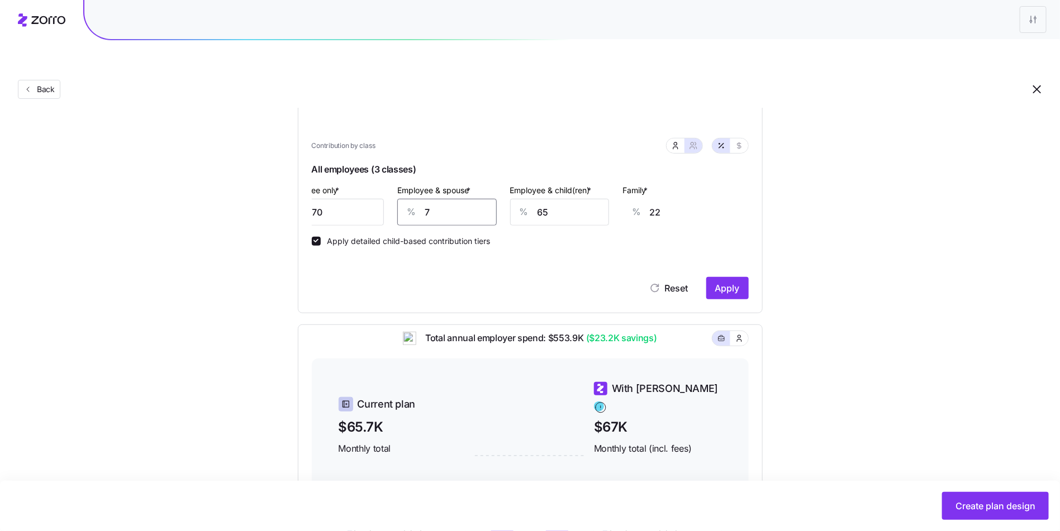
type input "67"
type input "70"
click at [750, 256] on div "Contribution Classes Residential location State Rating area None Apply smart di…" at bounding box center [530, 148] width 465 height 330
click at [745, 277] on button "Apply" at bounding box center [727, 288] width 42 height 22
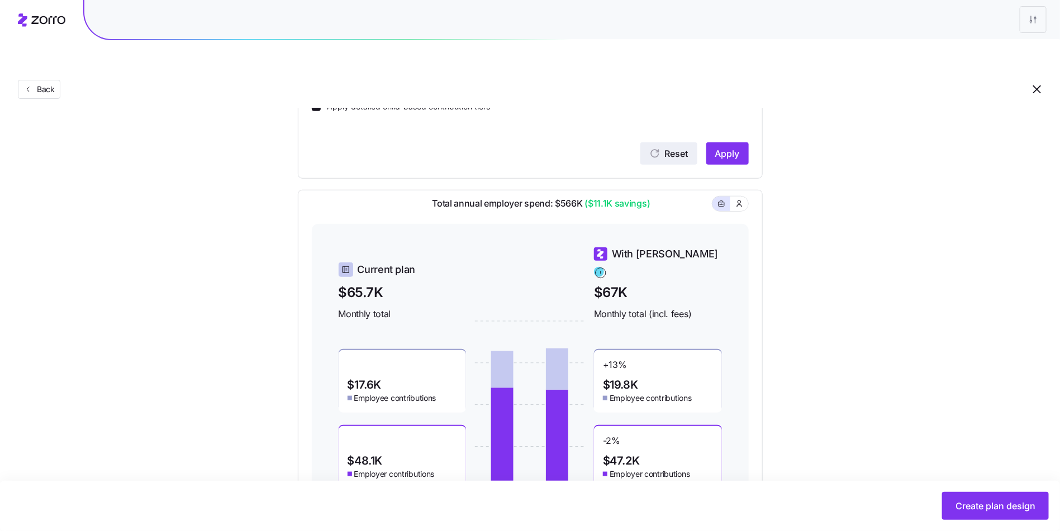
scroll to position [233, 0]
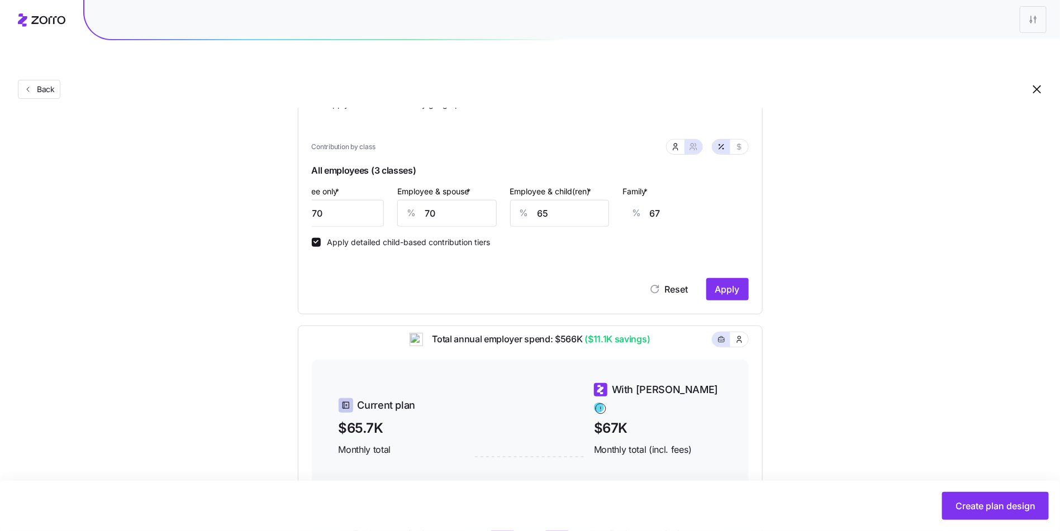
click at [535, 201] on div "%" at bounding box center [524, 214] width 27 height 26
click at [563, 200] on input "65" at bounding box center [559, 213] width 99 height 27
type input "7"
type input "29"
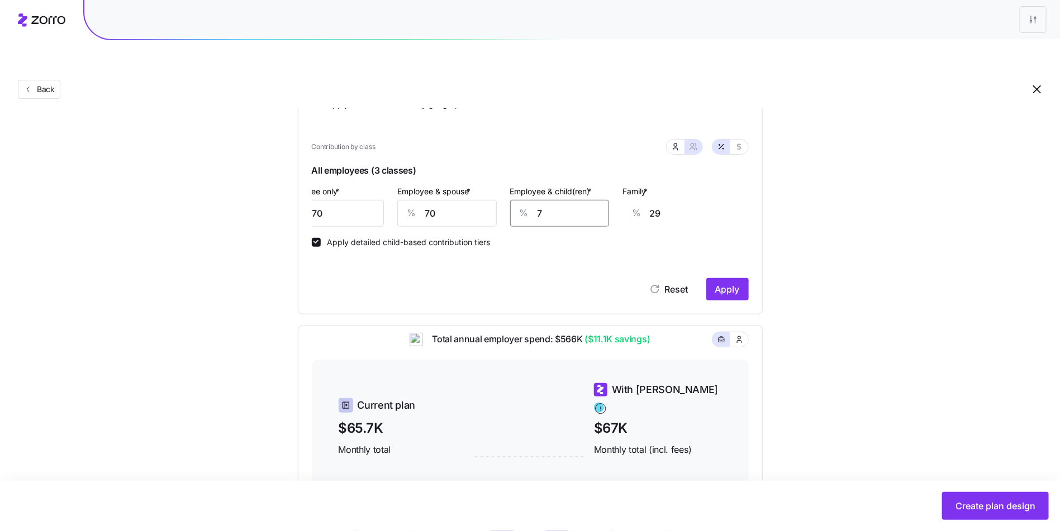
type input "70"
click at [737, 278] on button "Apply" at bounding box center [727, 289] width 42 height 22
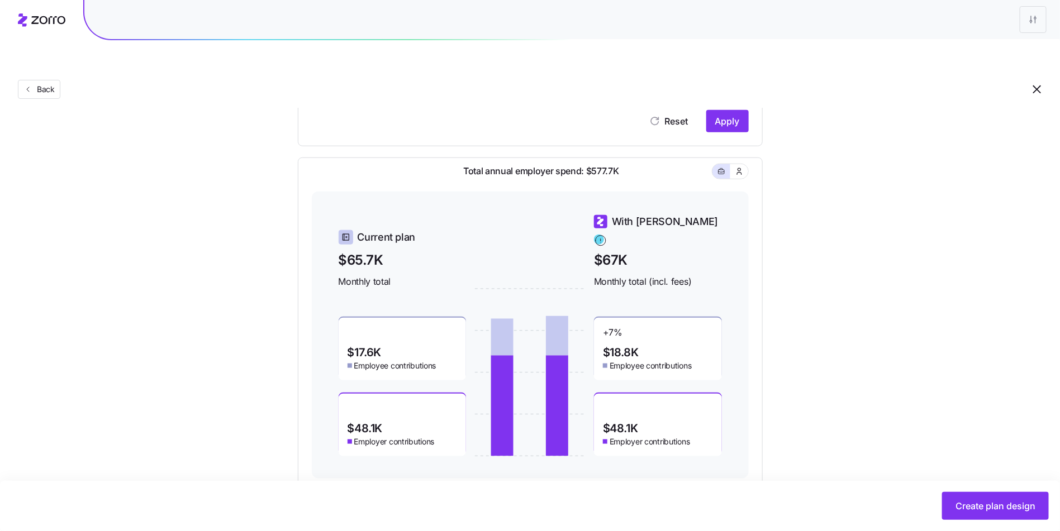
scroll to position [127, 0]
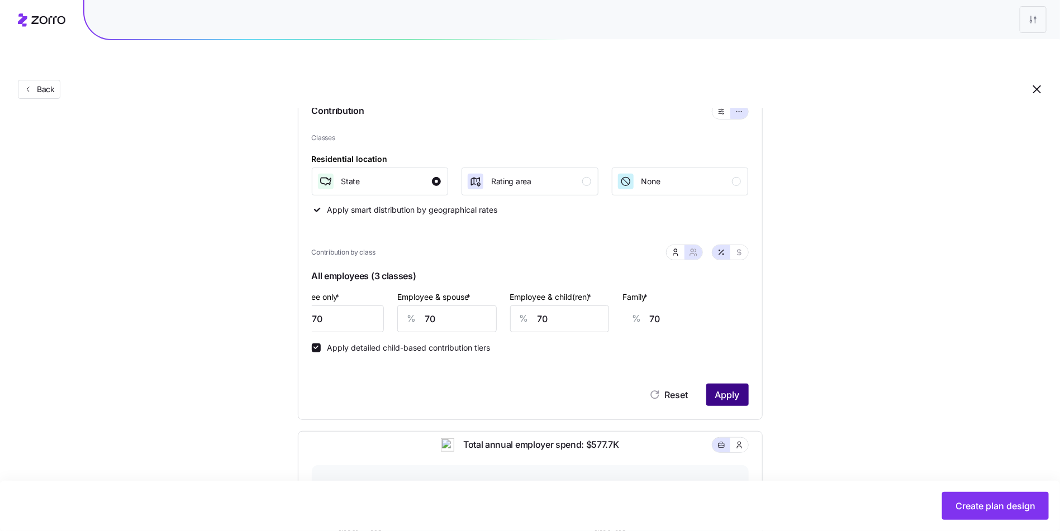
click at [746, 384] on button "Apply" at bounding box center [727, 395] width 42 height 22
click at [720, 384] on button "Apply" at bounding box center [727, 395] width 42 height 22
click at [730, 388] on span "Apply" at bounding box center [727, 394] width 25 height 13
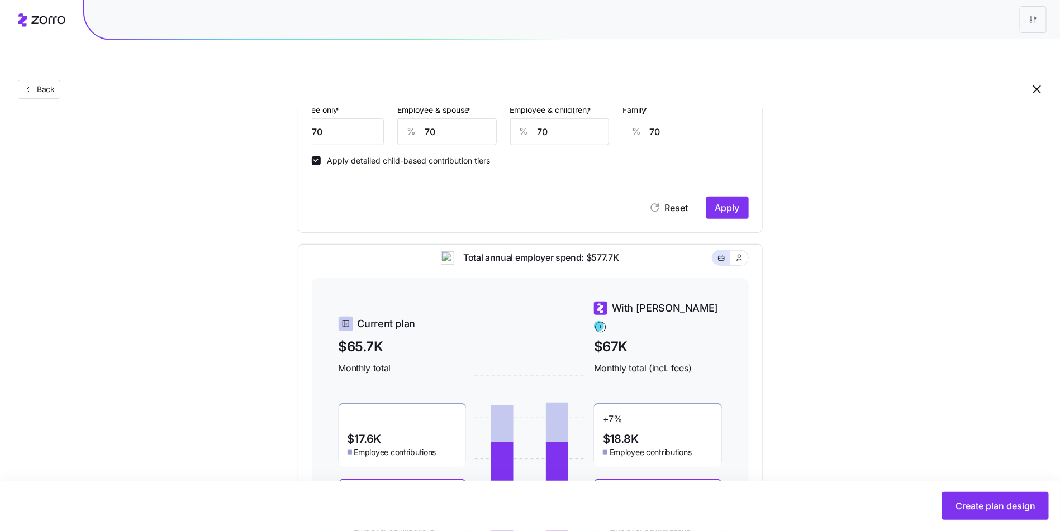
scroll to position [401, 0]
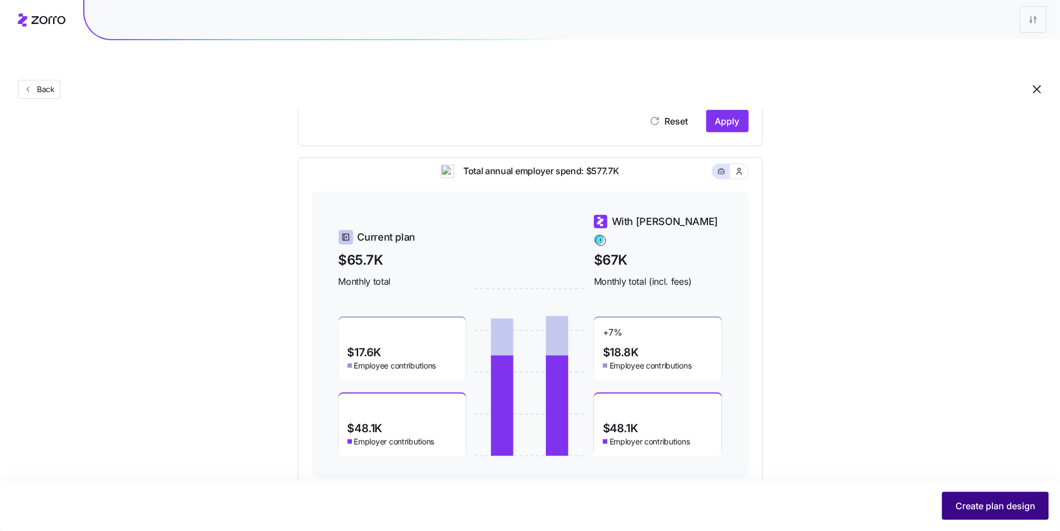
click at [979, 501] on span "Create plan design" at bounding box center [995, 505] width 80 height 13
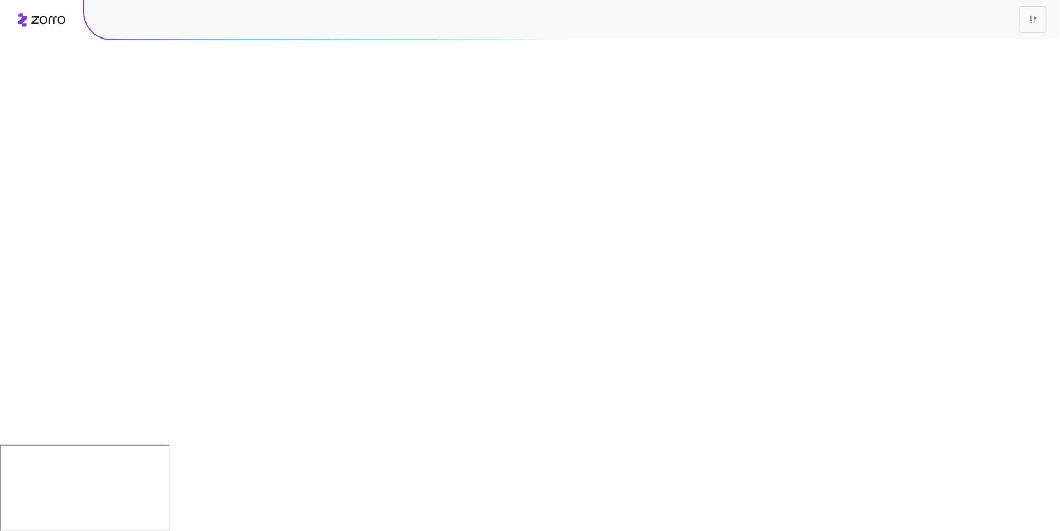
scroll to position [0, 0]
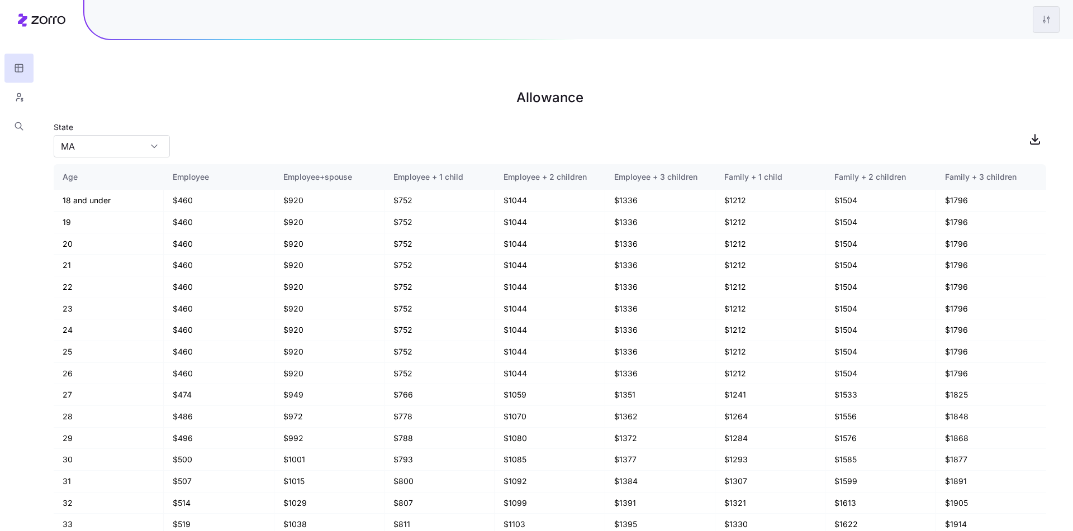
click at [1049, 22] on html "Allowance State MA Age Employee Employee+spouse Employee + 1 child Employee + 2…" at bounding box center [536, 322] width 1073 height 644
click at [997, 58] on div "Edit plan design" at bounding box center [1000, 50] width 111 height 18
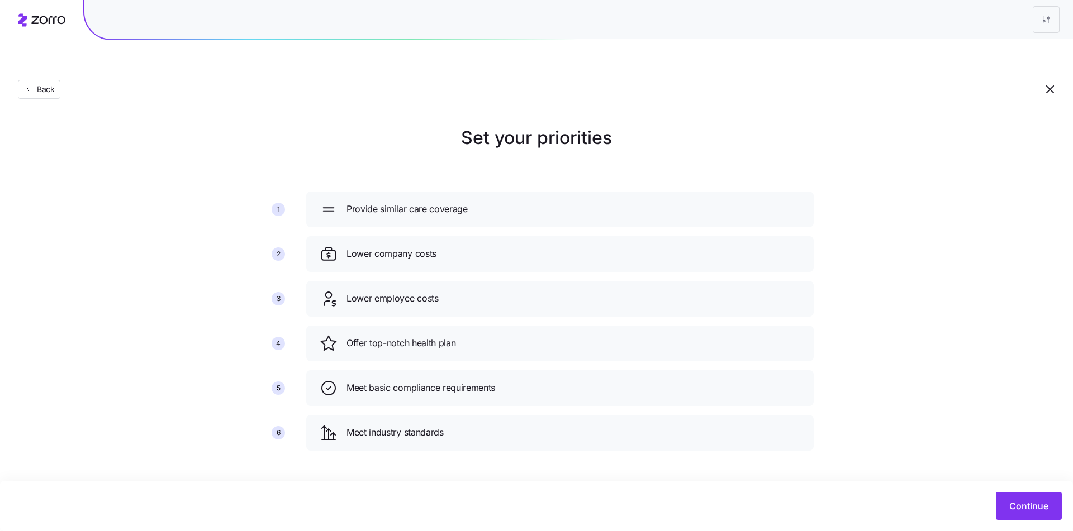
drag, startPoint x: 1026, startPoint y: 487, endPoint x: 1024, endPoint y: 497, distance: 10.3
click at [1026, 487] on div "Continue" at bounding box center [536, 506] width 1073 height 50
click at [1023, 497] on button "Continue" at bounding box center [1029, 506] width 66 height 28
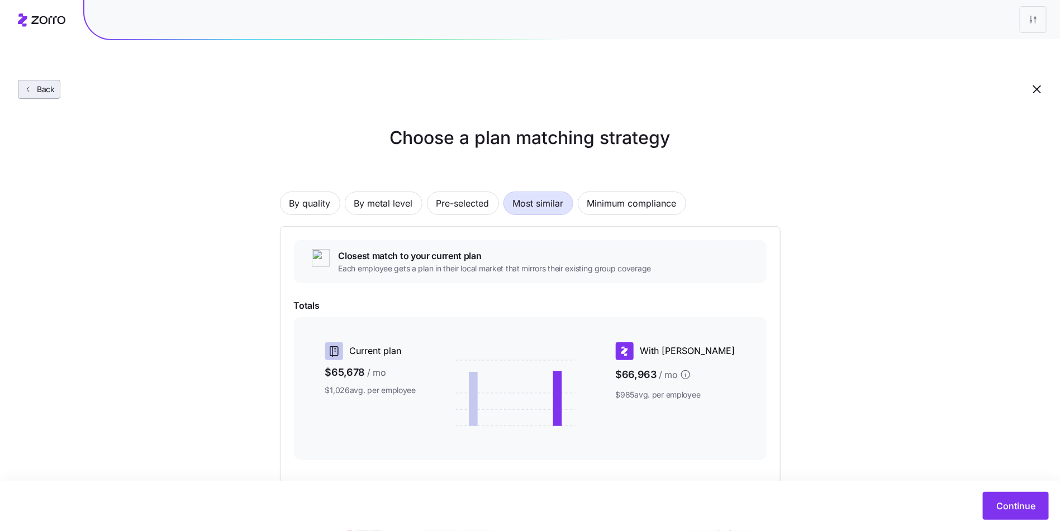
click at [41, 84] on span "Back" at bounding box center [43, 89] width 22 height 11
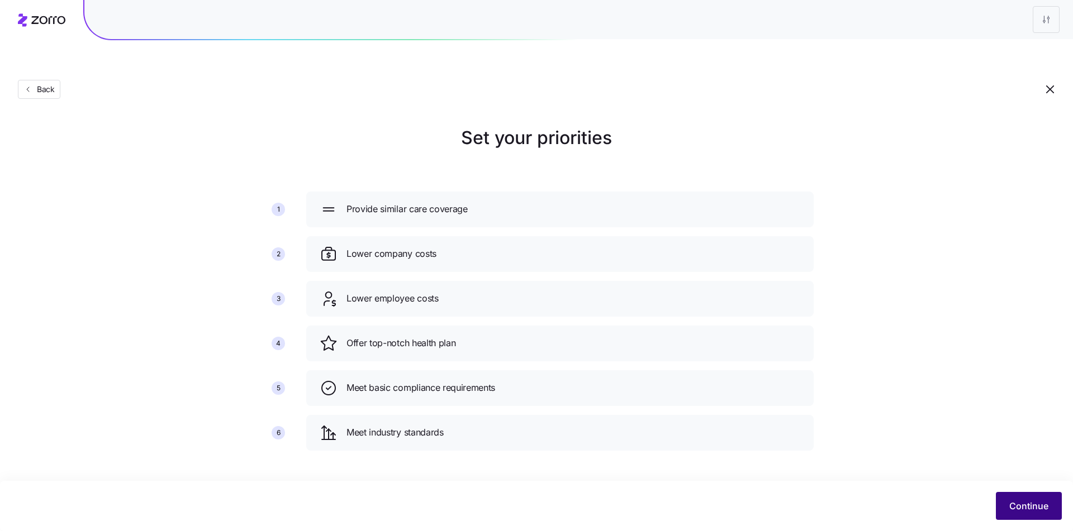
click at [1036, 492] on div "Continue" at bounding box center [536, 506] width 1073 height 50
click at [1035, 499] on button "Continue" at bounding box center [1029, 506] width 66 height 28
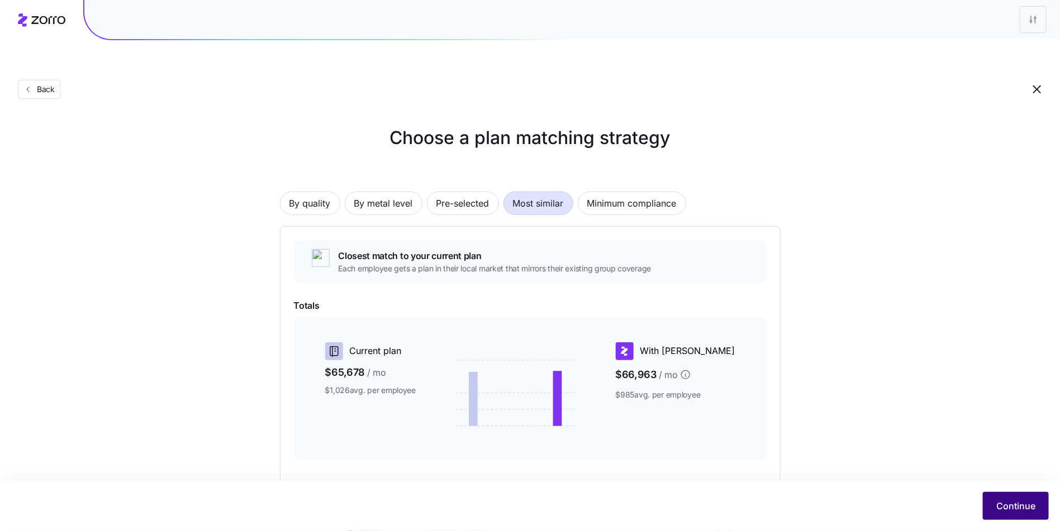
click at [1029, 513] on button "Continue" at bounding box center [1016, 506] width 66 height 28
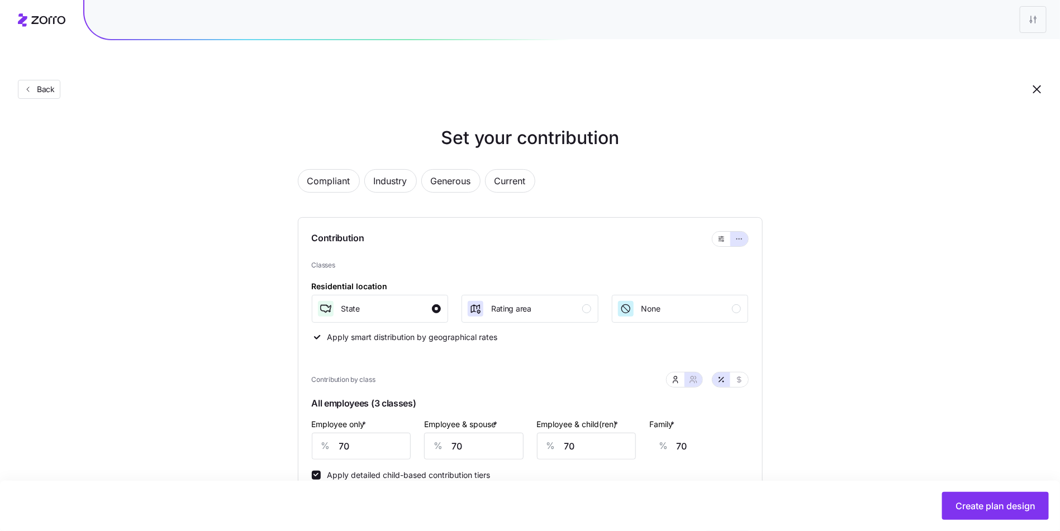
click at [982, 363] on div "Set your contribution Compliant Industry Generous Current Contribution Classes …" at bounding box center [530, 506] width 1060 height 763
click at [43, 80] on button "Back" at bounding box center [39, 89] width 42 height 19
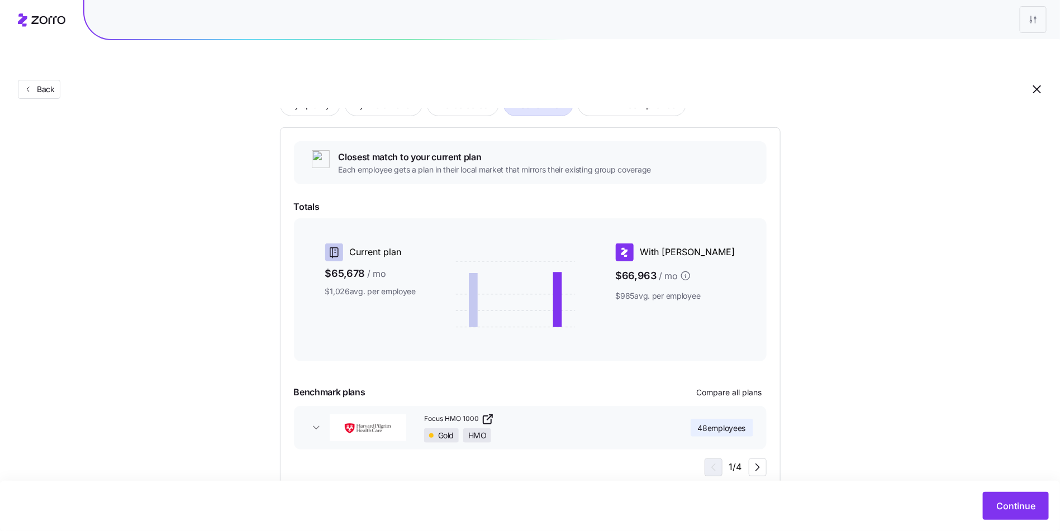
scroll to position [103, 0]
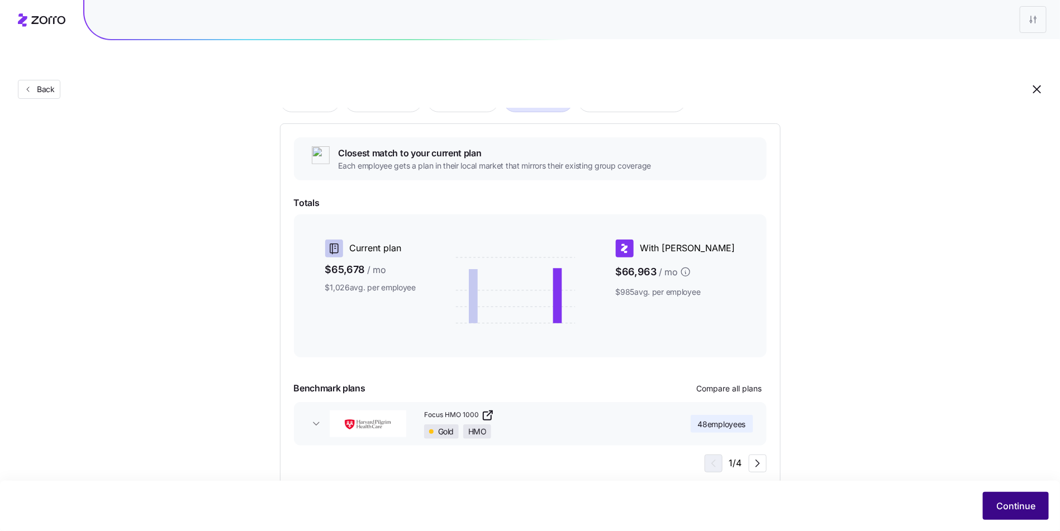
click at [994, 511] on button "Continue" at bounding box center [1016, 506] width 66 height 28
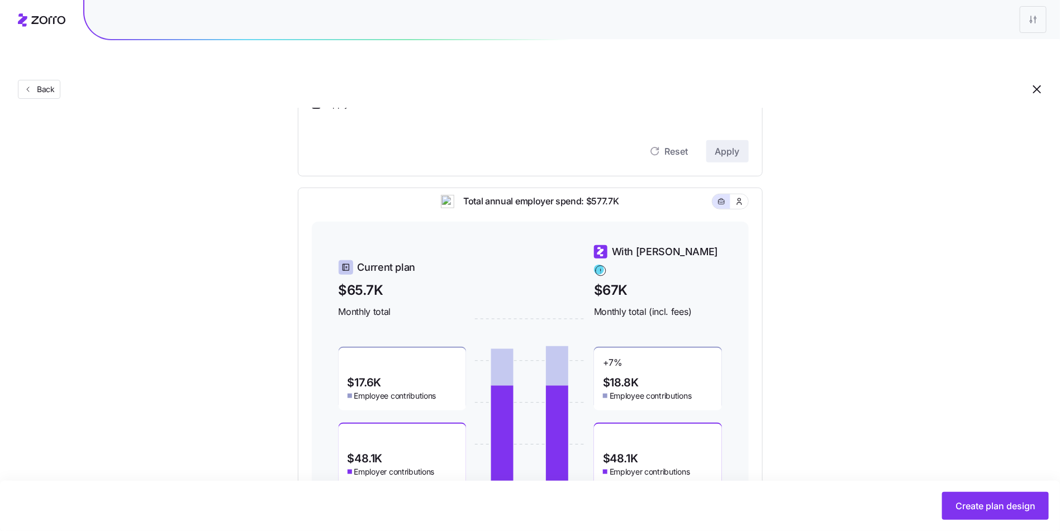
scroll to position [401, 0]
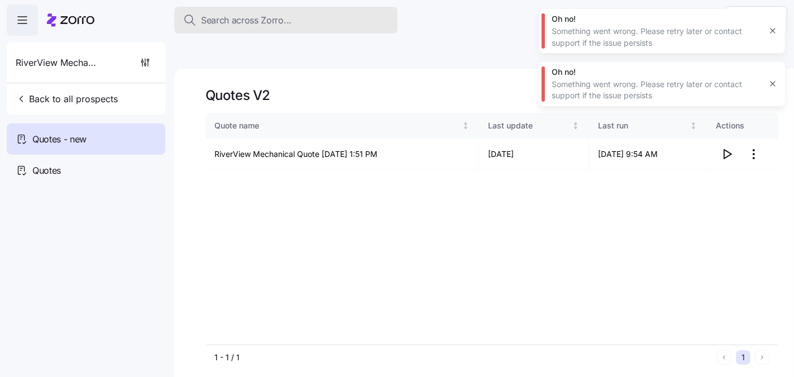
drag, startPoint x: 306, startPoint y: 3, endPoint x: 298, endPoint y: 18, distance: 17.0
click at [306, 3] on header "Search across Zorro... Help" at bounding box center [397, 18] width 794 height 36
click at [298, 18] on div "Search across Zorro..." at bounding box center [286, 20] width 206 height 14
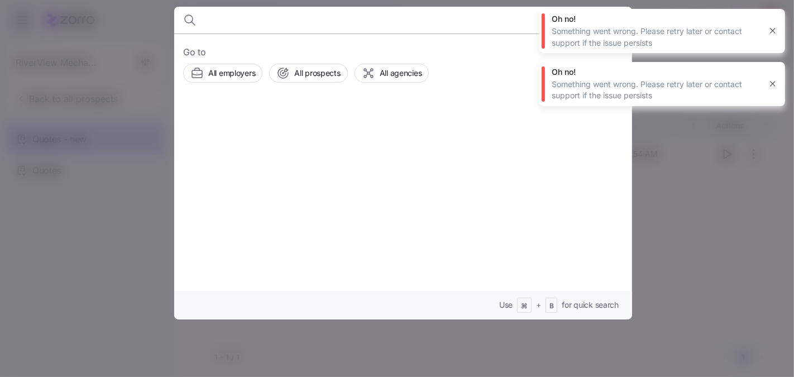
click at [89, 199] on div at bounding box center [397, 188] width 794 height 377
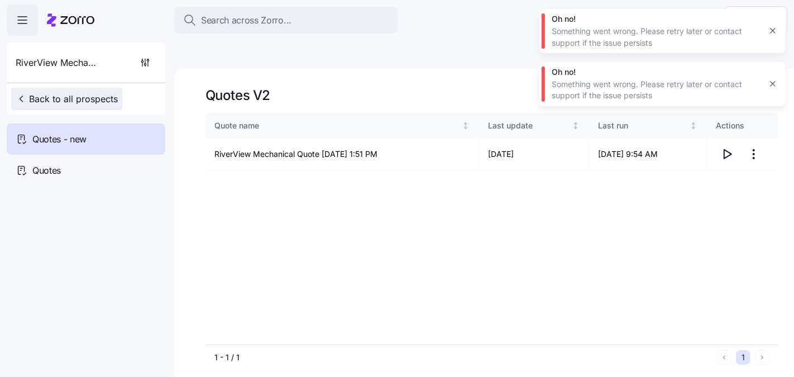
click at [53, 101] on span "Back to all prospects" at bounding box center [67, 98] width 102 height 13
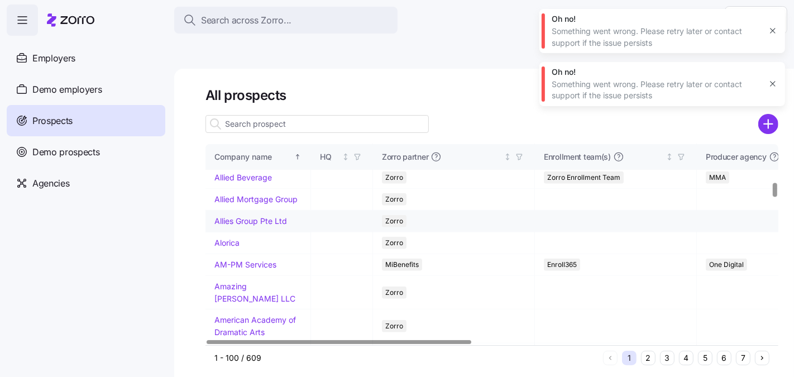
scroll to position [508, 0]
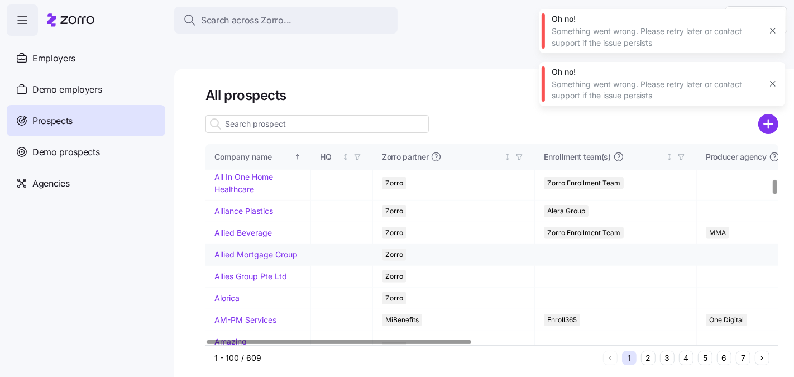
click at [248, 259] on link "Allied Mortgage Group" at bounding box center [256, 254] width 83 height 9
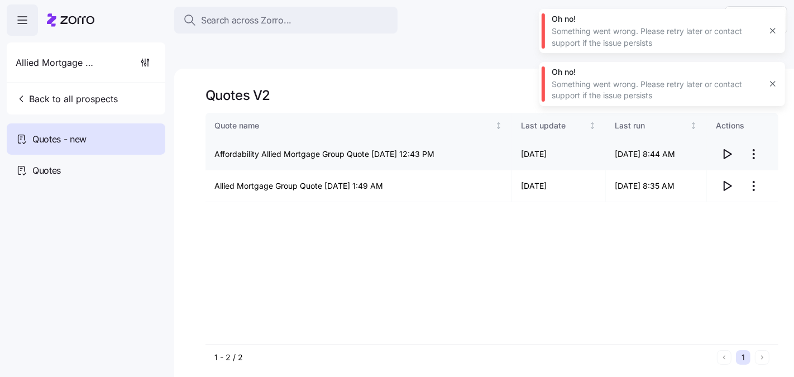
click at [730, 147] on icon "button" at bounding box center [727, 153] width 13 height 13
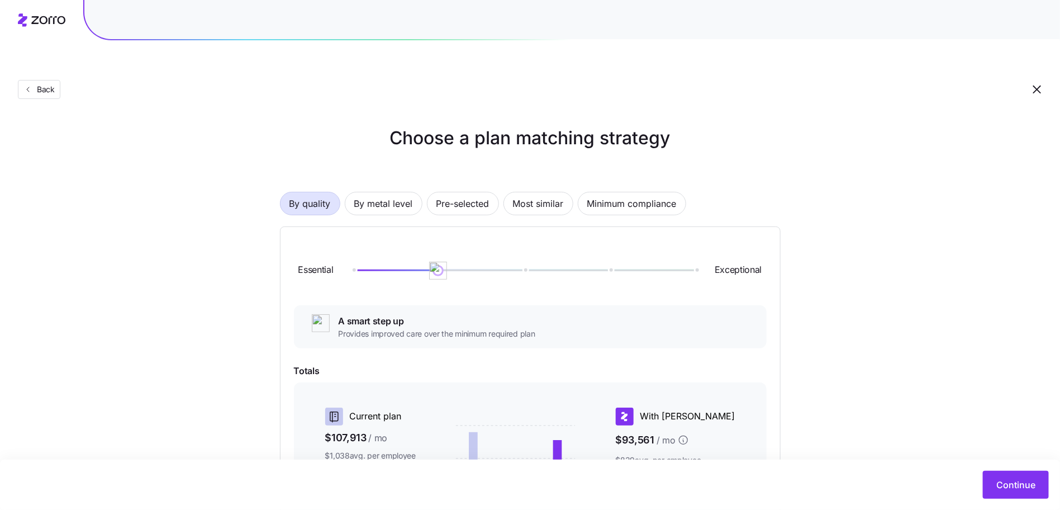
click at [187, 96] on main "Choose a plan matching strategy By quality By metal level Pre-selected Most sim…" at bounding box center [530, 375] width 1060 height 699
click at [53, 80] on button "Back" at bounding box center [39, 89] width 42 height 19
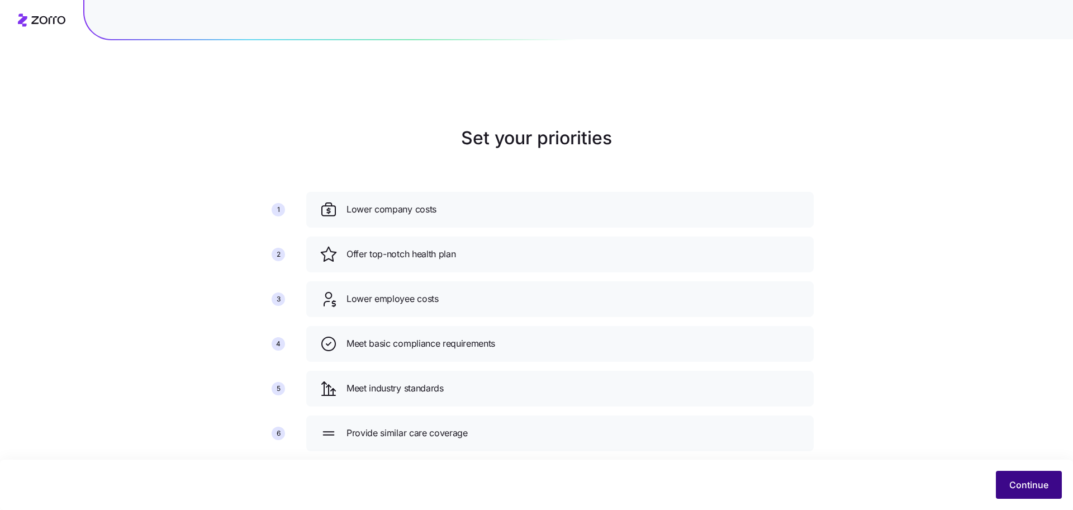
click at [1025, 489] on span "Continue" at bounding box center [1028, 484] width 39 height 13
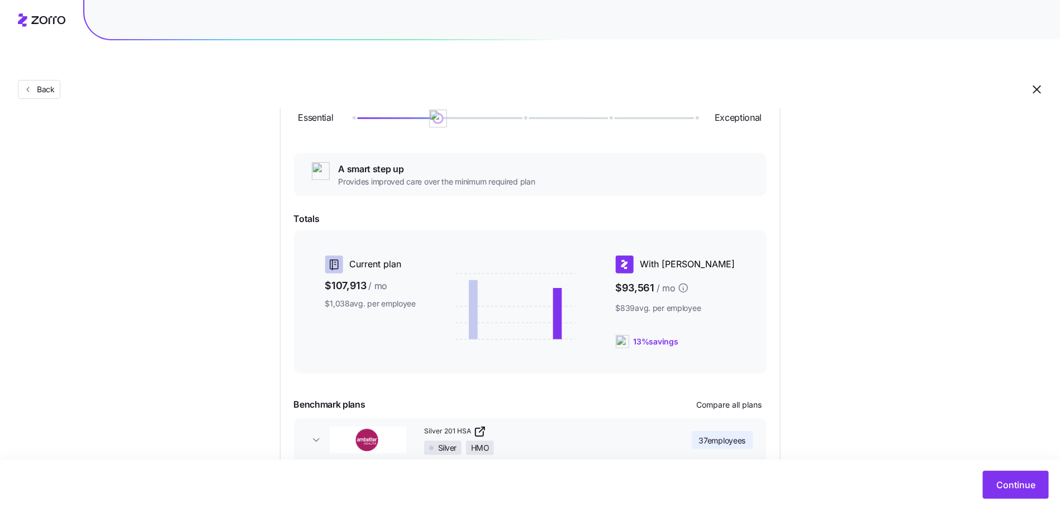
scroll to position [189, 0]
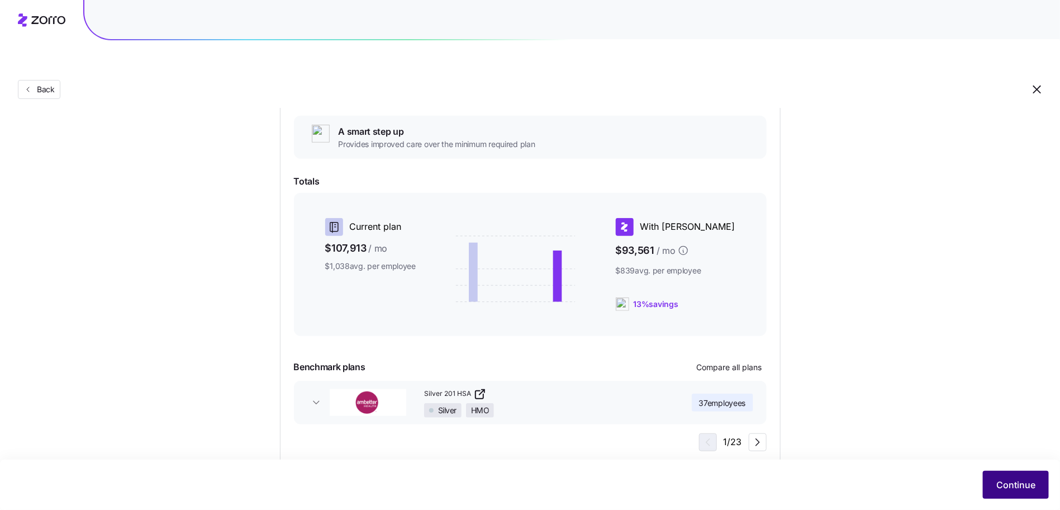
click at [1045, 486] on button "Continue" at bounding box center [1016, 484] width 66 height 28
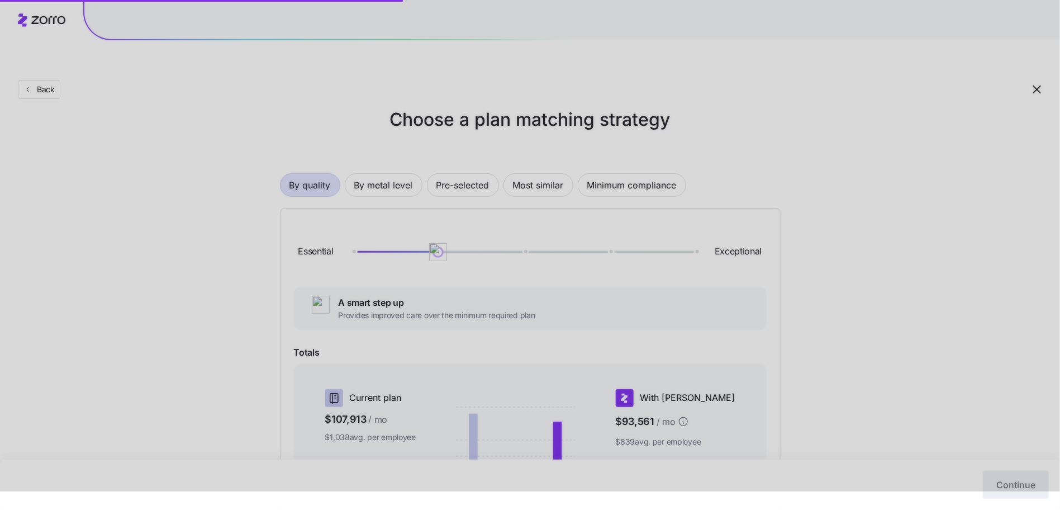
scroll to position [0, 0]
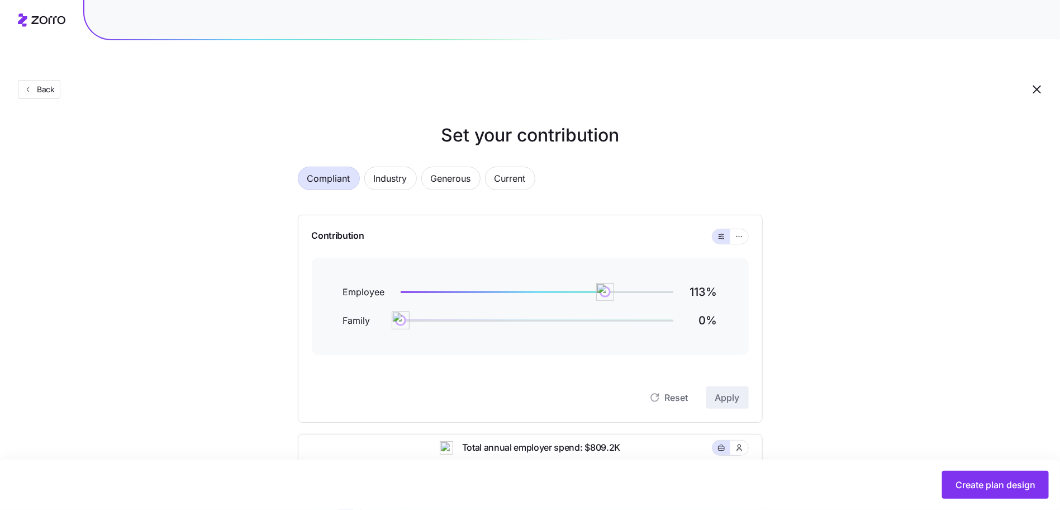
scroll to position [3, 0]
drag, startPoint x: 958, startPoint y: 489, endPoint x: 907, endPoint y: 353, distance: 145.5
click at [907, 353] on main "Set your contribution Compliant Industry Generous Current Contribution Employee…" at bounding box center [530, 428] width 1060 height 810
click at [34, 84] on span "Back" at bounding box center [43, 89] width 22 height 11
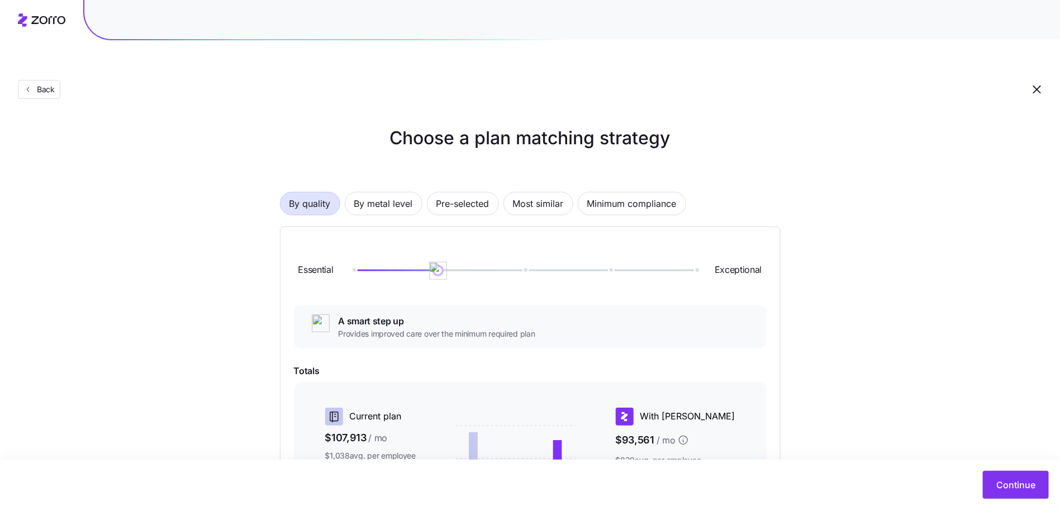
click at [51, 74] on div "Back" at bounding box center [530, 67] width 1060 height 82
click at [51, 84] on span "Back" at bounding box center [43, 89] width 22 height 11
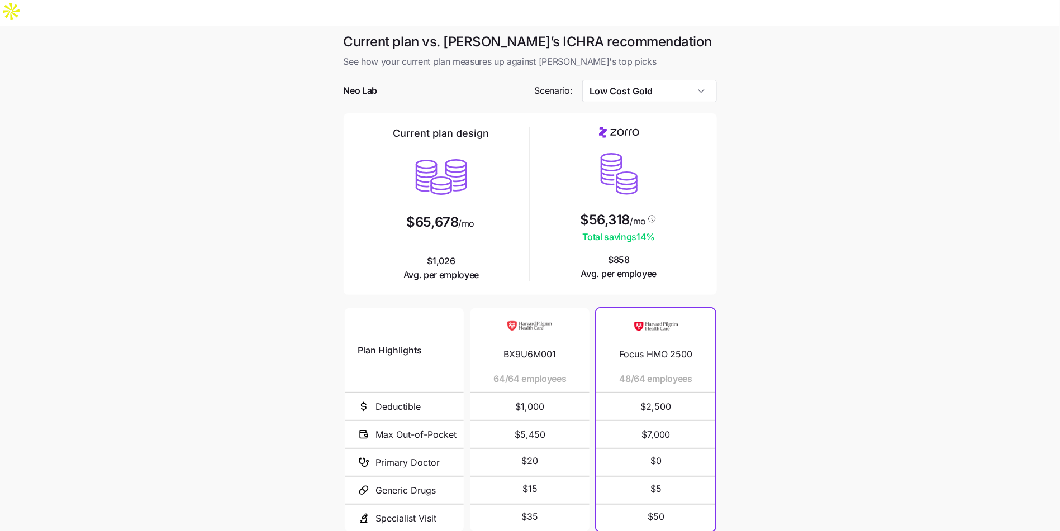
scroll to position [78, 0]
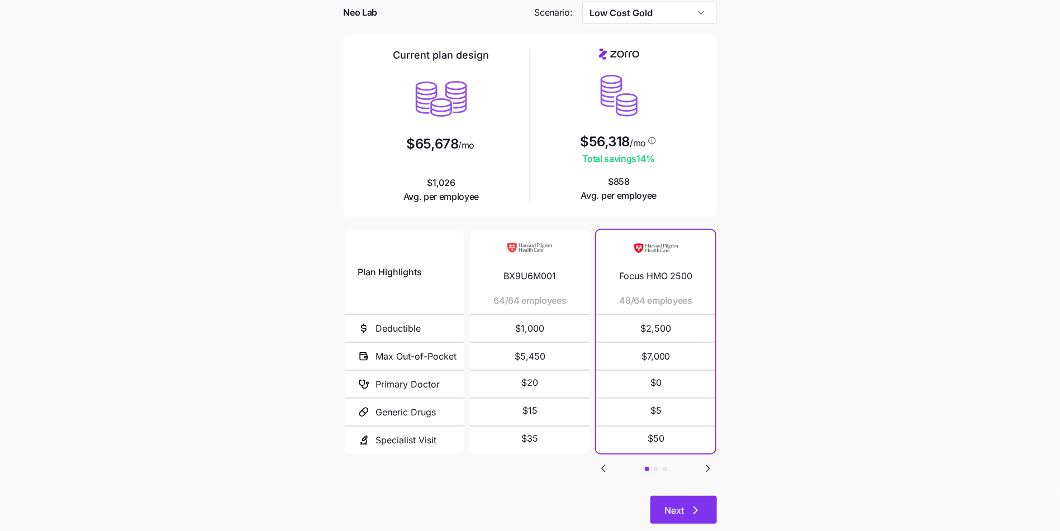
click at [675, 496] on button "Next" at bounding box center [683, 510] width 66 height 28
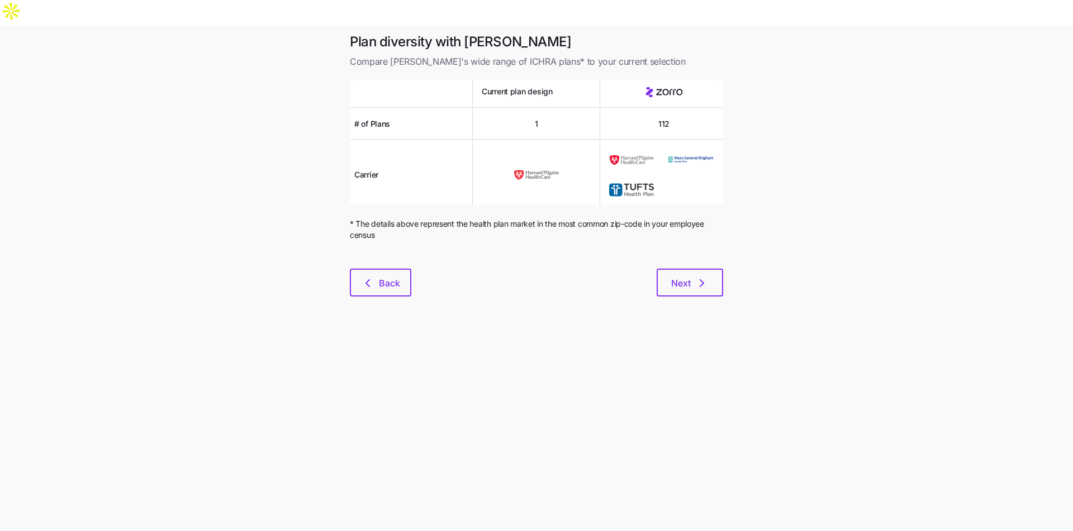
click at [707, 255] on div at bounding box center [536, 261] width 373 height 13
click at [705, 242] on div "Plan diversity with Zorro Compare Zorro's wide range of ICHRA plans* to your cu…" at bounding box center [536, 171] width 391 height 277
click at [702, 277] on icon "button" at bounding box center [701, 283] width 13 height 13
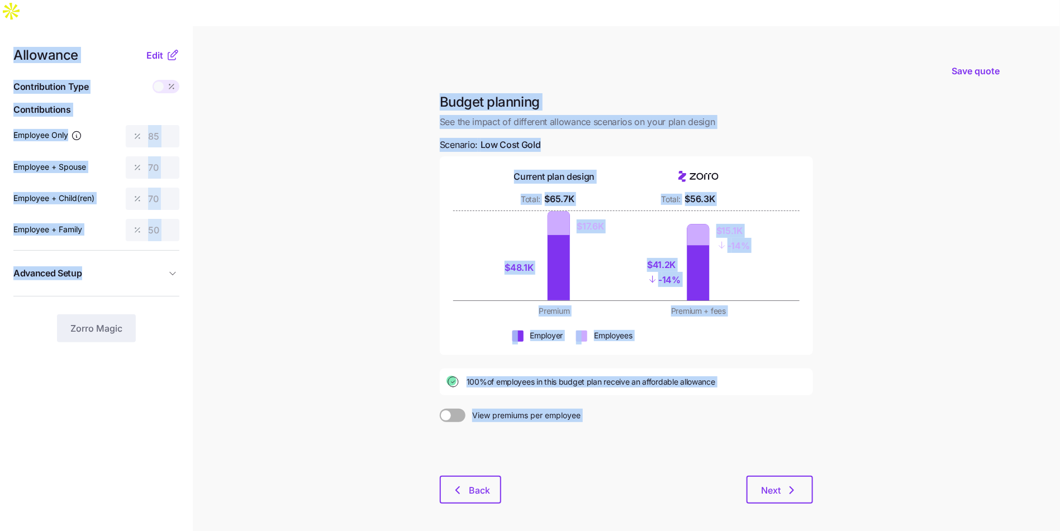
click at [317, 351] on main "Save quote Budget planning See the impact of different allowance scenarios on y…" at bounding box center [530, 300] width 1060 height 549
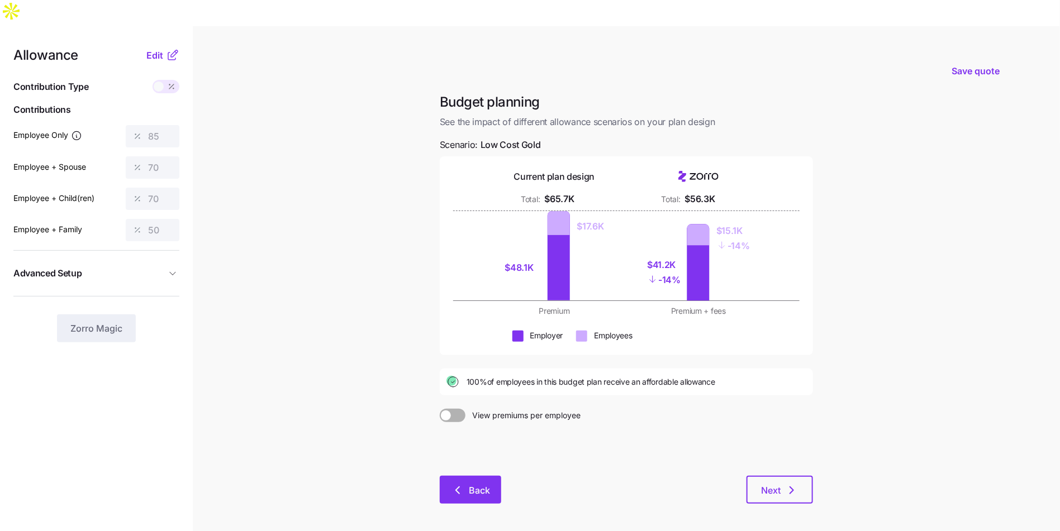
click at [472, 484] on span "Back" at bounding box center [479, 490] width 21 height 13
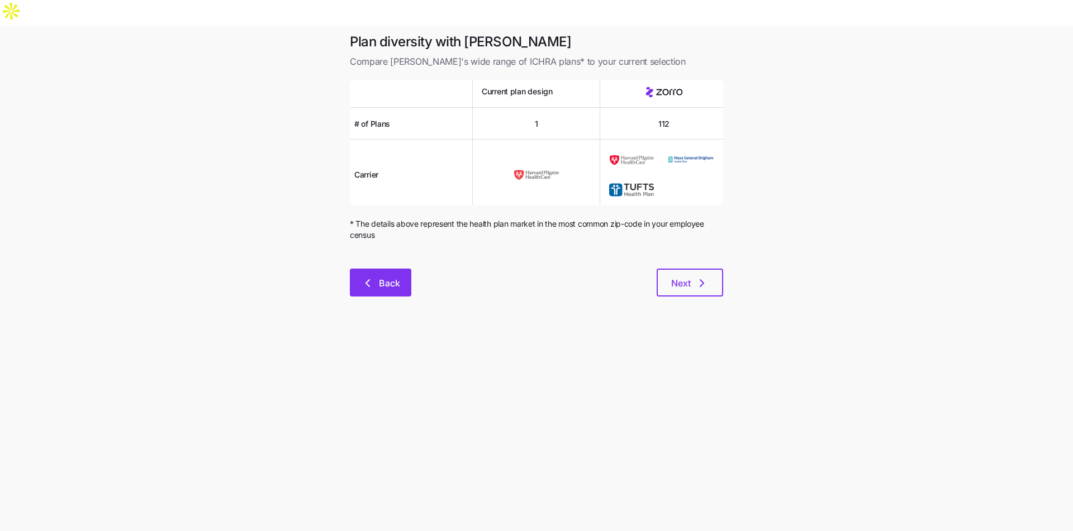
click at [363, 277] on icon "button" at bounding box center [367, 283] width 13 height 13
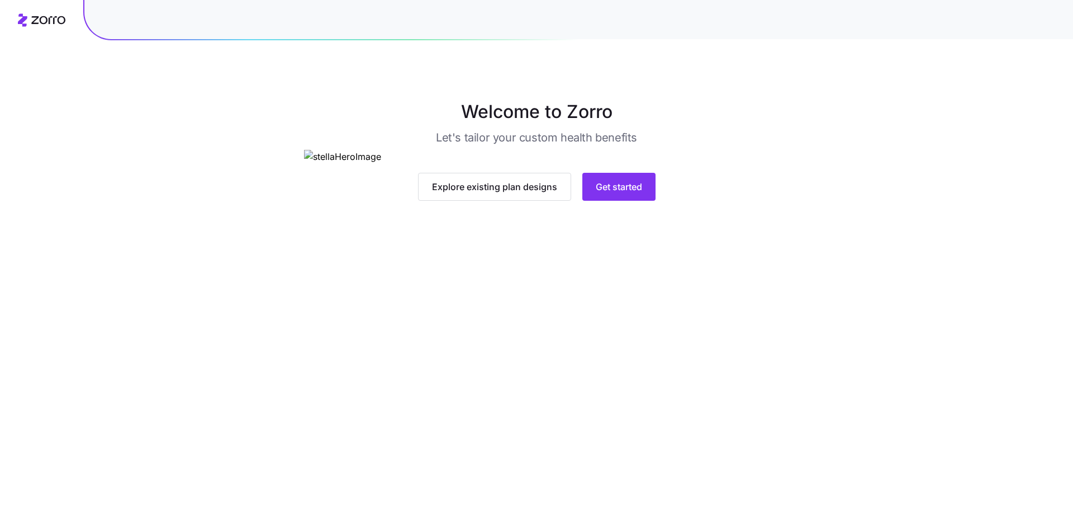
click at [614, 413] on main "Welcome to Zorro Let's tailor your custom health benefits Explore existing plan…" at bounding box center [536, 255] width 1073 height 510
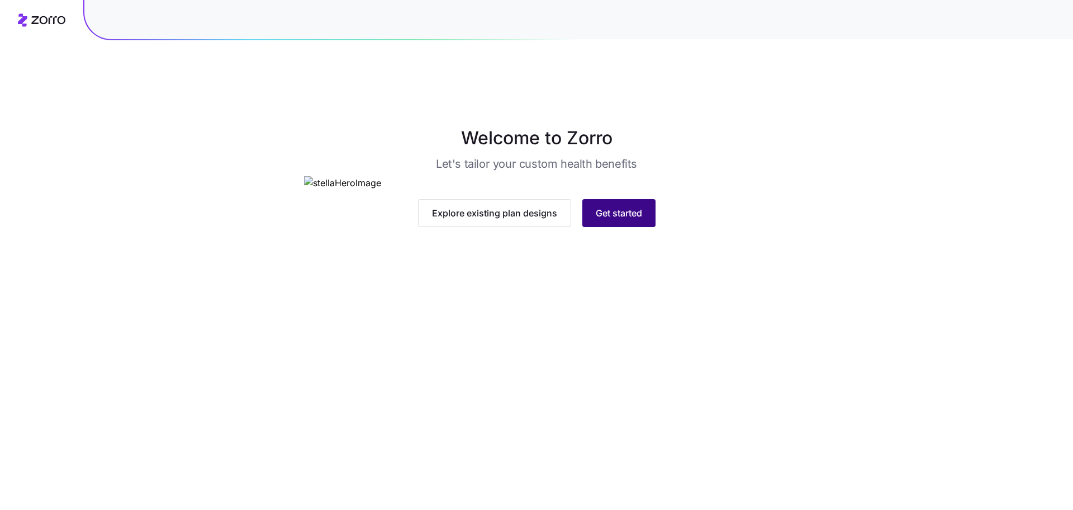
click at [614, 227] on button "Get started" at bounding box center [618, 213] width 73 height 28
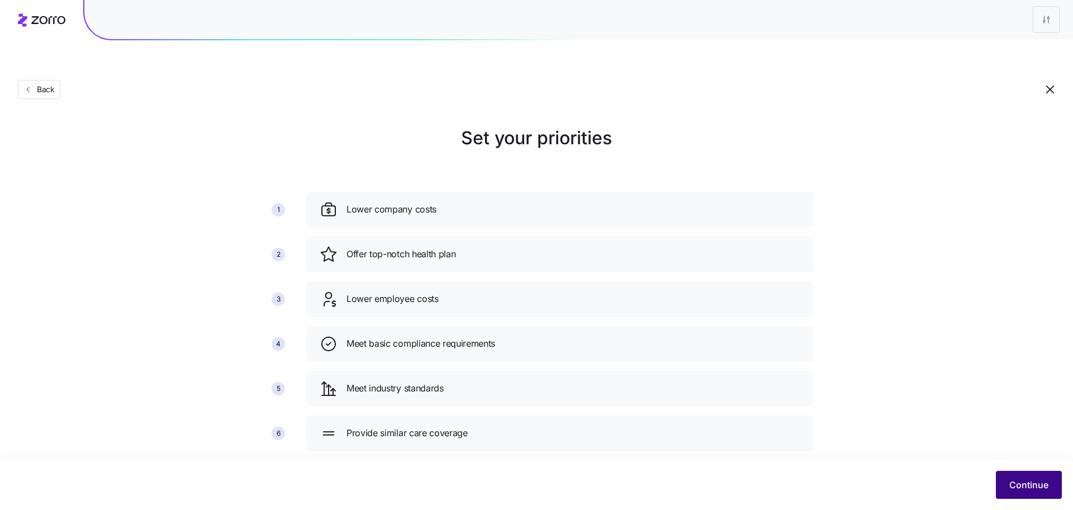
click at [1044, 487] on span "Continue" at bounding box center [1028, 484] width 39 height 13
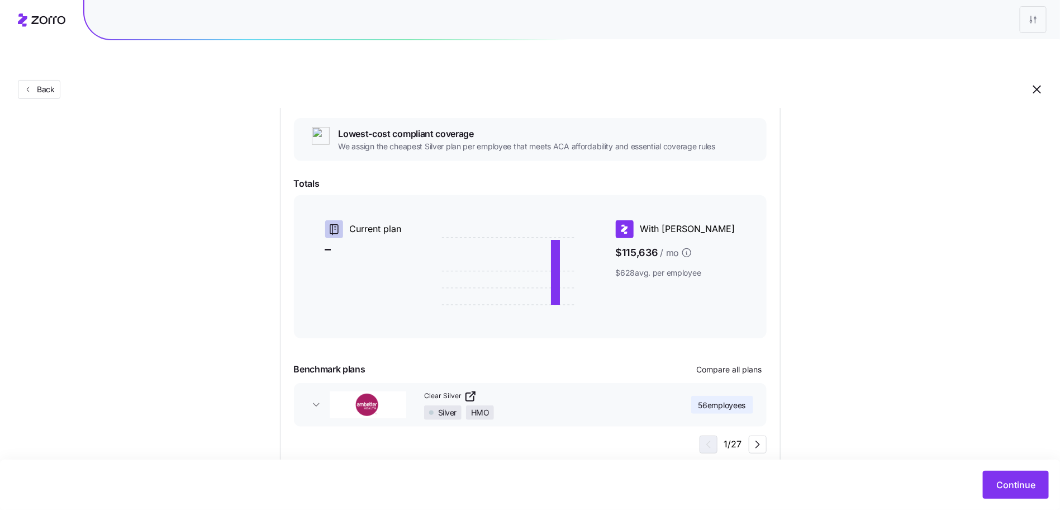
scroll to position [121, 0]
click at [1005, 483] on span "Continue" at bounding box center [1015, 484] width 39 height 13
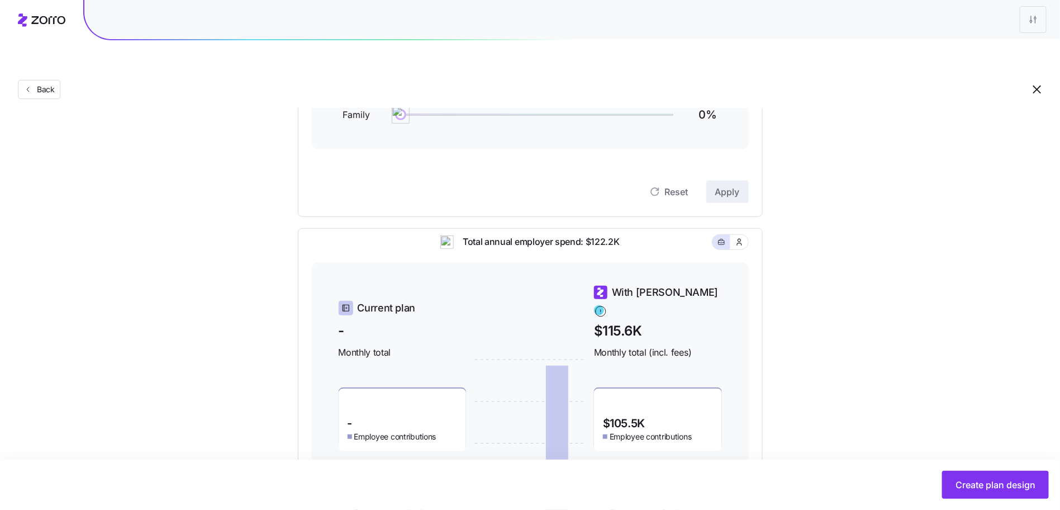
scroll to position [300, 0]
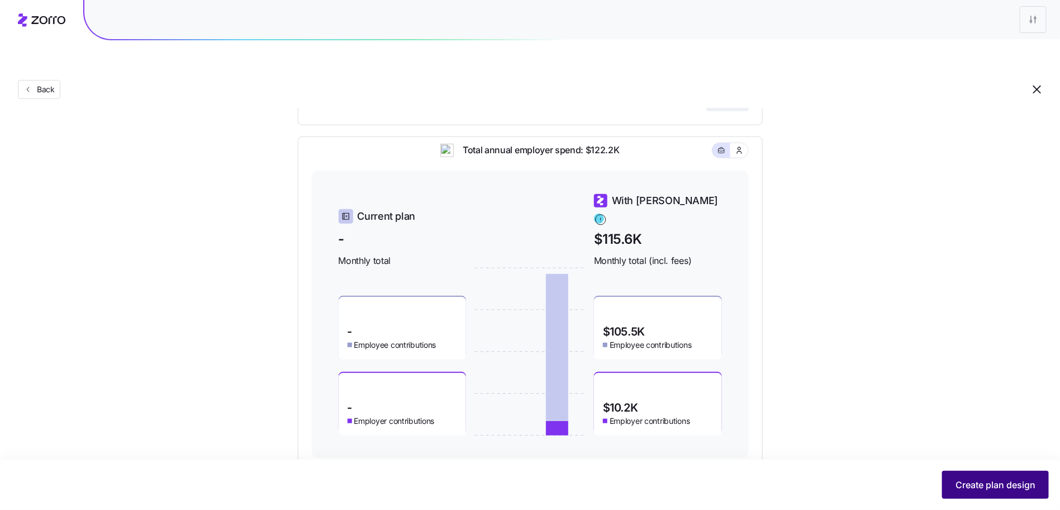
click at [991, 484] on span "Create plan design" at bounding box center [995, 484] width 80 height 13
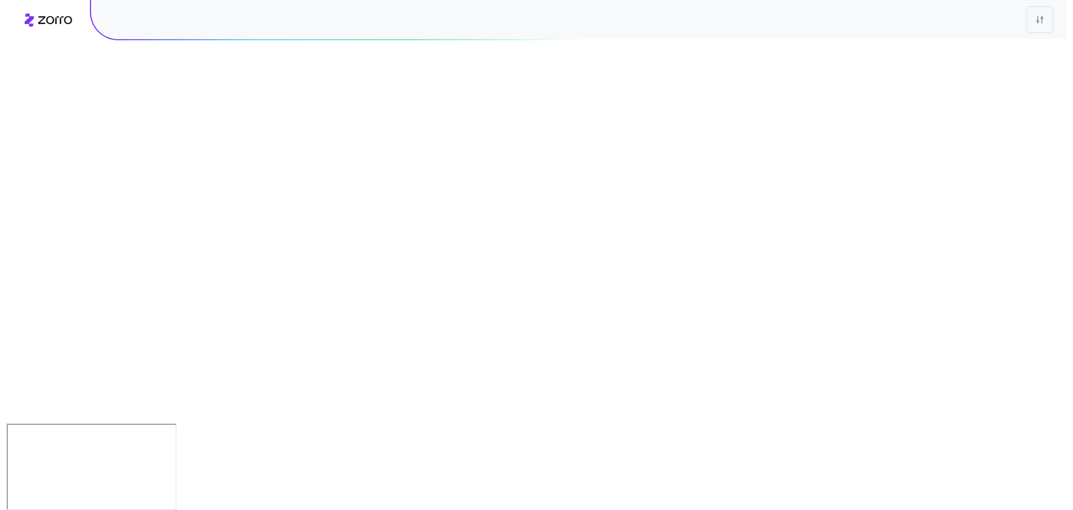
scroll to position [0, 0]
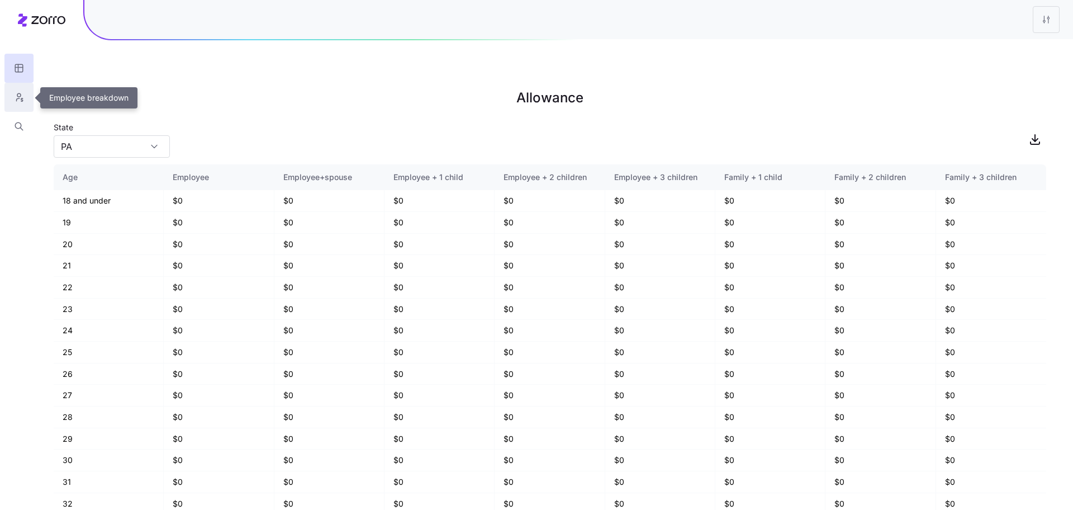
click at [29, 101] on button "button" at bounding box center [18, 97] width 29 height 29
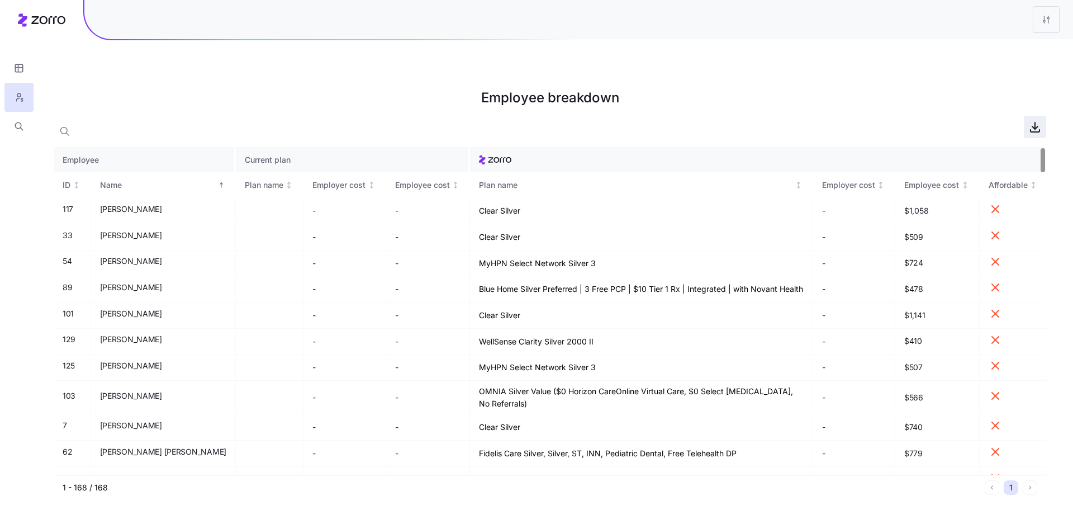
click at [1039, 130] on icon "button" at bounding box center [1034, 131] width 9 height 2
